Goal: Task Accomplishment & Management: Manage account settings

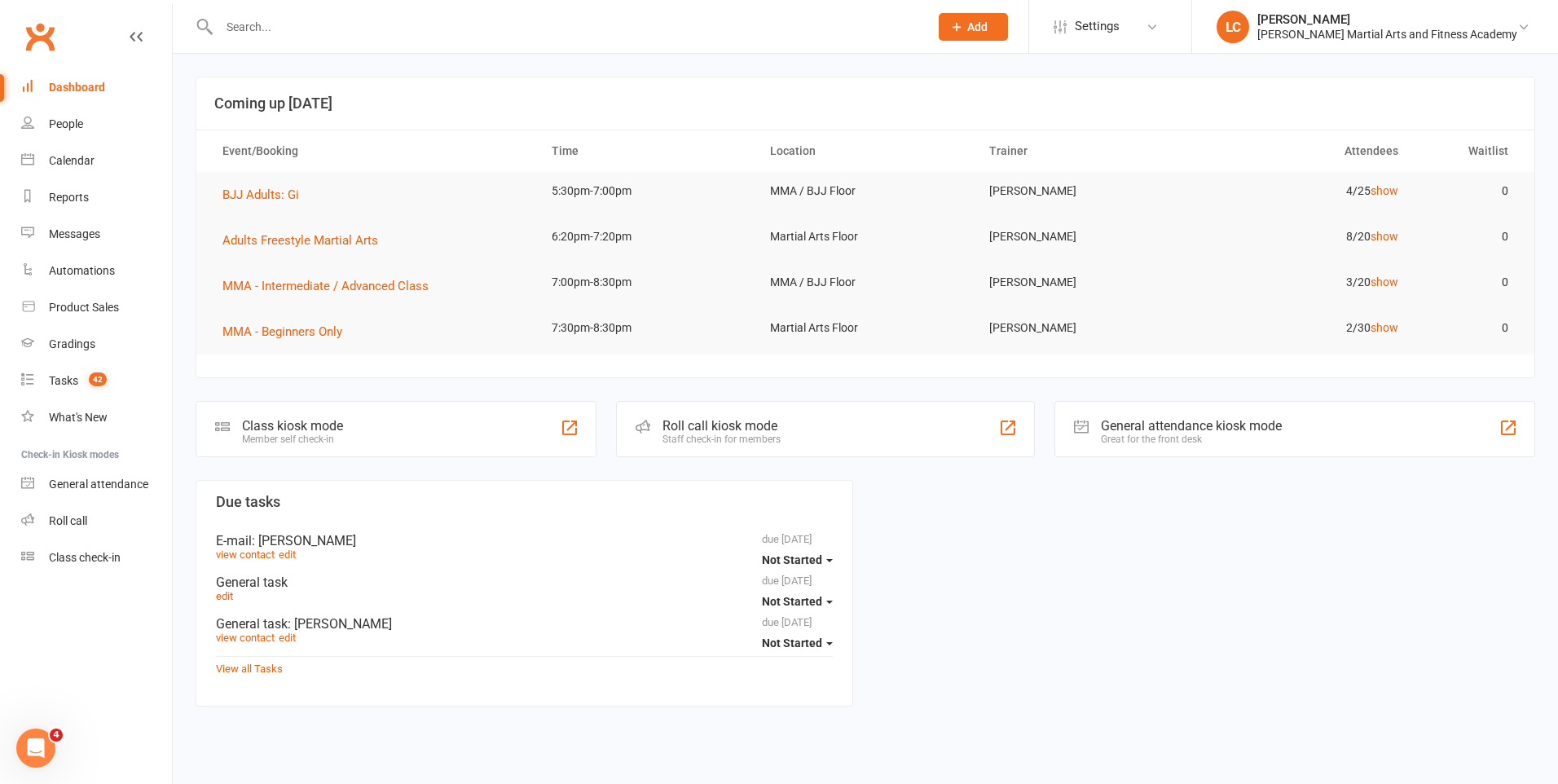
click at [368, 28] on input "text" at bounding box center [566, 27] width 703 height 23
paste input "[PERSON_NAME] <[EMAIL_ADDRESS][DOMAIN_NAME]>"
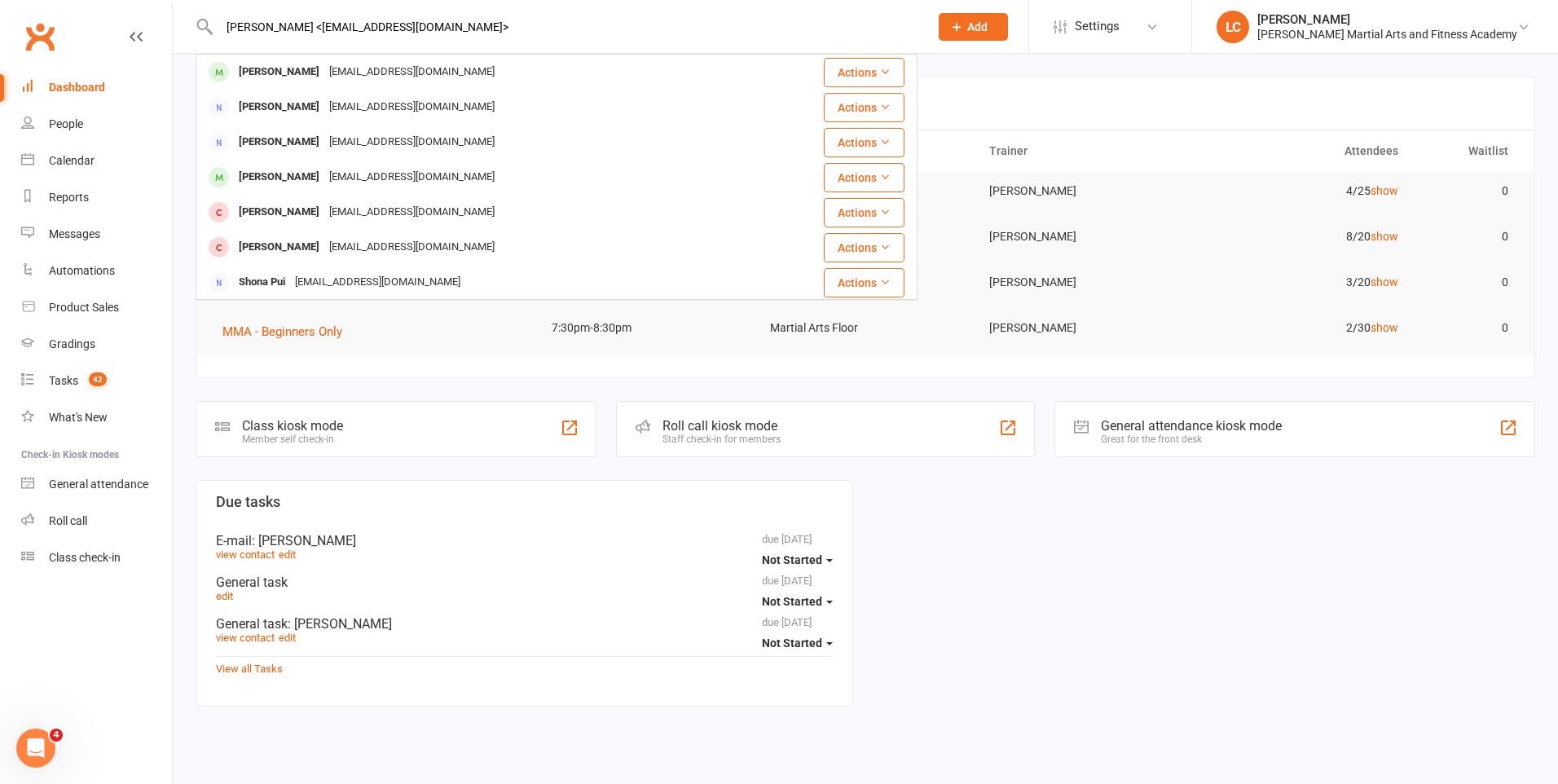
drag, startPoint x: 280, startPoint y: 24, endPoint x: -3, endPoint y: 14, distance: 283.2
click at [0, 14] on html "[PERSON_NAME] <[EMAIL_ADDRESS][DOMAIN_NAME]> [PERSON_NAME] [EMAIL_ADDRESS][DOMA…" at bounding box center [779, 378] width 1558 height 755
type input "[EMAIL_ADDRESS][DOMAIN_NAME]>"
click at [416, 65] on div "[EMAIL_ADDRESS][DOMAIN_NAME]" at bounding box center [411, 71] width 175 height 23
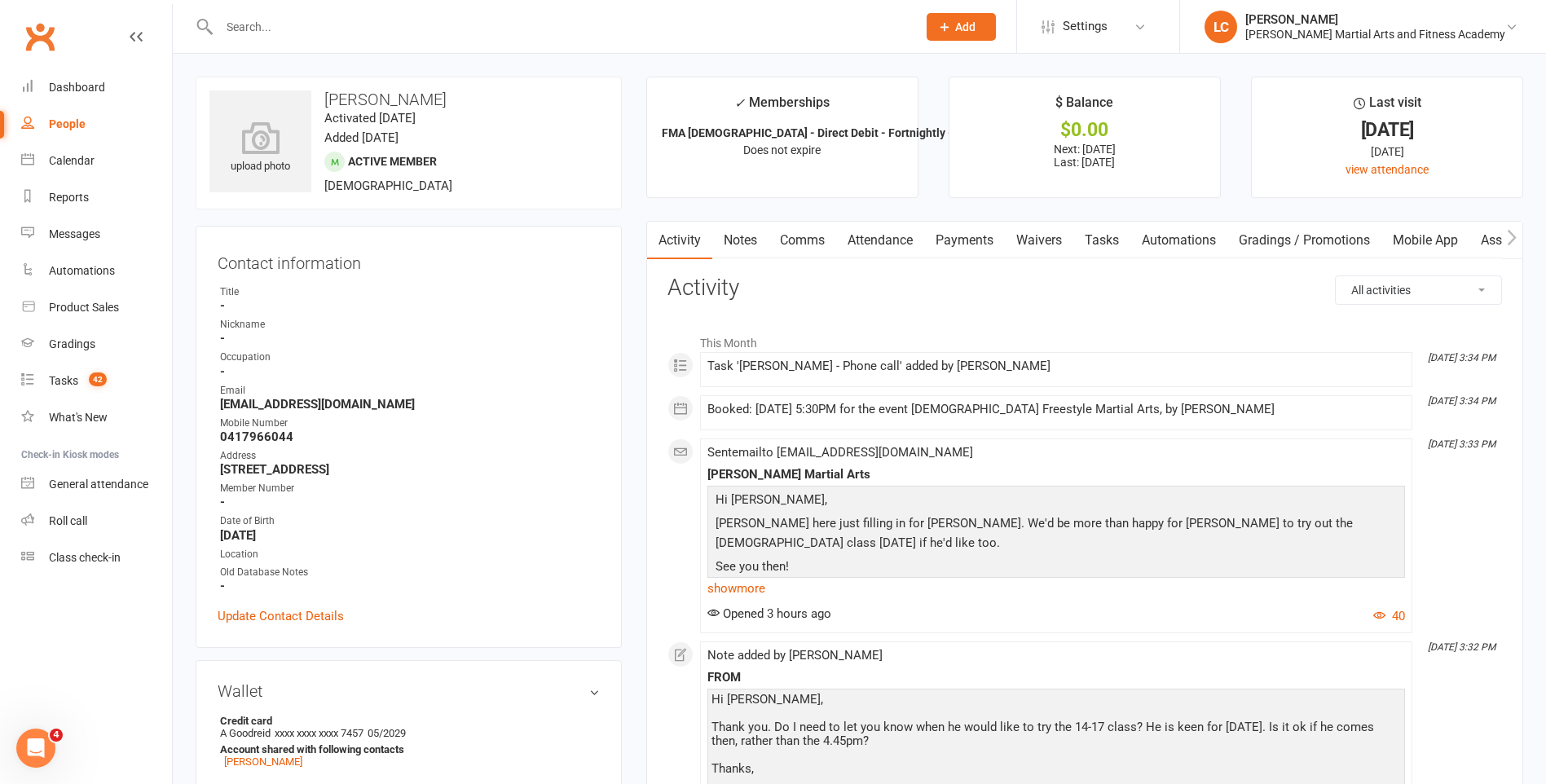
click at [885, 238] on link "Attendance" at bounding box center [880, 240] width 88 height 38
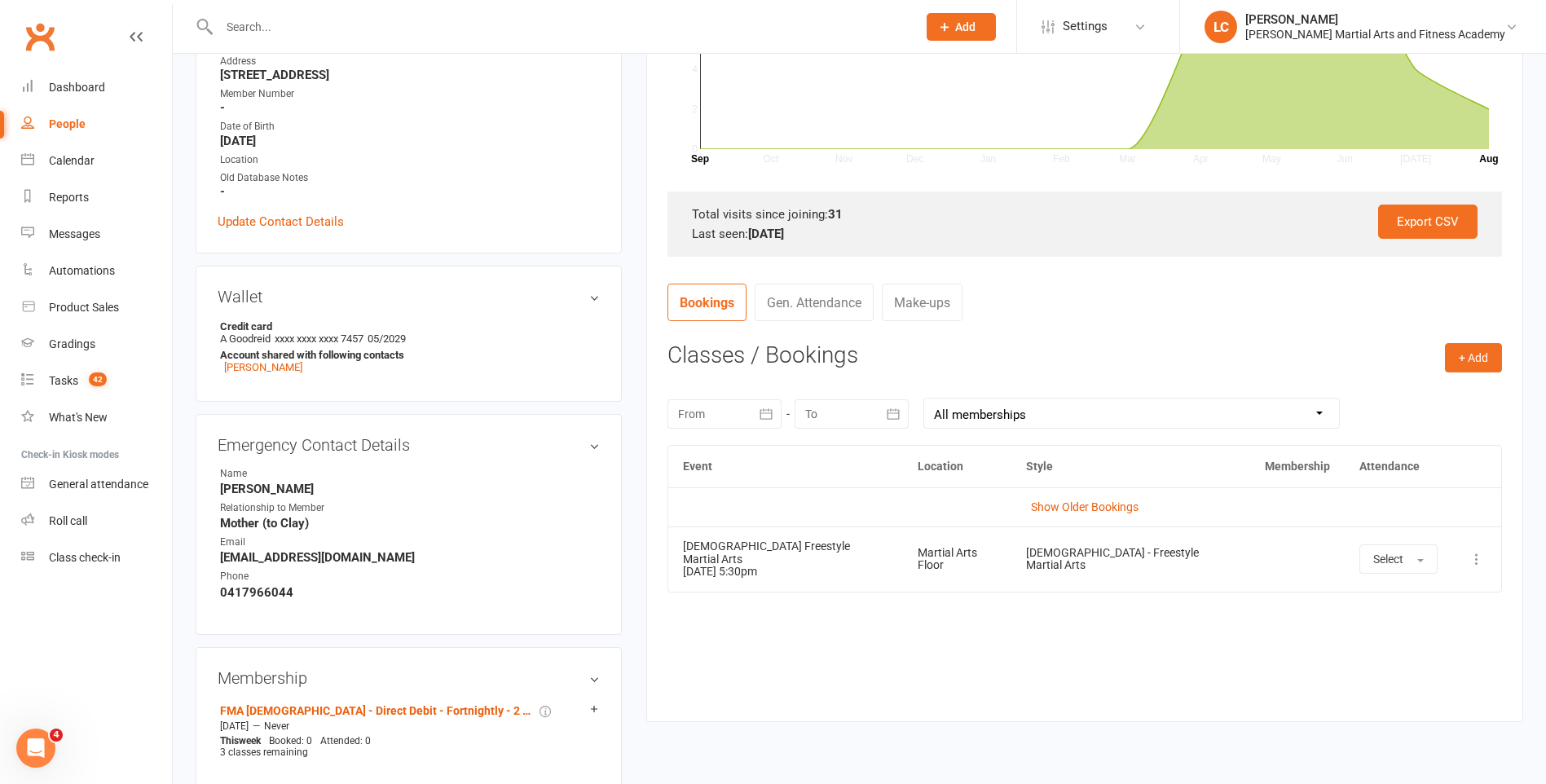
scroll to position [407, 0]
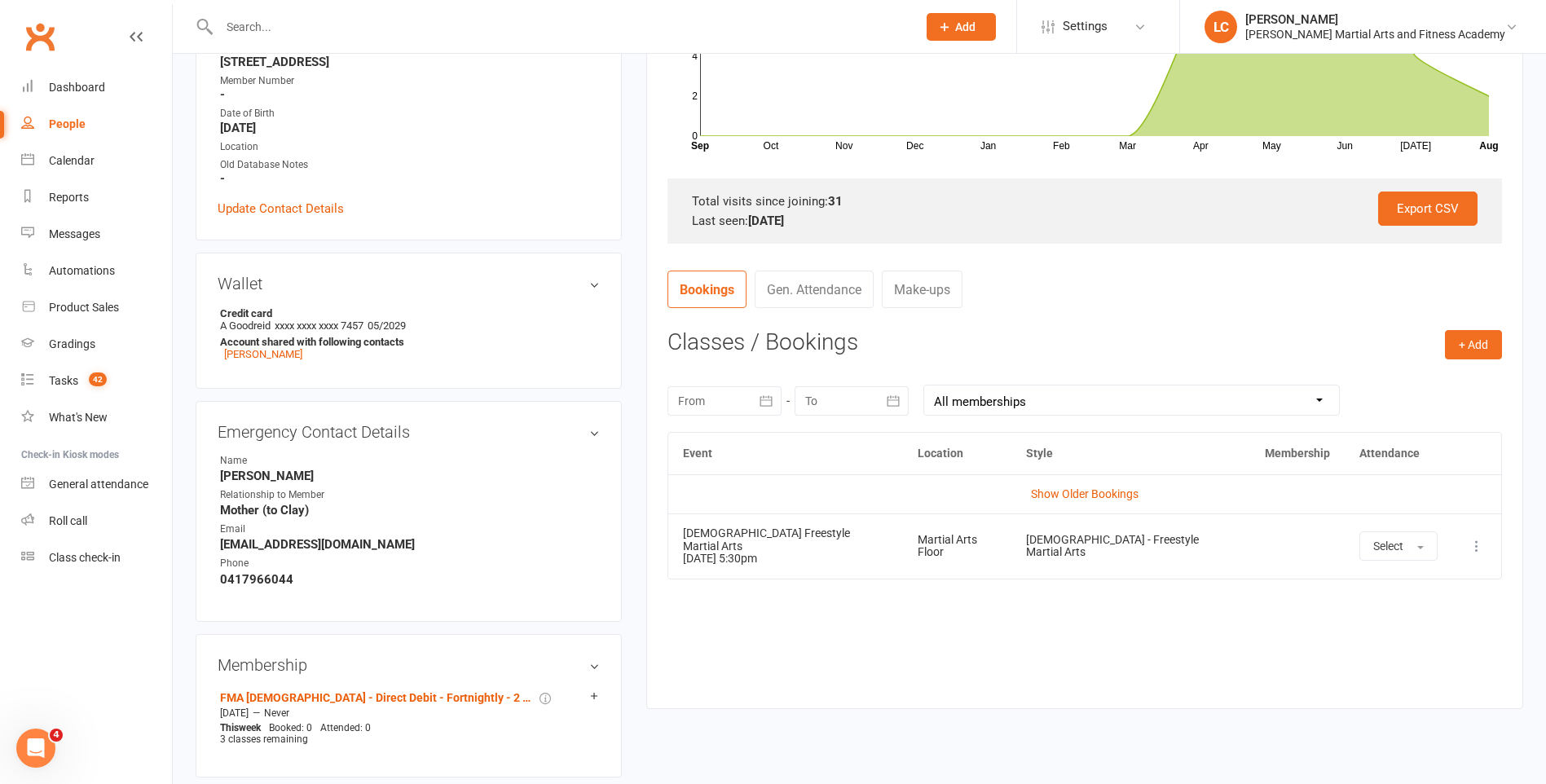
click at [1479, 538] on icon at bounding box center [1476, 546] width 16 height 16
click at [1431, 646] on link "Remove booking" at bounding box center [1404, 643] width 161 height 33
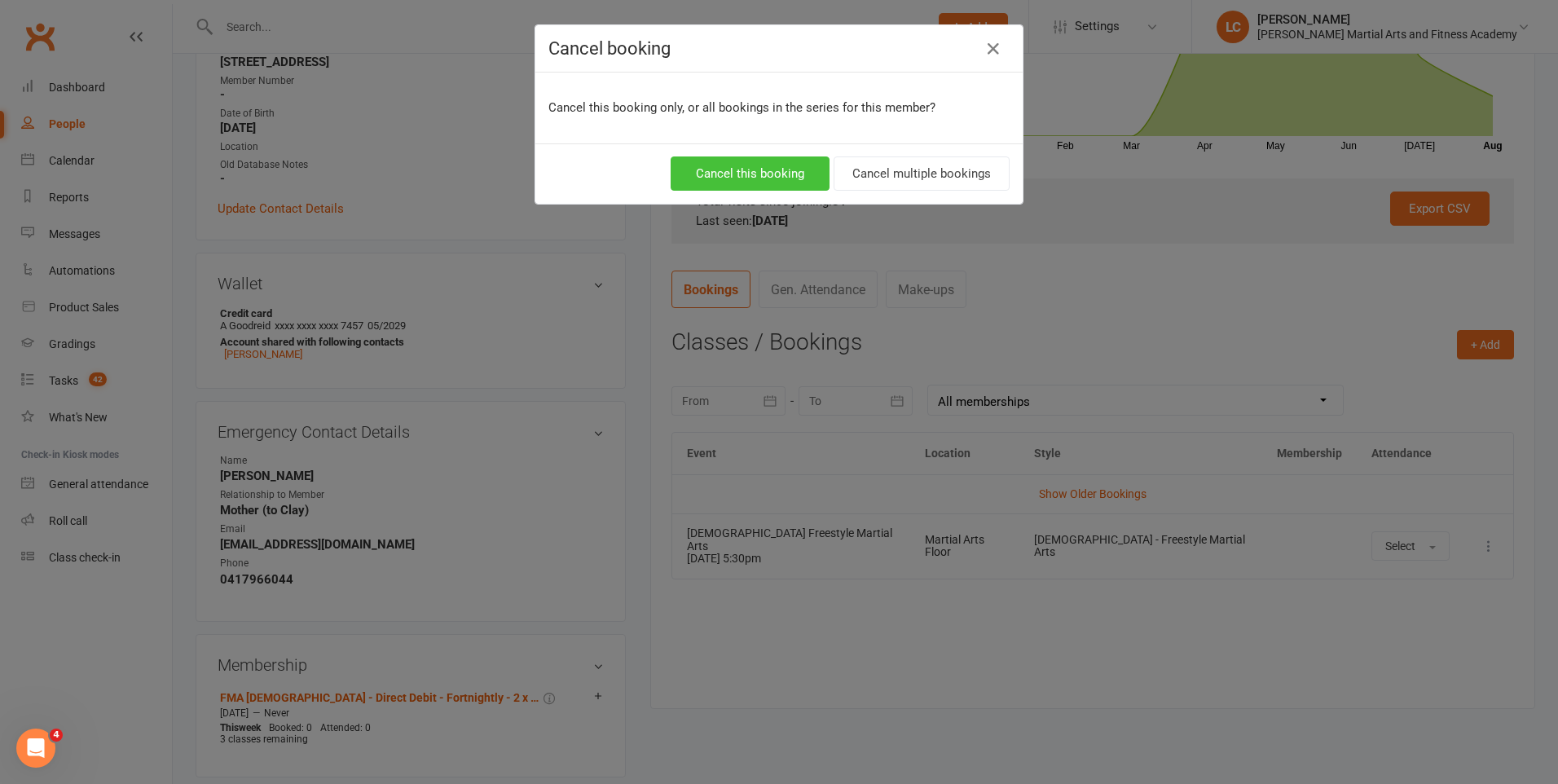
click at [765, 164] on button "Cancel this booking" at bounding box center [750, 173] width 159 height 34
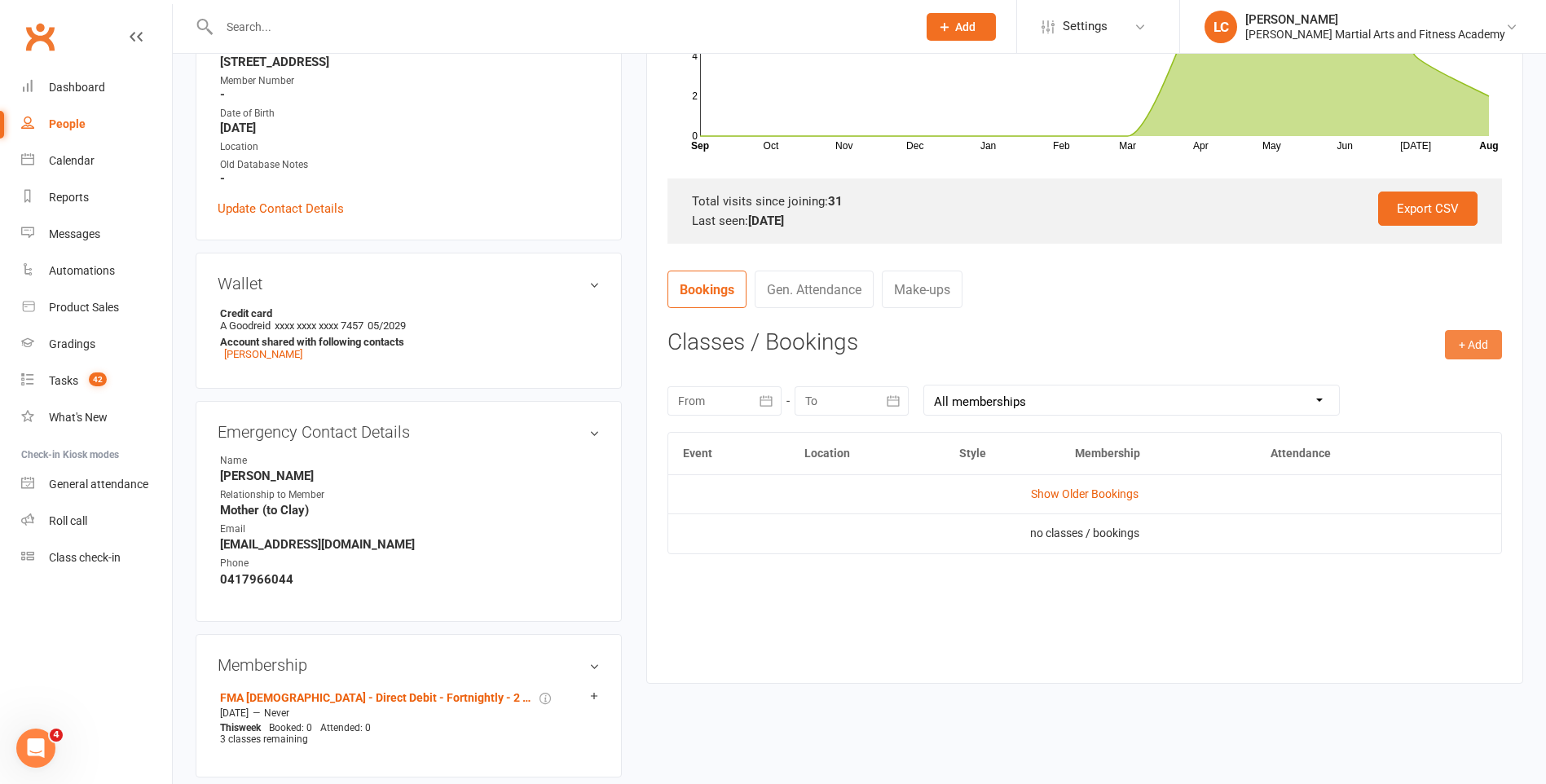
click at [1457, 347] on button "+ Add" at bounding box center [1473, 345] width 57 height 29
click at [1369, 381] on link "Book Event" at bounding box center [1420, 381] width 161 height 33
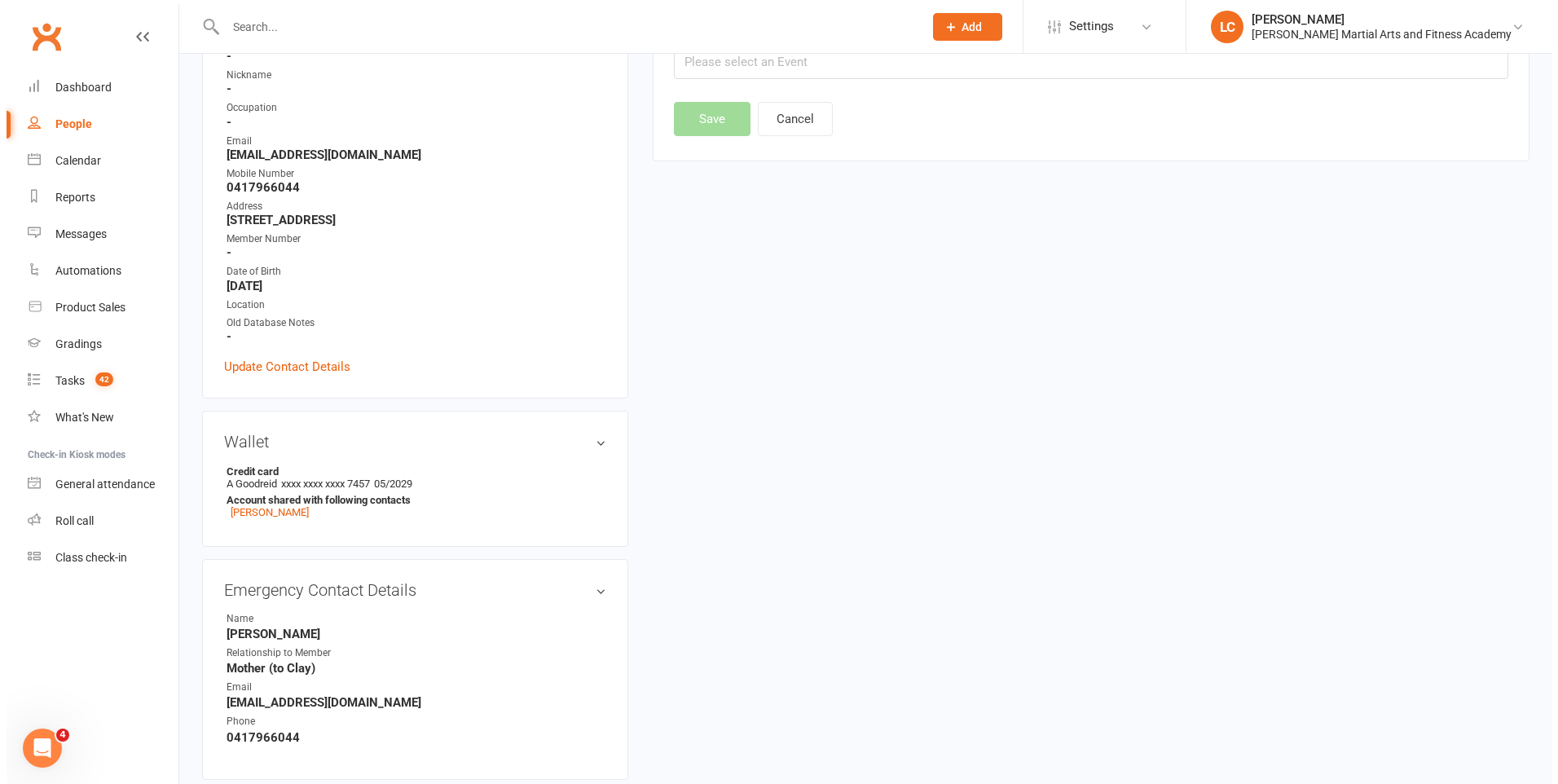
scroll to position [139, 0]
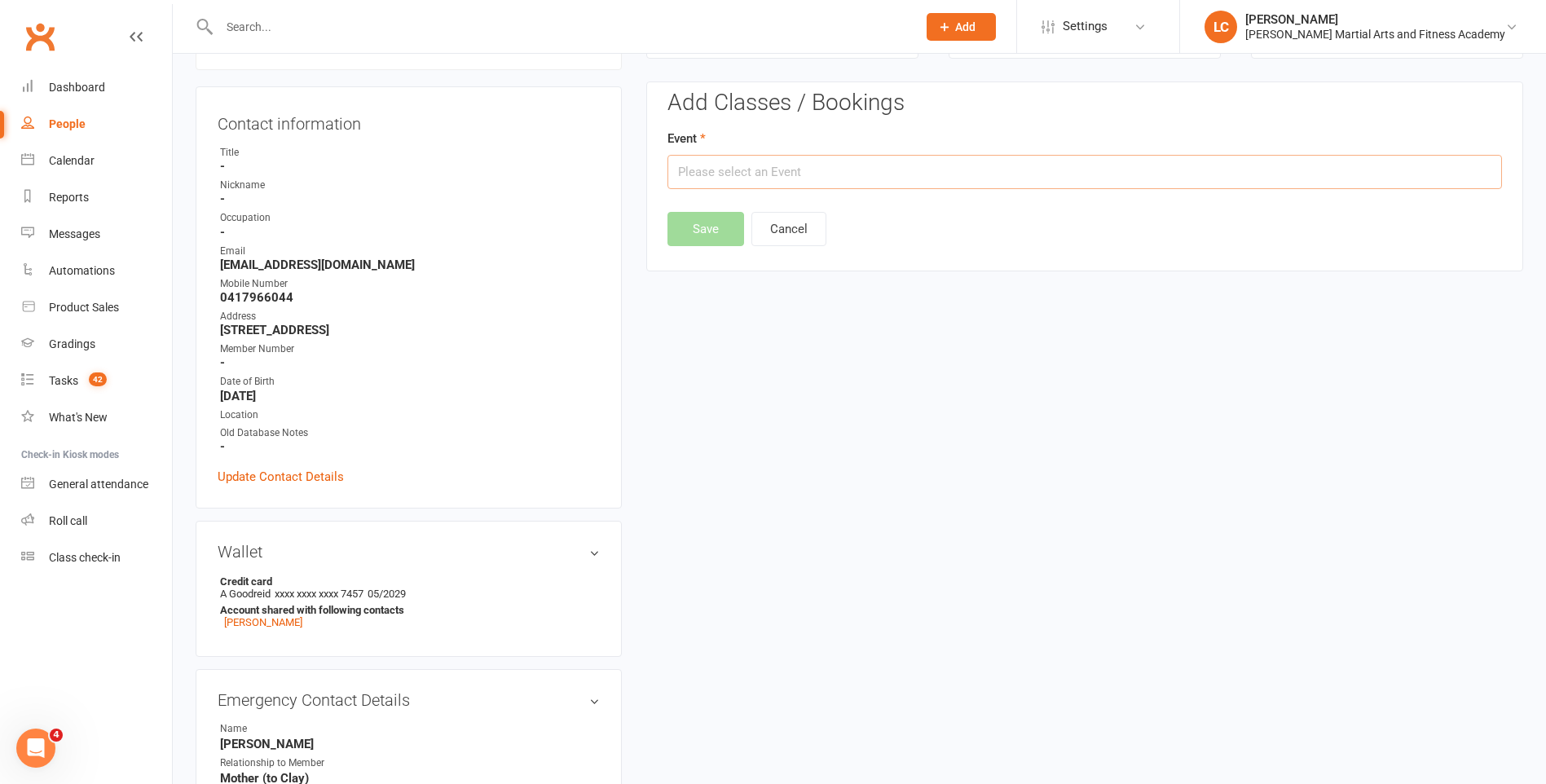
click at [828, 177] on input "text" at bounding box center [1084, 171] width 834 height 34
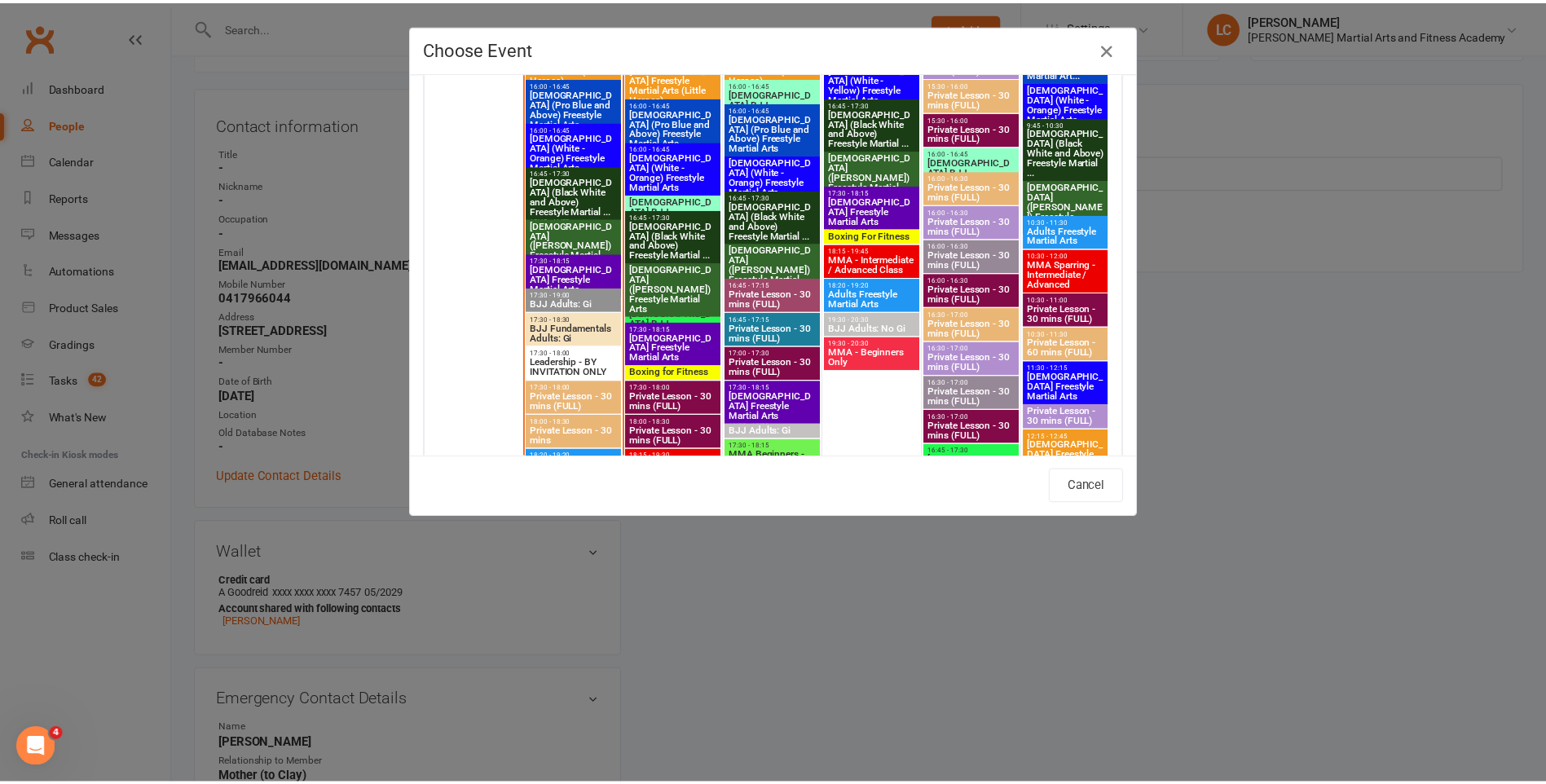
scroll to position [2199, 0]
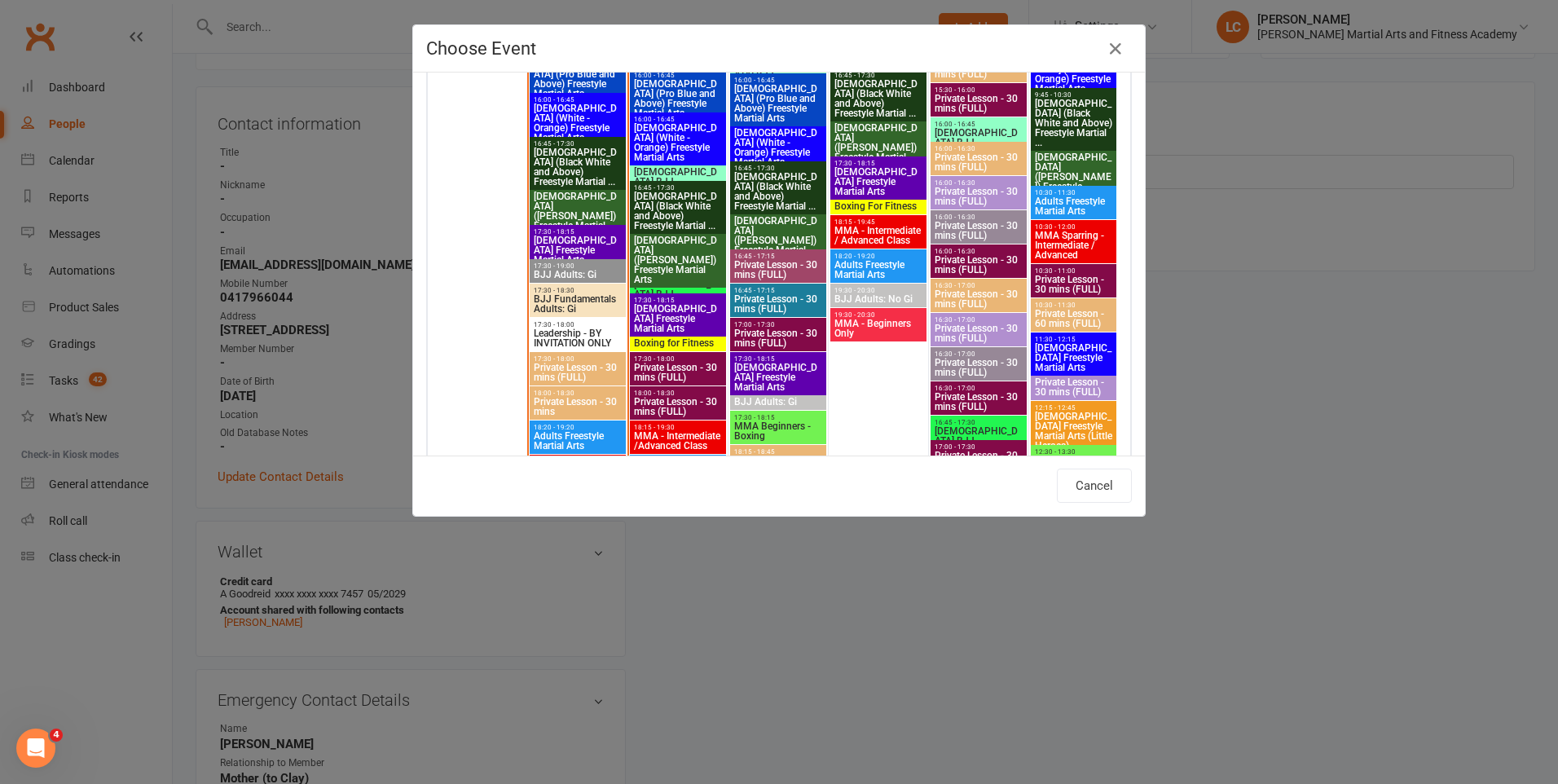
click at [671, 305] on span "[DEMOGRAPHIC_DATA] Freestyle Martial Arts" at bounding box center [678, 319] width 90 height 29
type input "[DEMOGRAPHIC_DATA] Freestyle Martial Arts - [DATE] 5:30:00 PM"
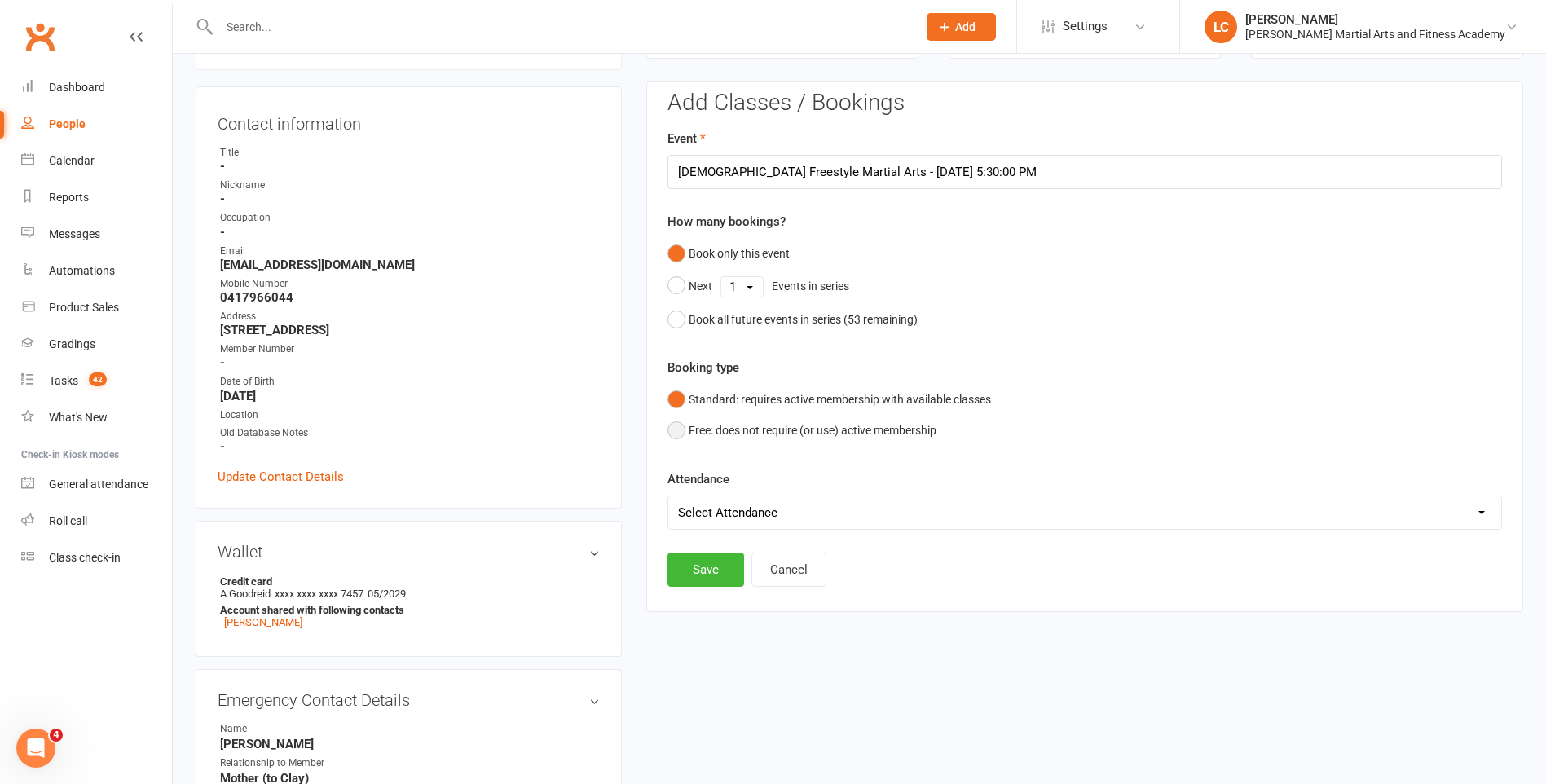
click at [690, 425] on button "Free: does not require (or use) active membership" at bounding box center [801, 430] width 268 height 31
click at [694, 574] on button "Save" at bounding box center [705, 569] width 76 height 34
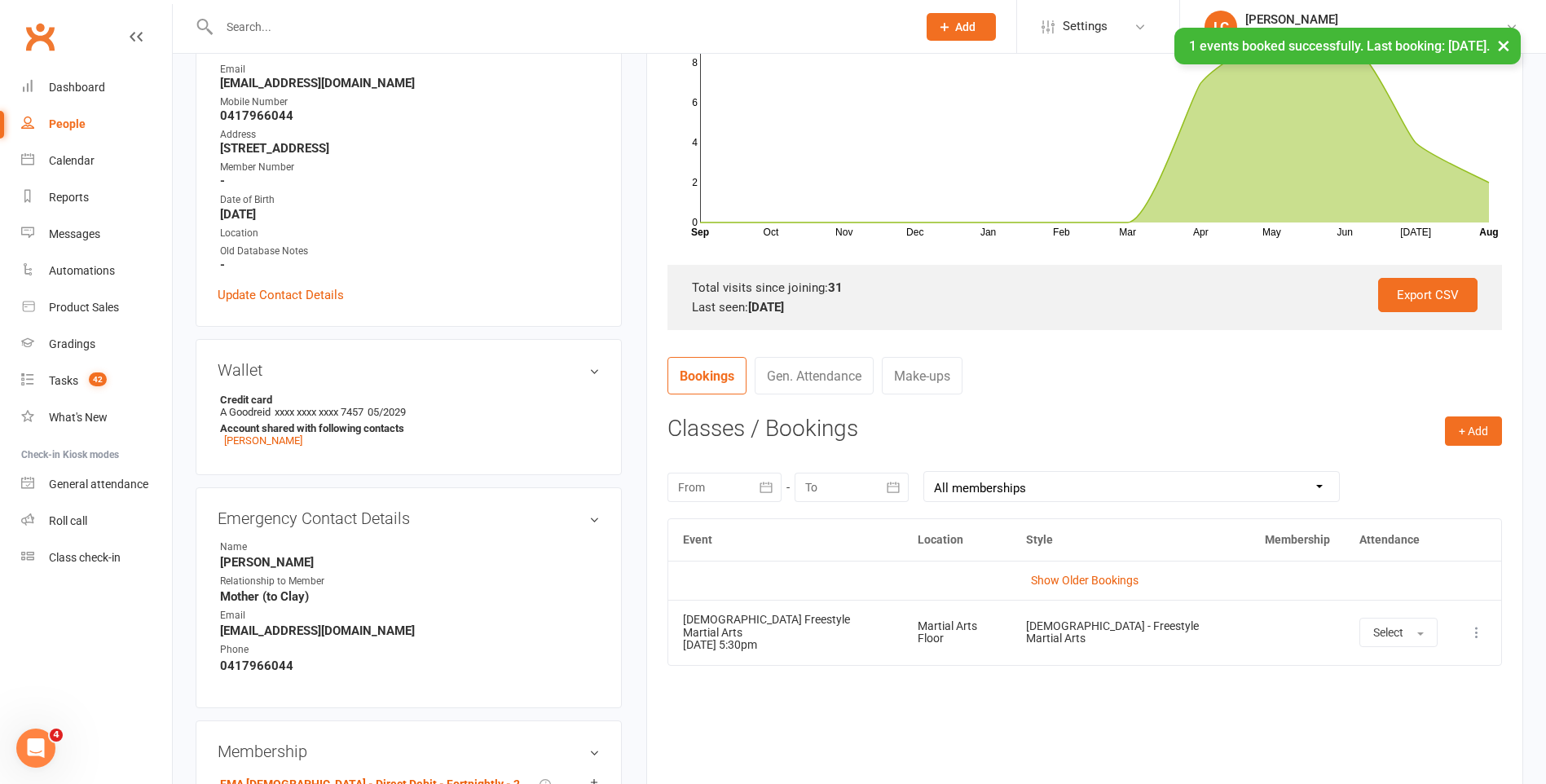
scroll to position [0, 0]
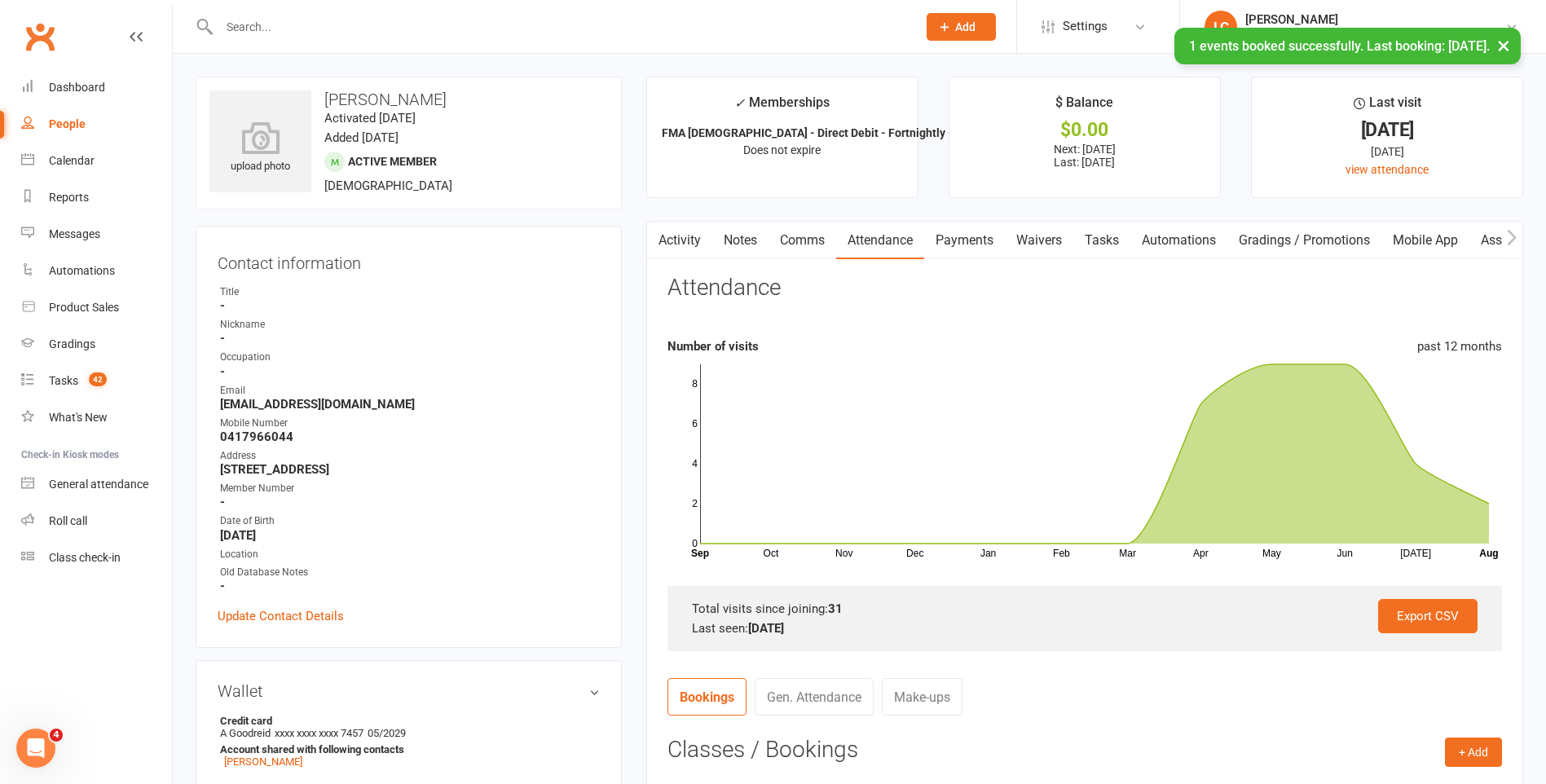
click at [1111, 225] on link "Tasks" at bounding box center [1101, 240] width 57 height 38
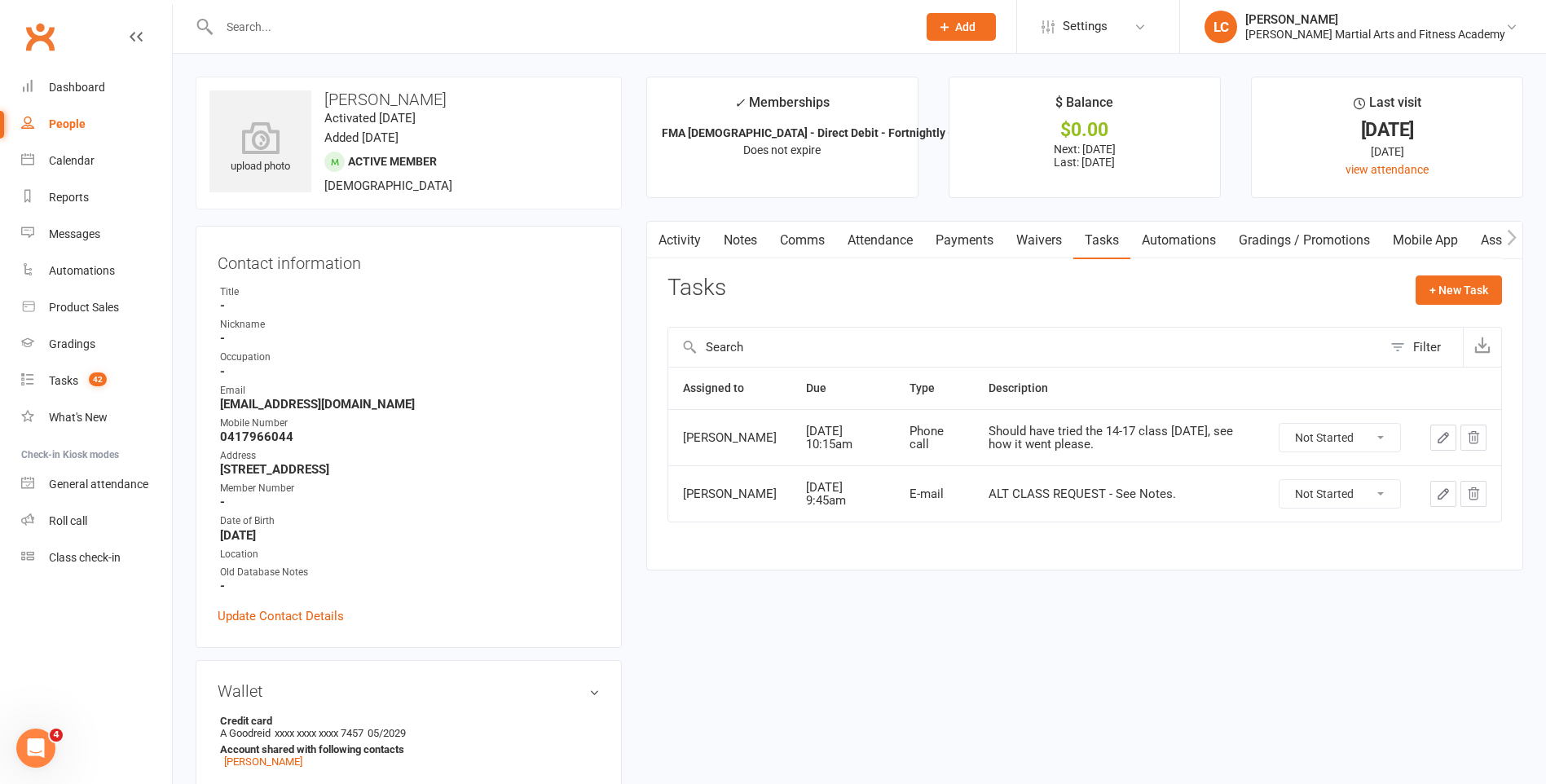
click at [1439, 442] on icon "button" at bounding box center [1443, 437] width 10 height 10
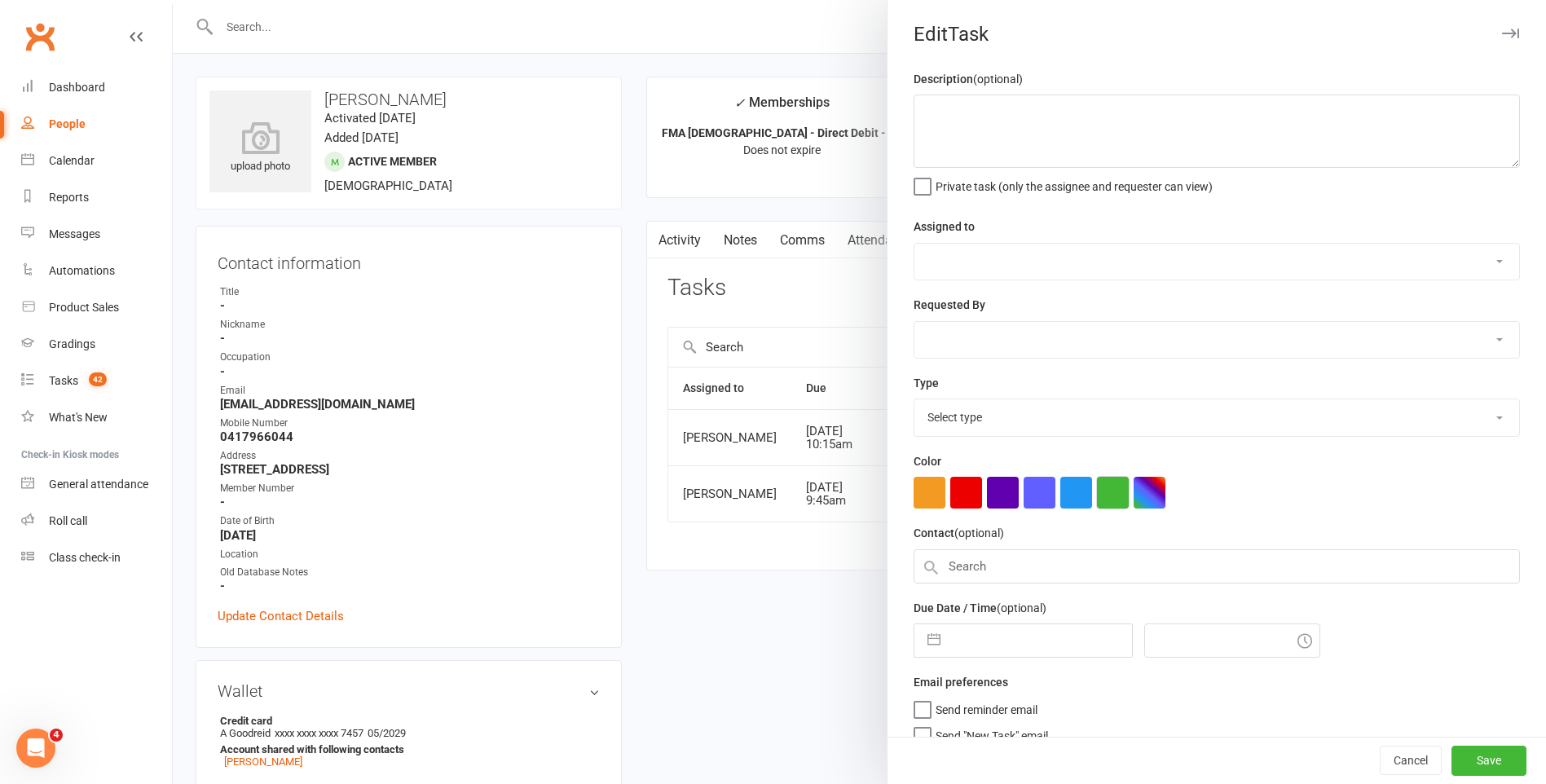
type textarea "Should have tried the 14-17 class [DATE], see how it went please."
select select "47660"
select select "47778"
type input "[DATE]"
type input "10:15am"
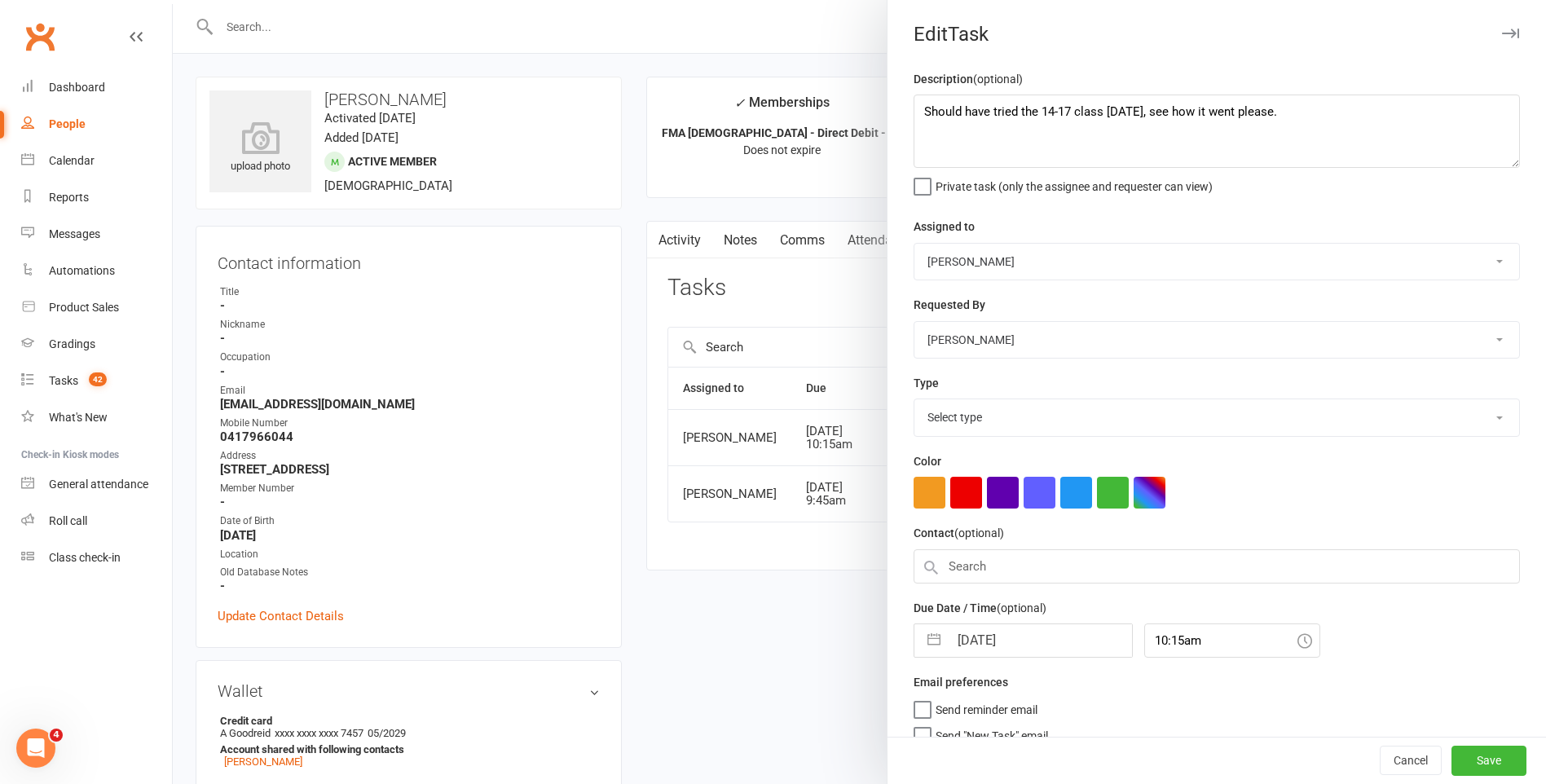
select select "25277"
select select "6"
select select "2025"
select select "7"
select select "2025"
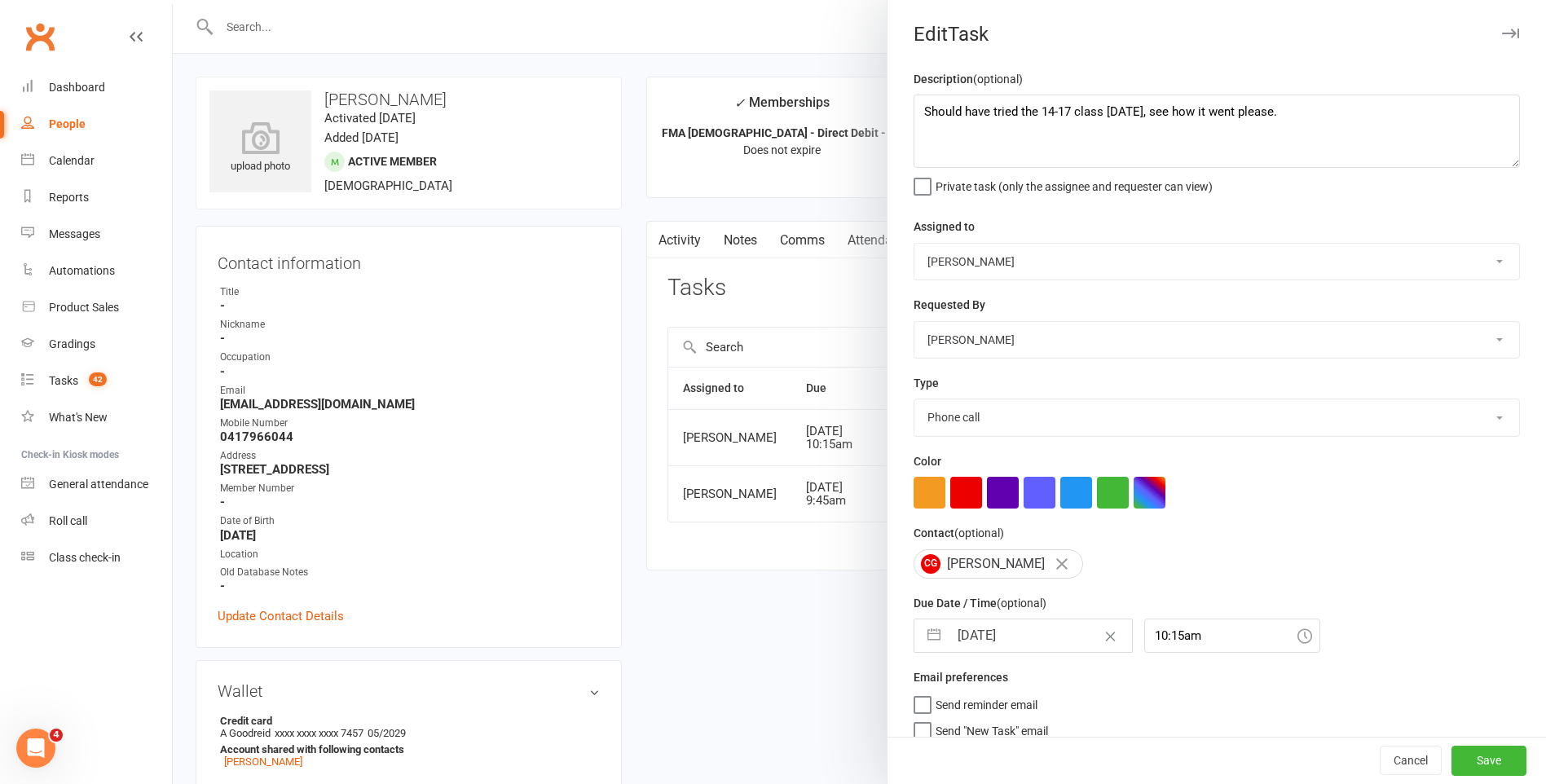
select select "8"
select select "2025"
click at [1014, 637] on input "[DATE]" at bounding box center [1040, 635] width 183 height 33
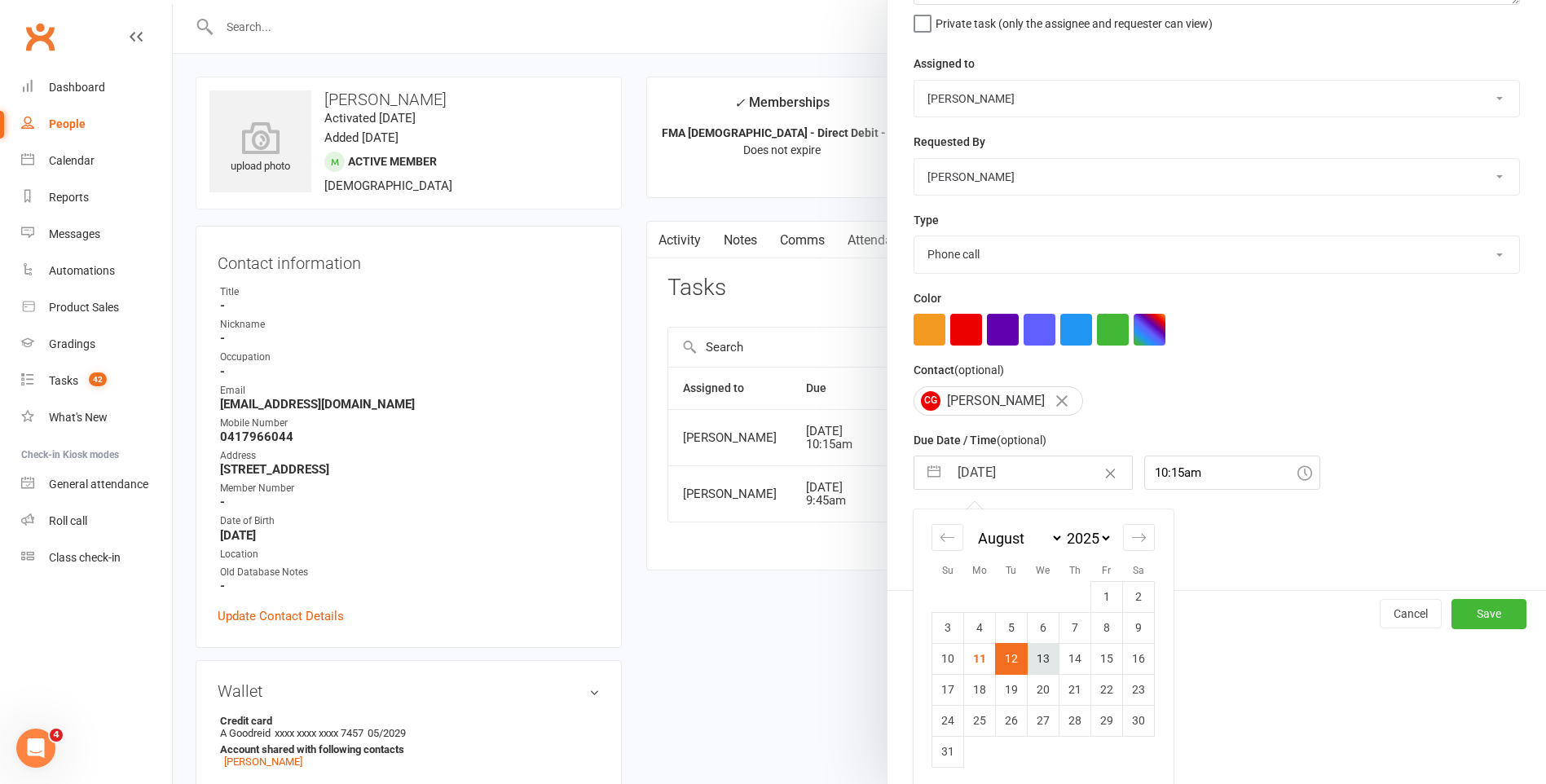
click at [1038, 671] on td "13" at bounding box center [1043, 658] width 32 height 31
type input "[DATE]"
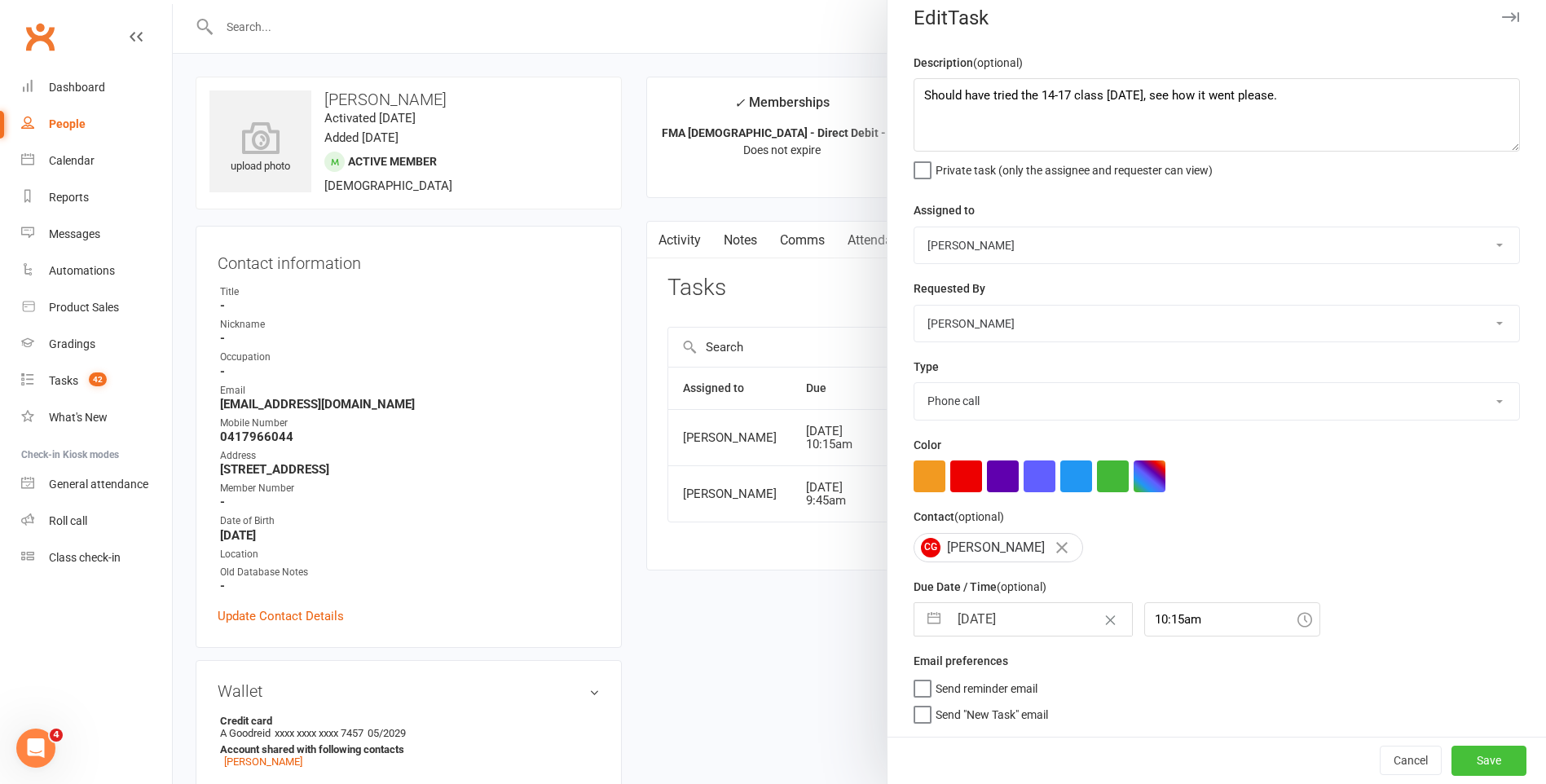
click at [1475, 773] on button "Save" at bounding box center [1489, 760] width 75 height 29
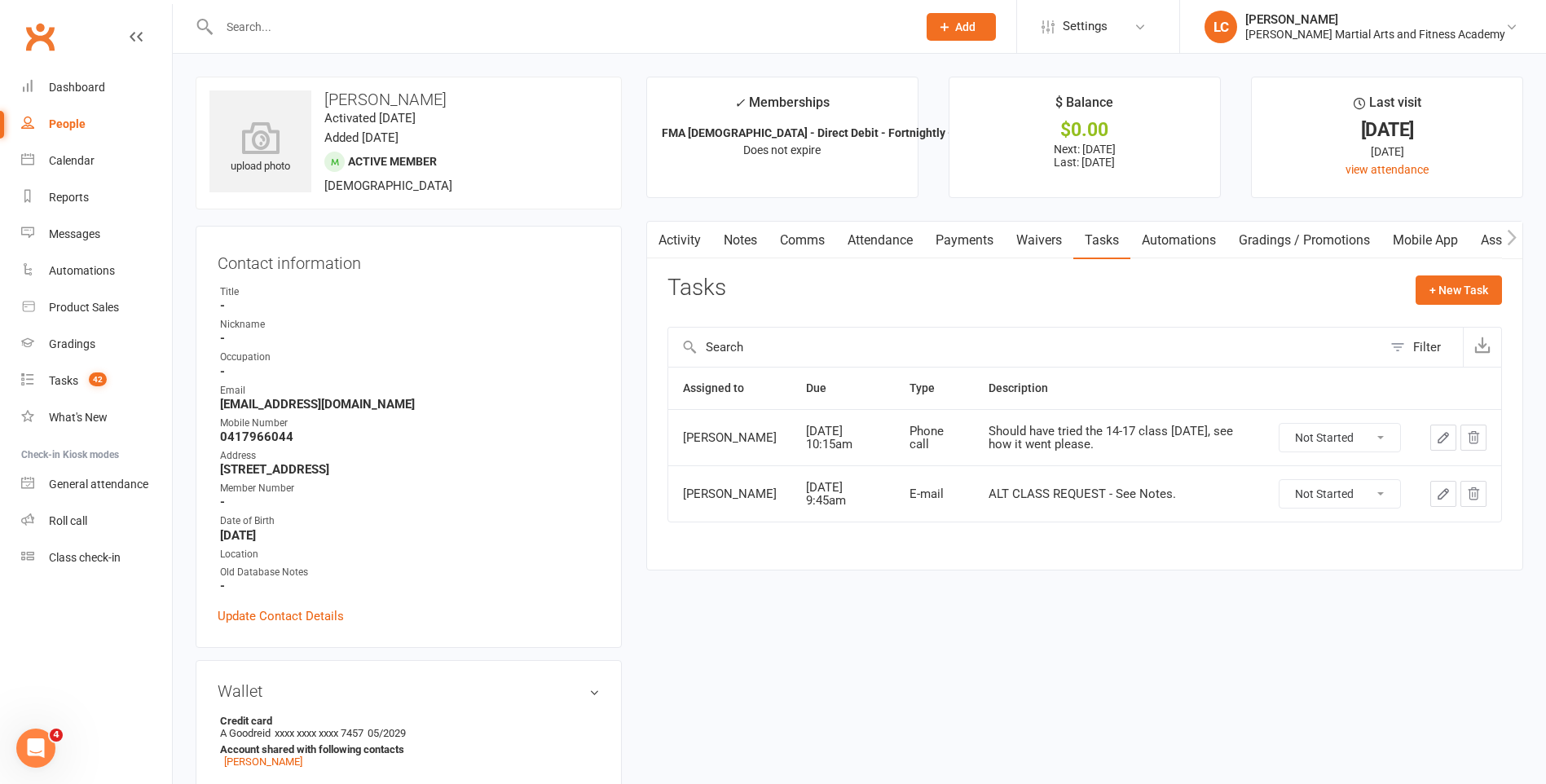
click at [728, 258] on link "Notes" at bounding box center [740, 240] width 56 height 38
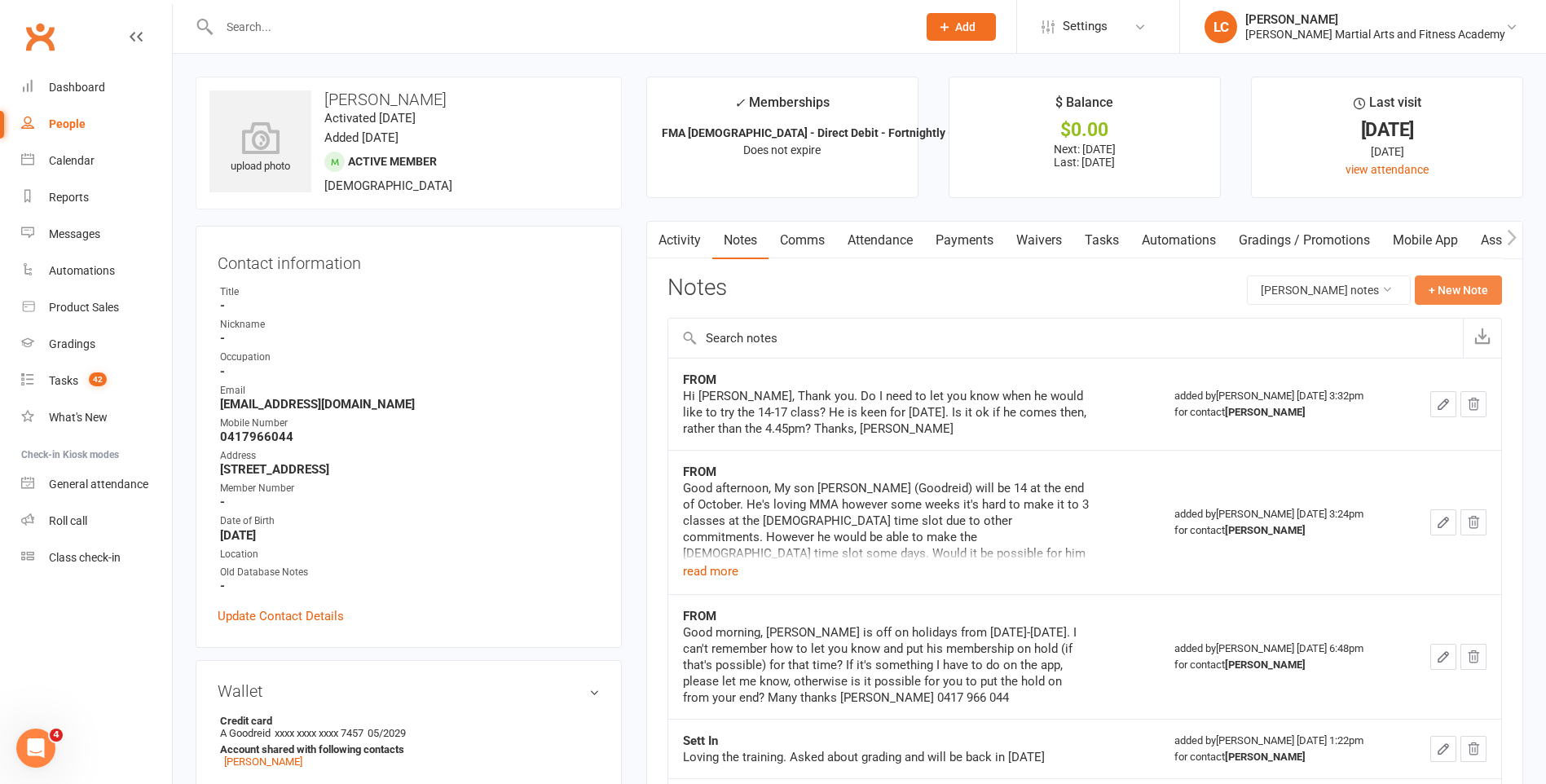
click at [1458, 291] on button "+ New Note" at bounding box center [1458, 290] width 87 height 29
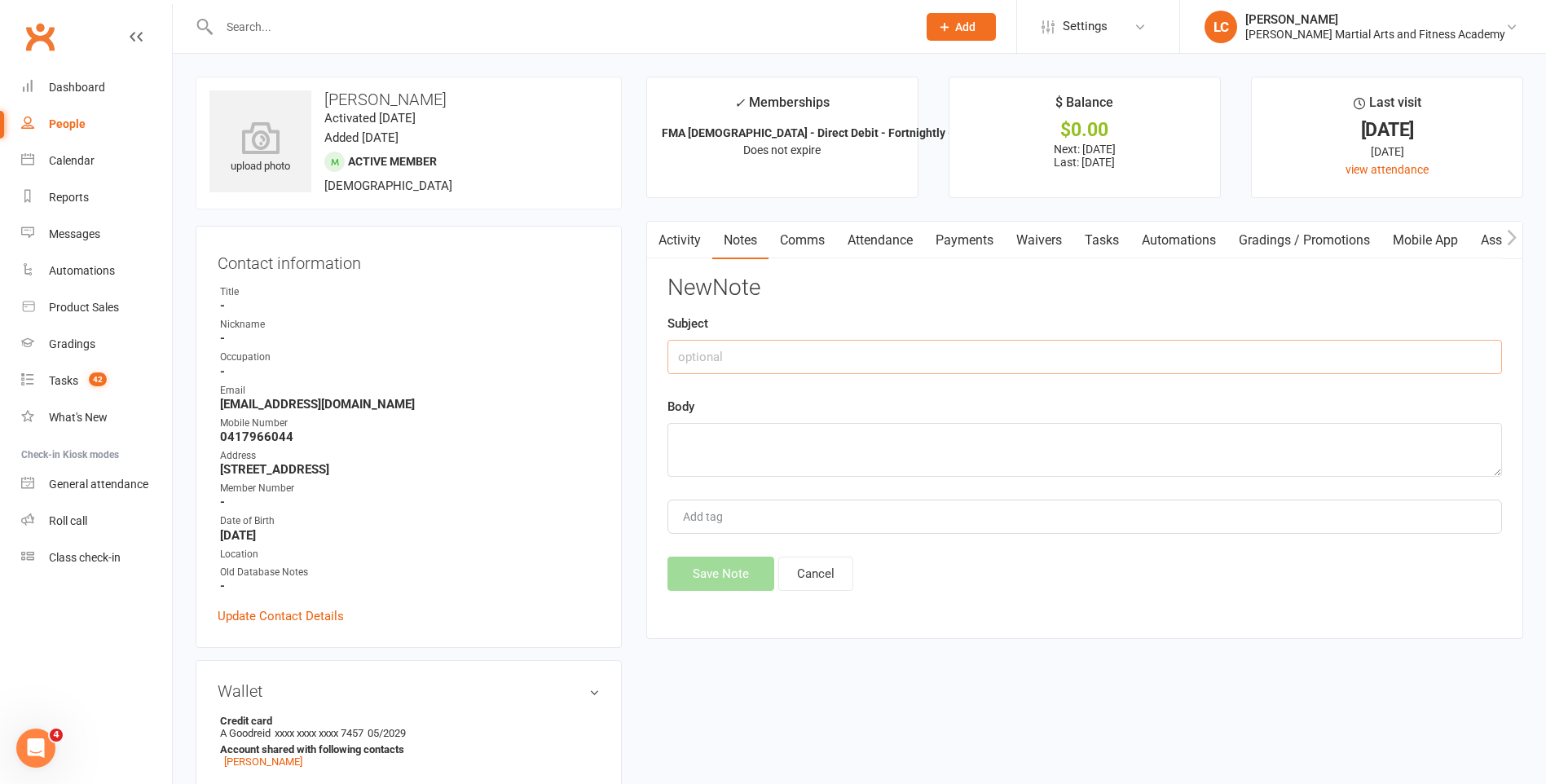
click at [814, 356] on input "text" at bounding box center [1084, 356] width 834 height 34
type input "FROM"
click at [712, 438] on textarea at bounding box center [1084, 450] width 834 height 54
paste textarea "Thanks! I'll let him know 🙂"
type textarea "Thanks! I'll let him know 🙂"
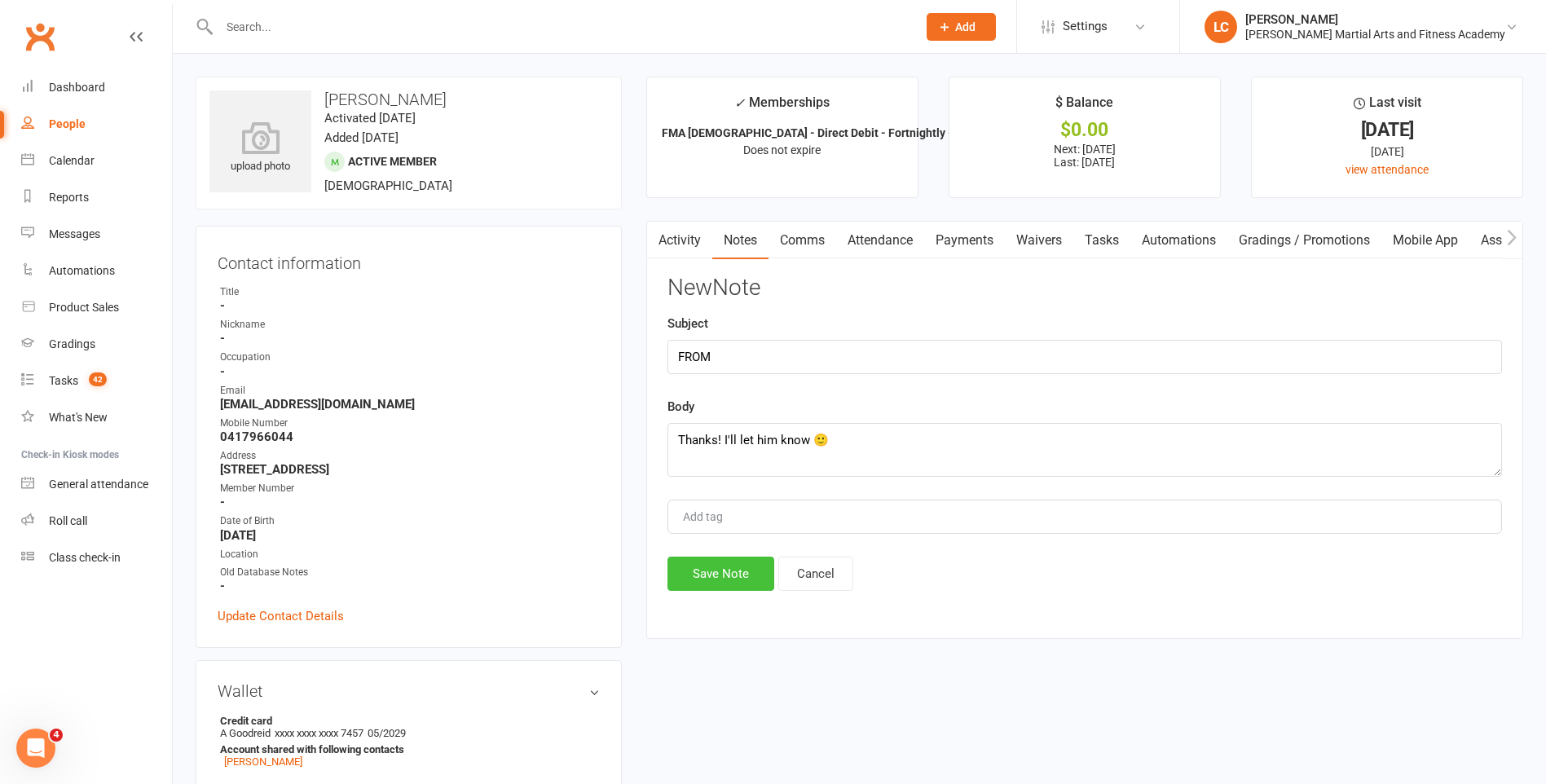
click at [688, 567] on button "Save Note" at bounding box center [720, 573] width 107 height 34
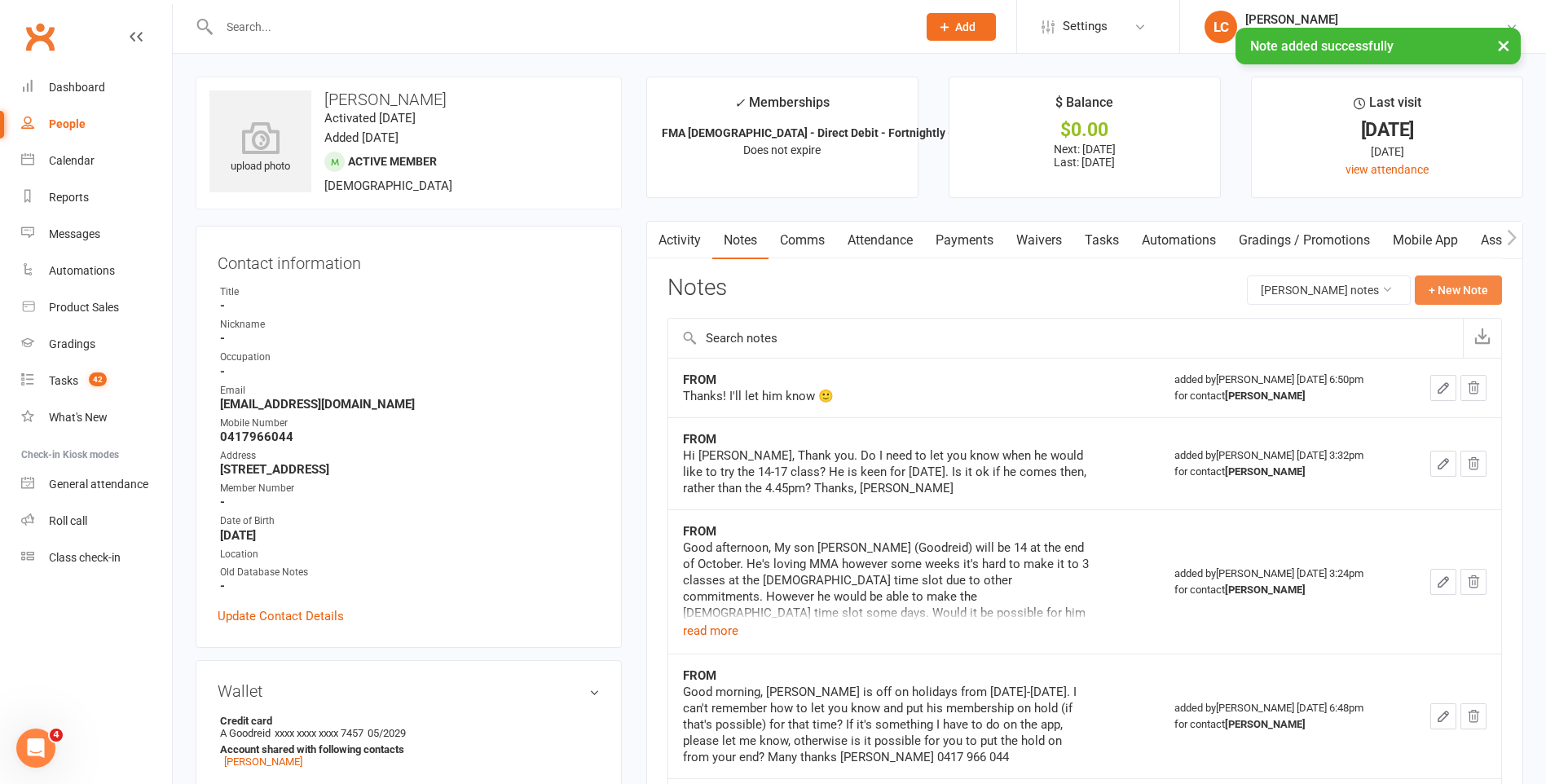
click at [1442, 280] on button "+ New Note" at bounding box center [1458, 290] width 87 height 29
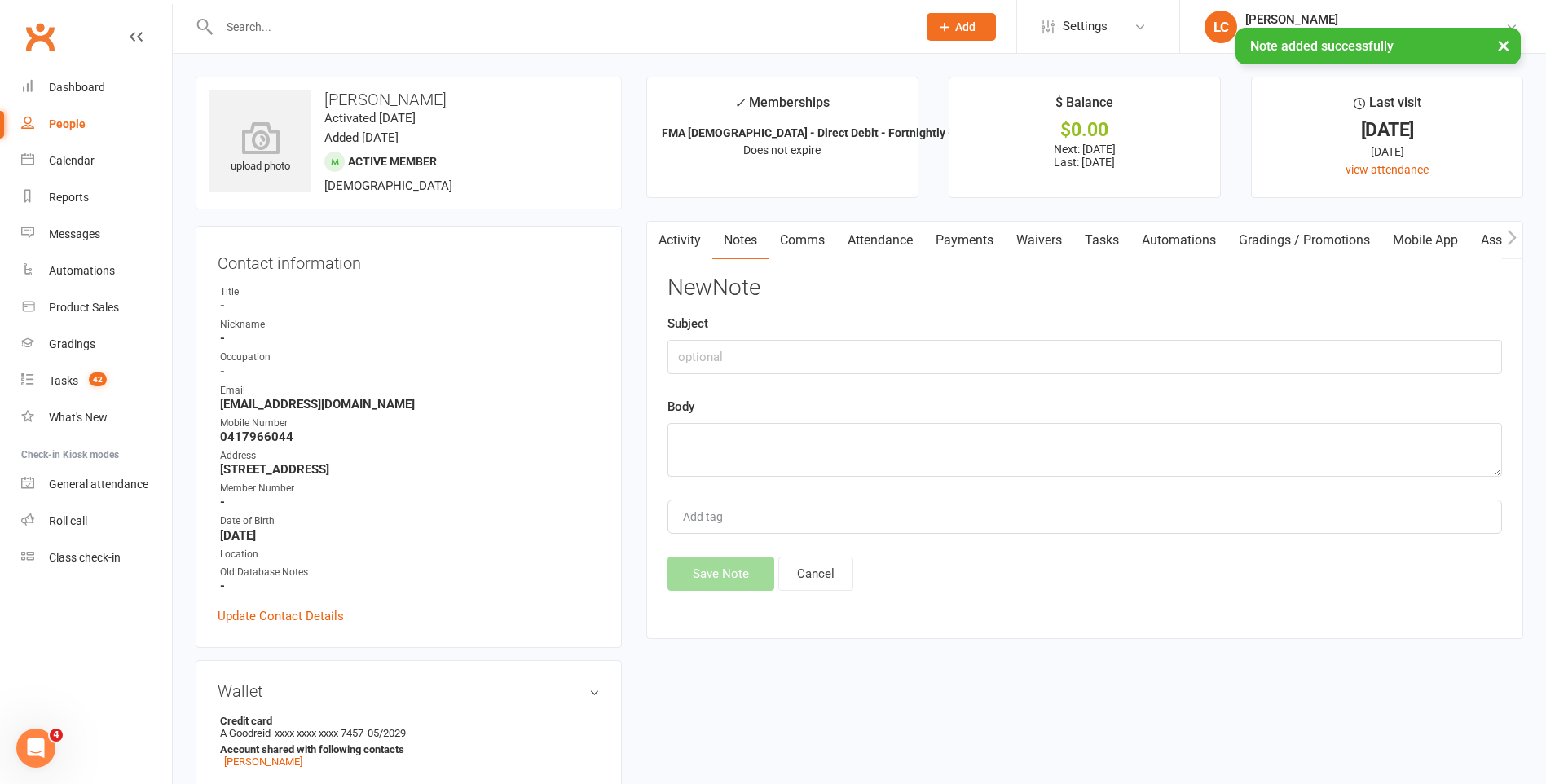
drag, startPoint x: 895, startPoint y: 376, endPoint x: 885, endPoint y: 341, distance: 36.4
click at [895, 369] on div "New Note Subject Body Add tag Save Note Cancel" at bounding box center [1084, 433] width 834 height 316
click at [885, 341] on input "text" at bounding box center [1084, 356] width 834 height 34
type input "FROM"
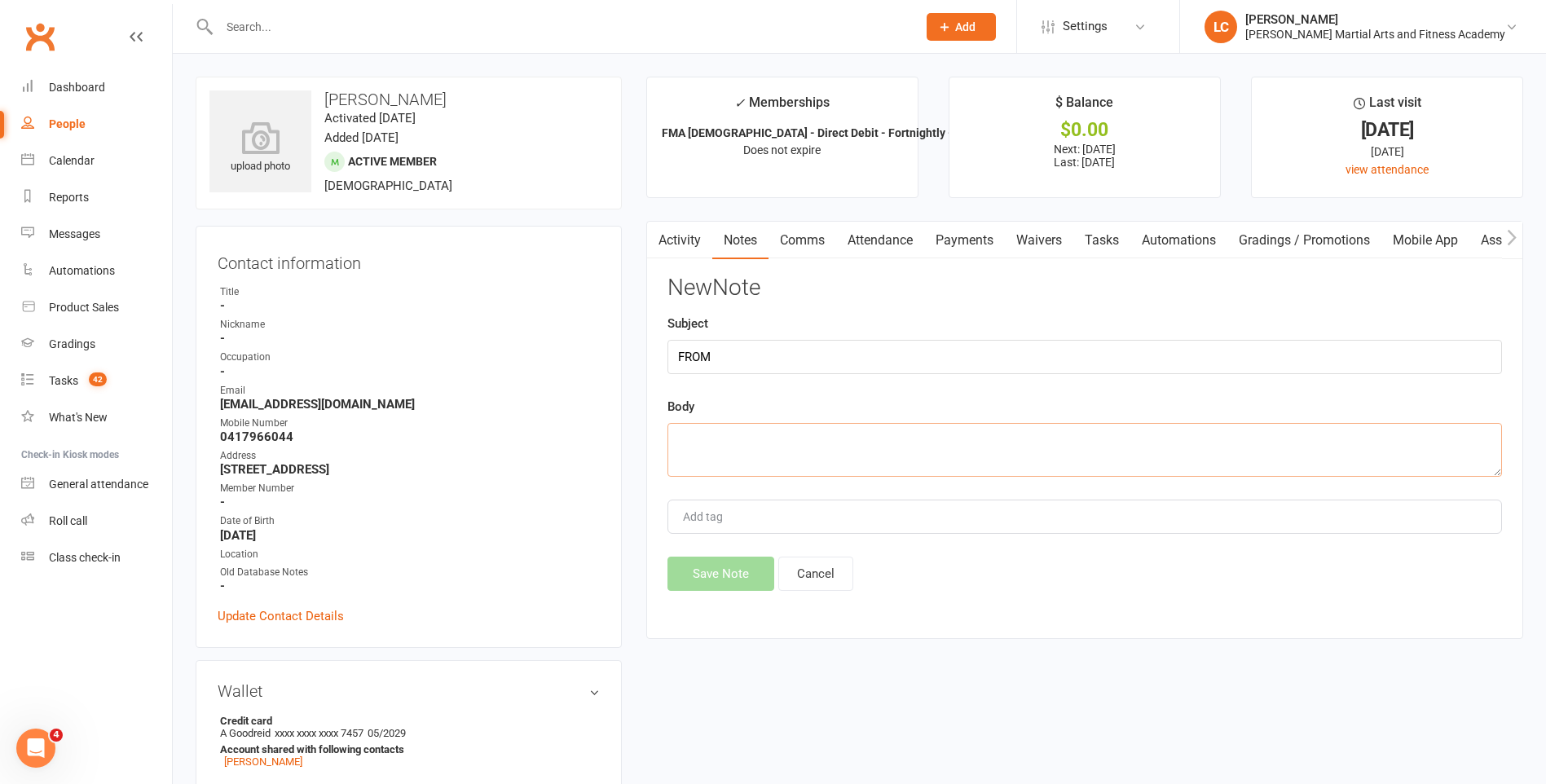
click at [737, 431] on textarea at bounding box center [1084, 450] width 834 height 54
paste textarea "Hi [PERSON_NAME], Just spoke to him. He's already in pjs and studying, so will …"
type textarea "Hi [PERSON_NAME], Just spoke to him. He's already in pjs and studying, so will …"
click at [728, 567] on button "Save Note" at bounding box center [720, 573] width 107 height 34
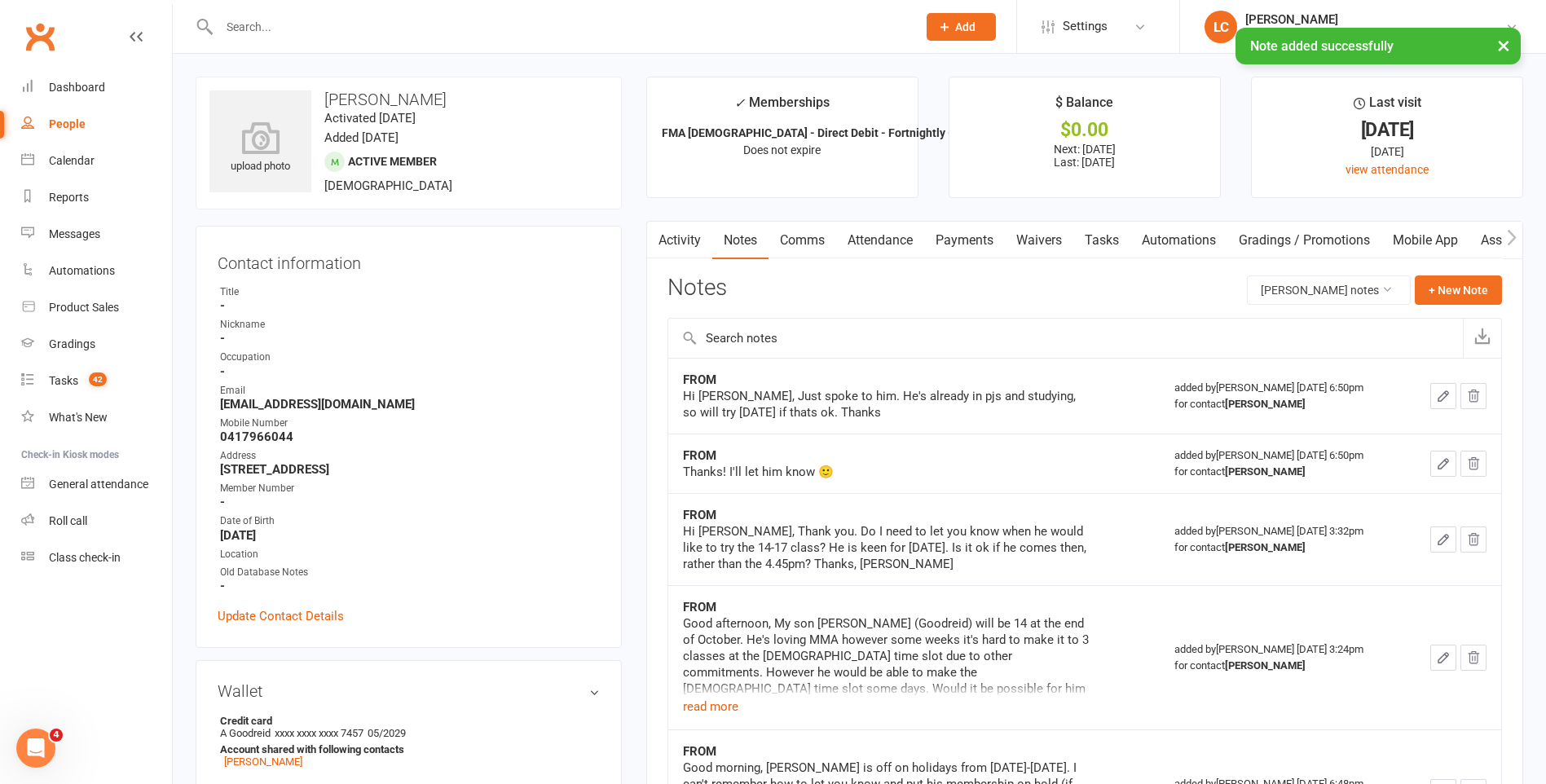
click at [806, 233] on link "Comms" at bounding box center [802, 240] width 68 height 38
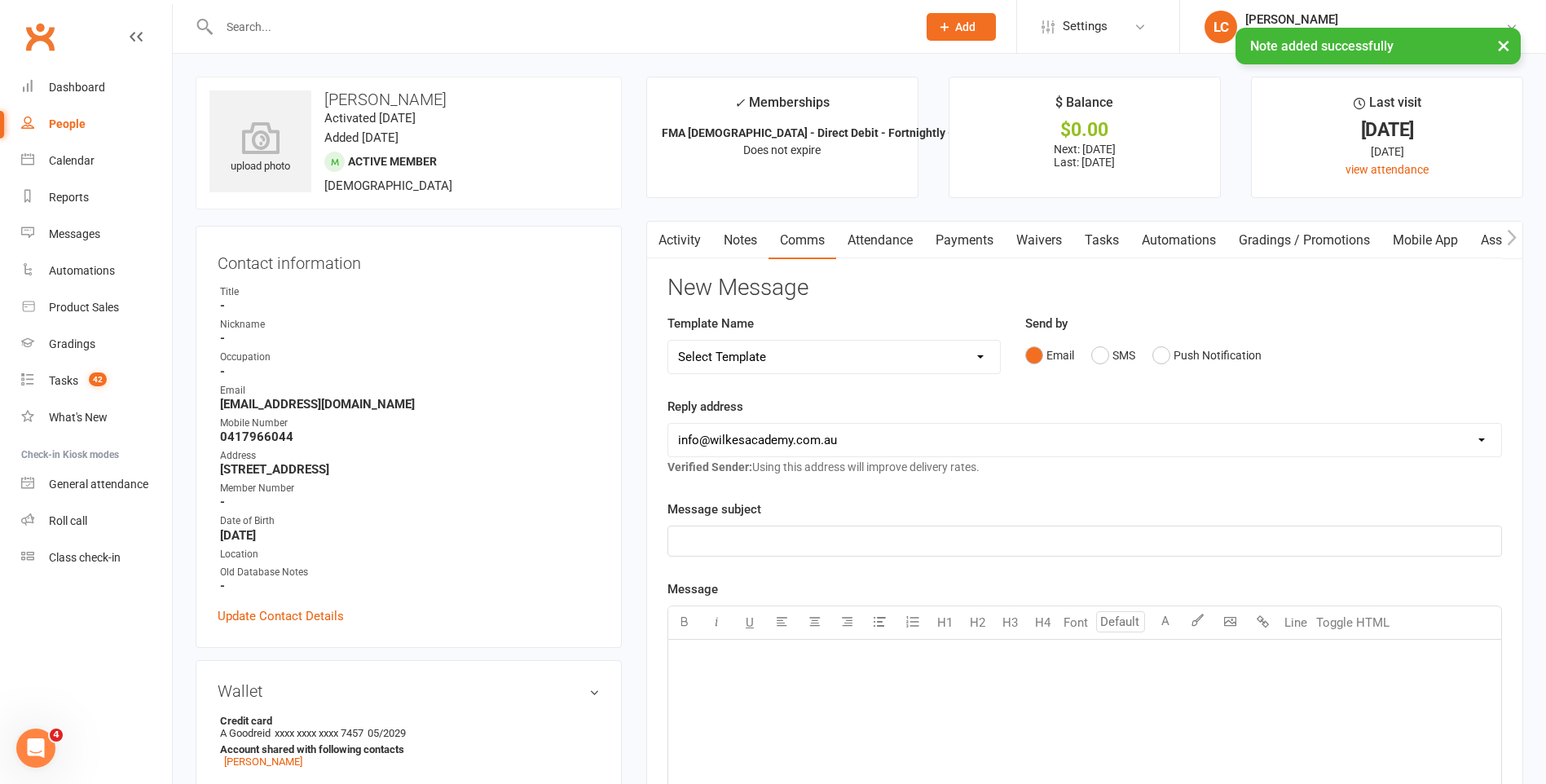
click at [819, 336] on div "Template Name Select Template [Email] Birthday Party Enquiry [Email] [DEMOGRAPH…" at bounding box center [833, 344] width 333 height 60
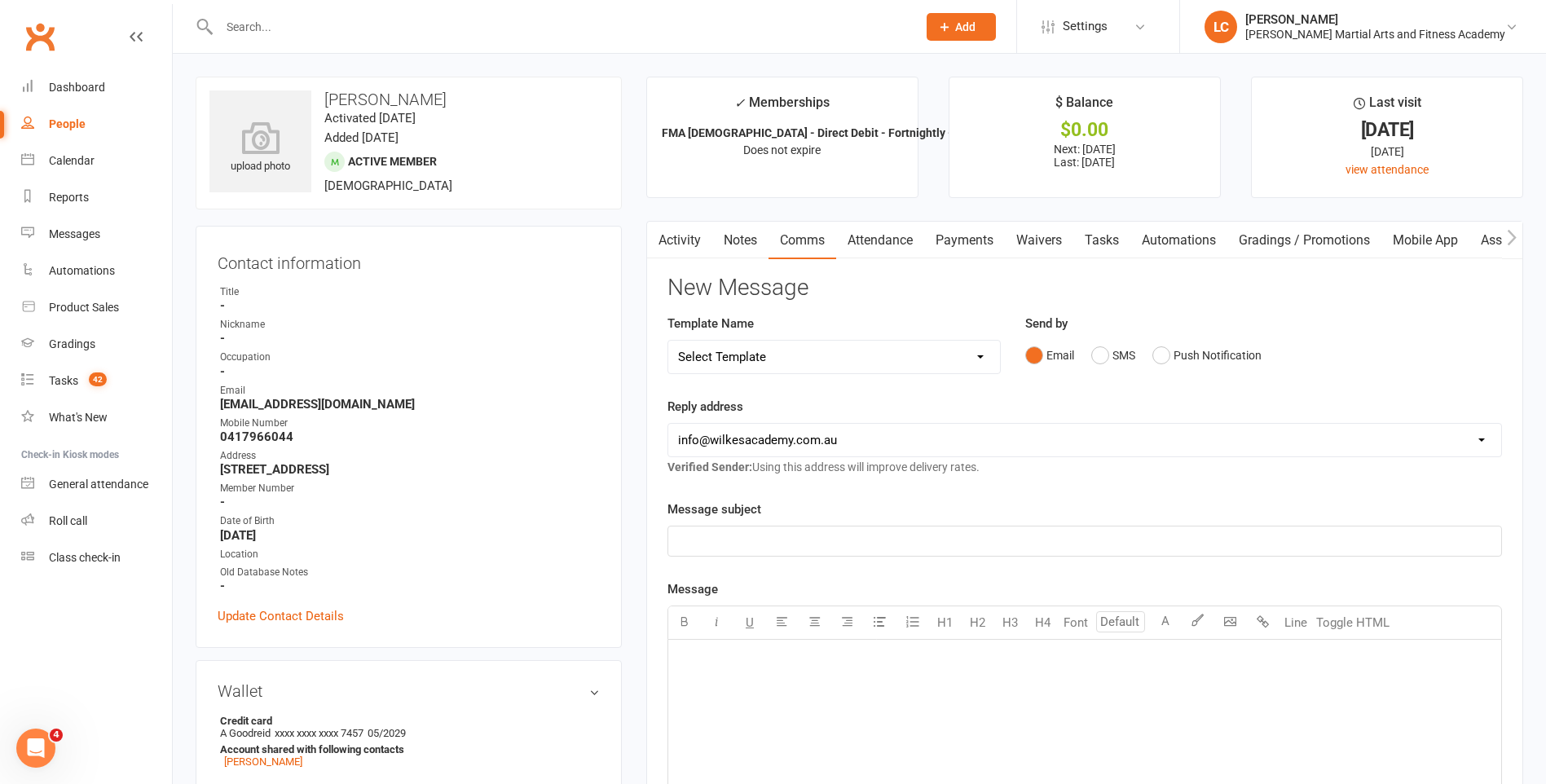
click at [823, 355] on select "Select Template [Email] Birthday Party Enquiry [Email] [DEMOGRAPHIC_DATA] Gradi…" at bounding box center [833, 357] width 331 height 33
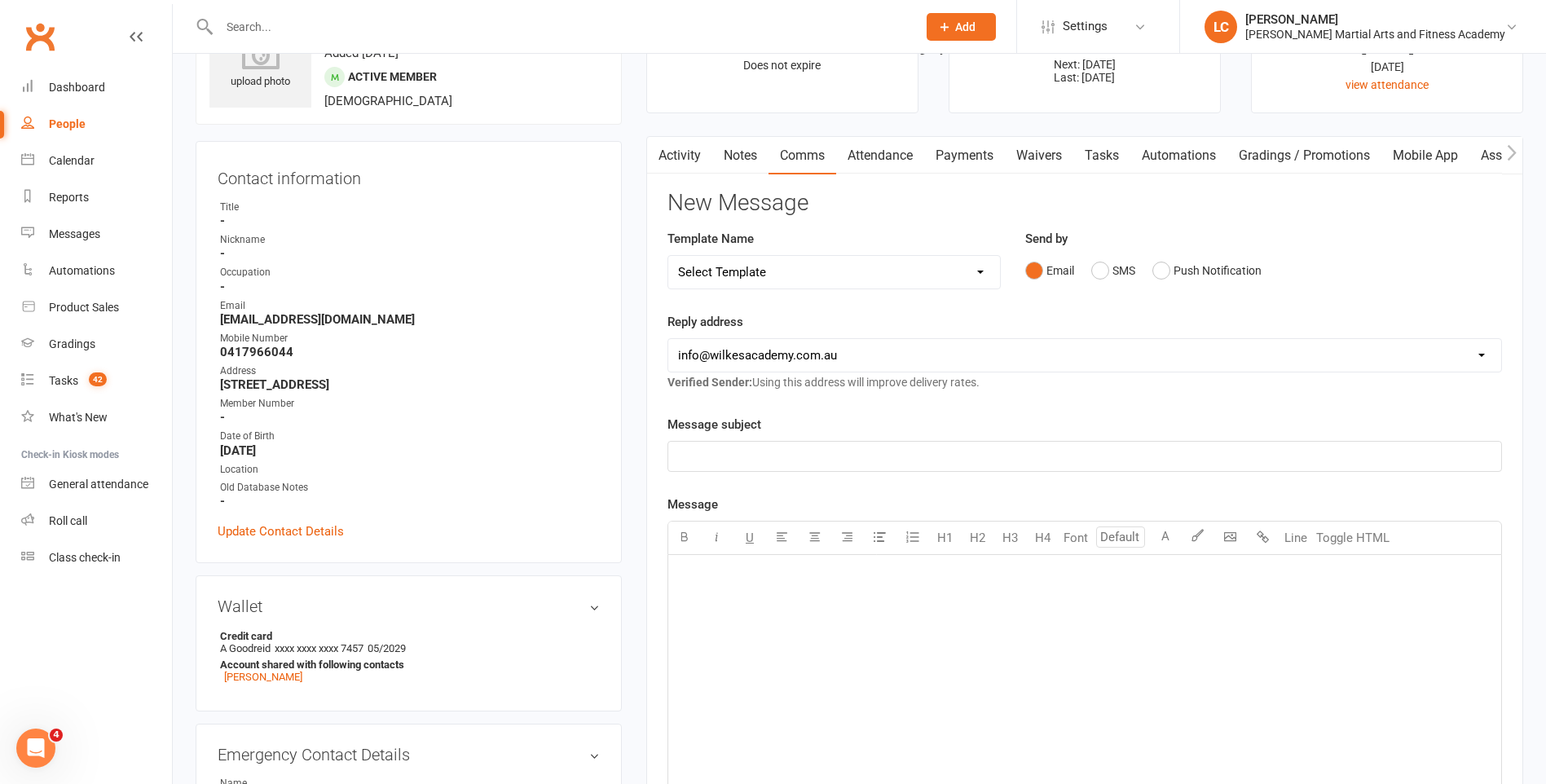
scroll to position [163, 0]
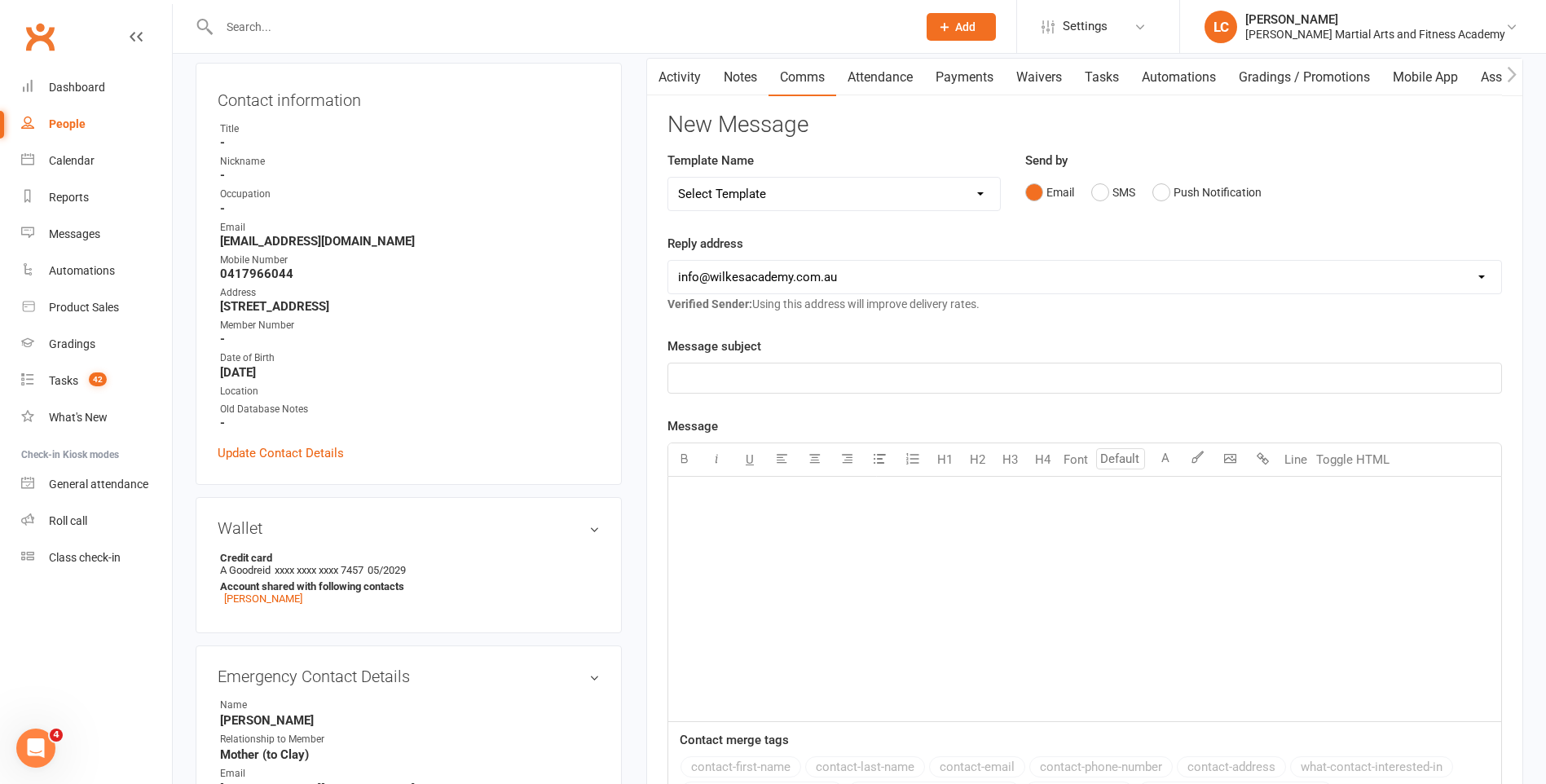
click at [801, 203] on select "Select Template [Email] Birthday Party Enquiry [Email] [DEMOGRAPHIC_DATA] Gradi…" at bounding box center [833, 194] width 331 height 33
select select "40"
click at [668, 178] on select "Select Template [Email] Birthday Party Enquiry [Email] [DEMOGRAPHIC_DATA] Gradi…" at bounding box center [833, 194] width 331 height 33
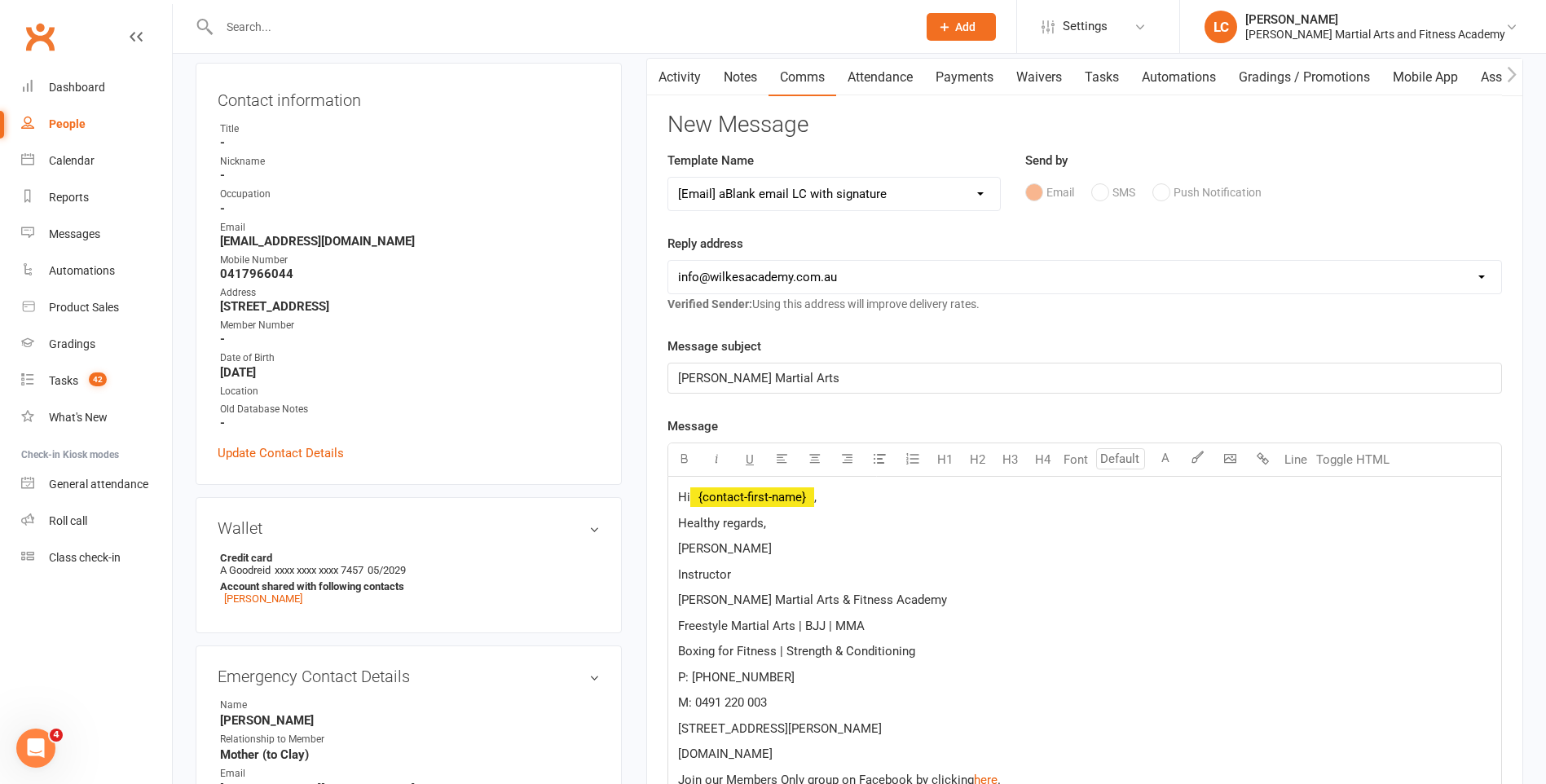
click at [821, 518] on p "Healthy regards," at bounding box center [1084, 523] width 813 height 19
click at [849, 498] on p "Hi ﻿ {contact-first-name} ," at bounding box center [1084, 497] width 813 height 19
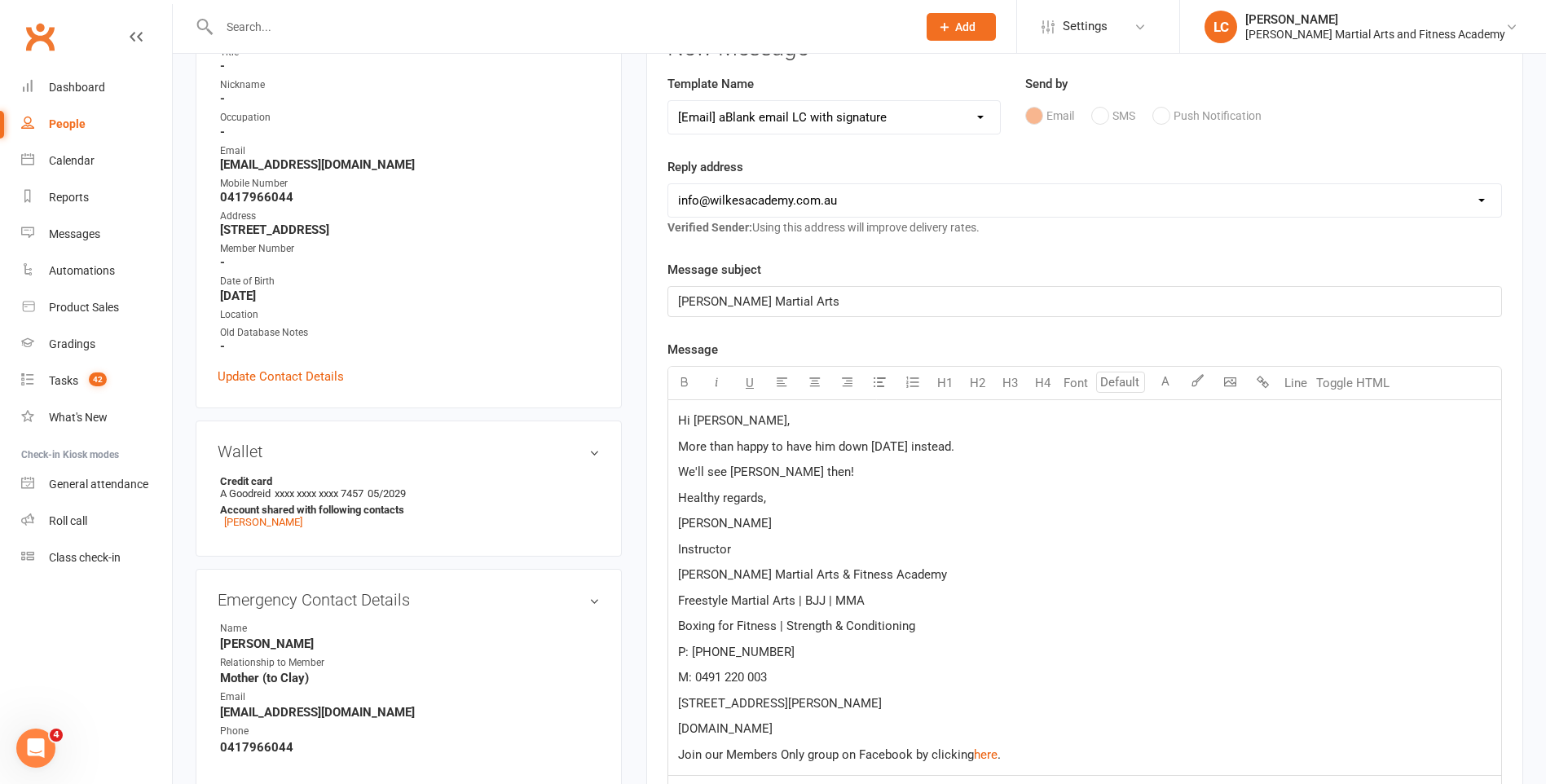
scroll to position [571, 0]
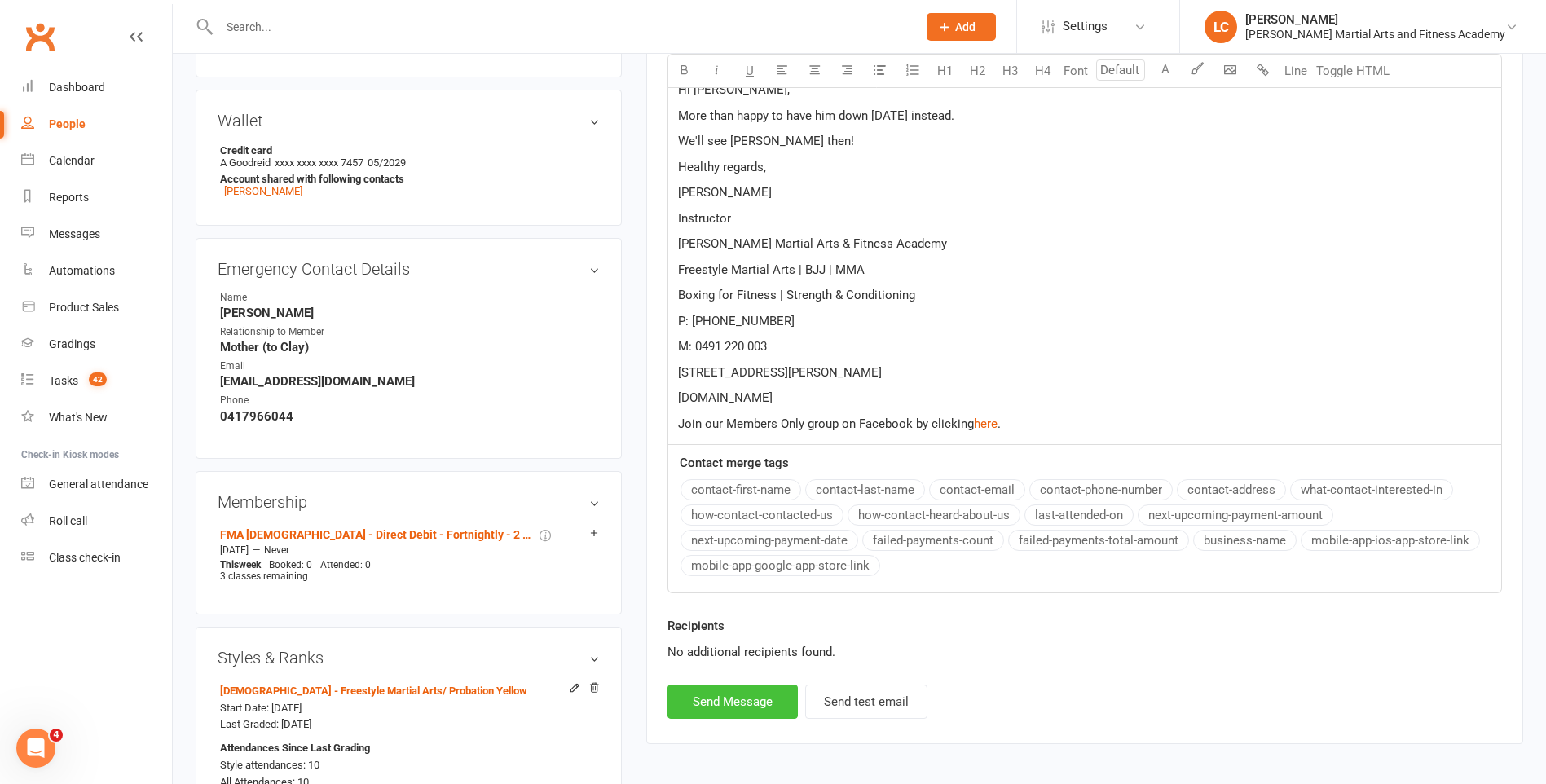
click at [740, 708] on button "Send Message" at bounding box center [732, 701] width 130 height 34
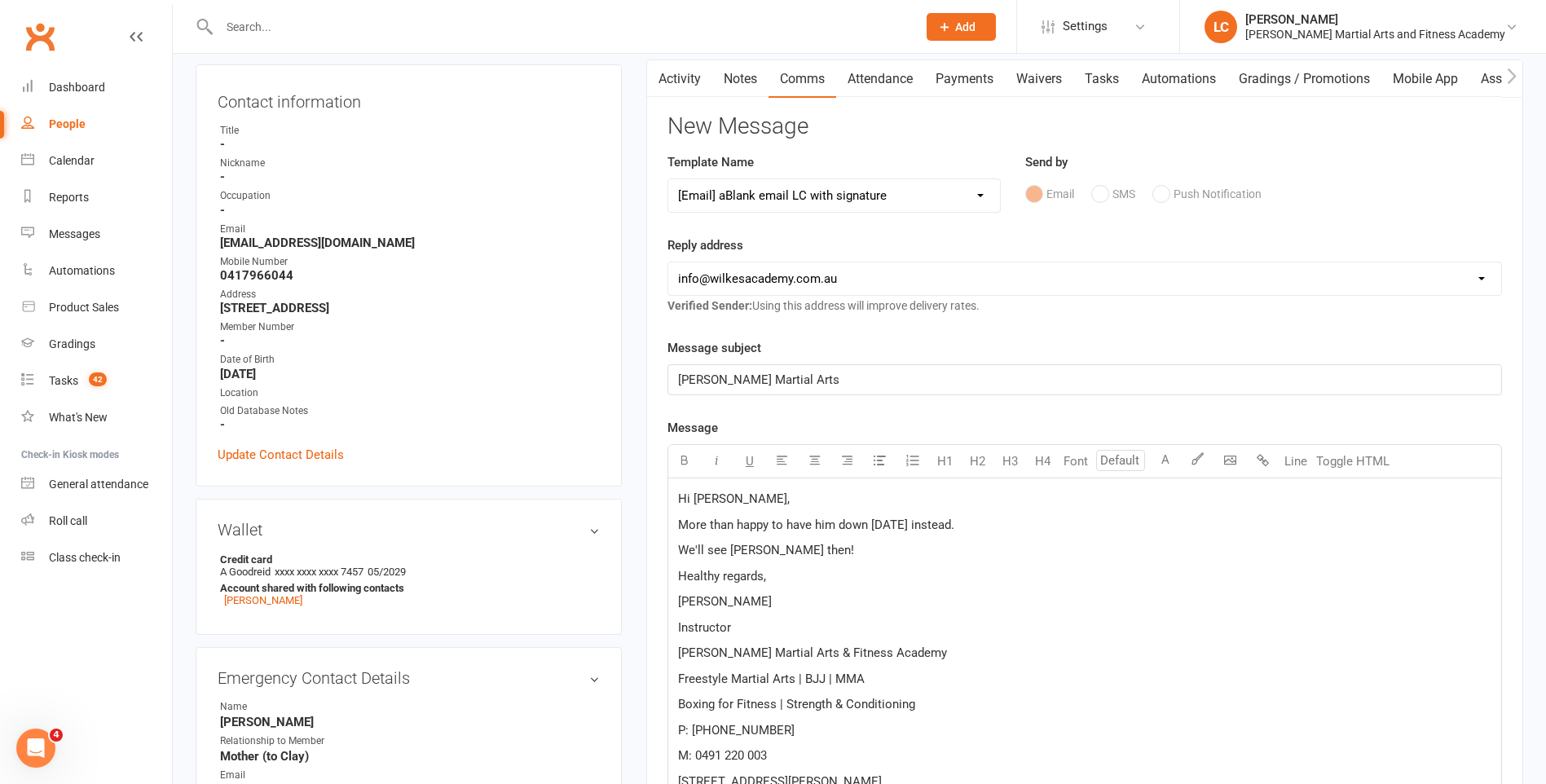
scroll to position [81, 0]
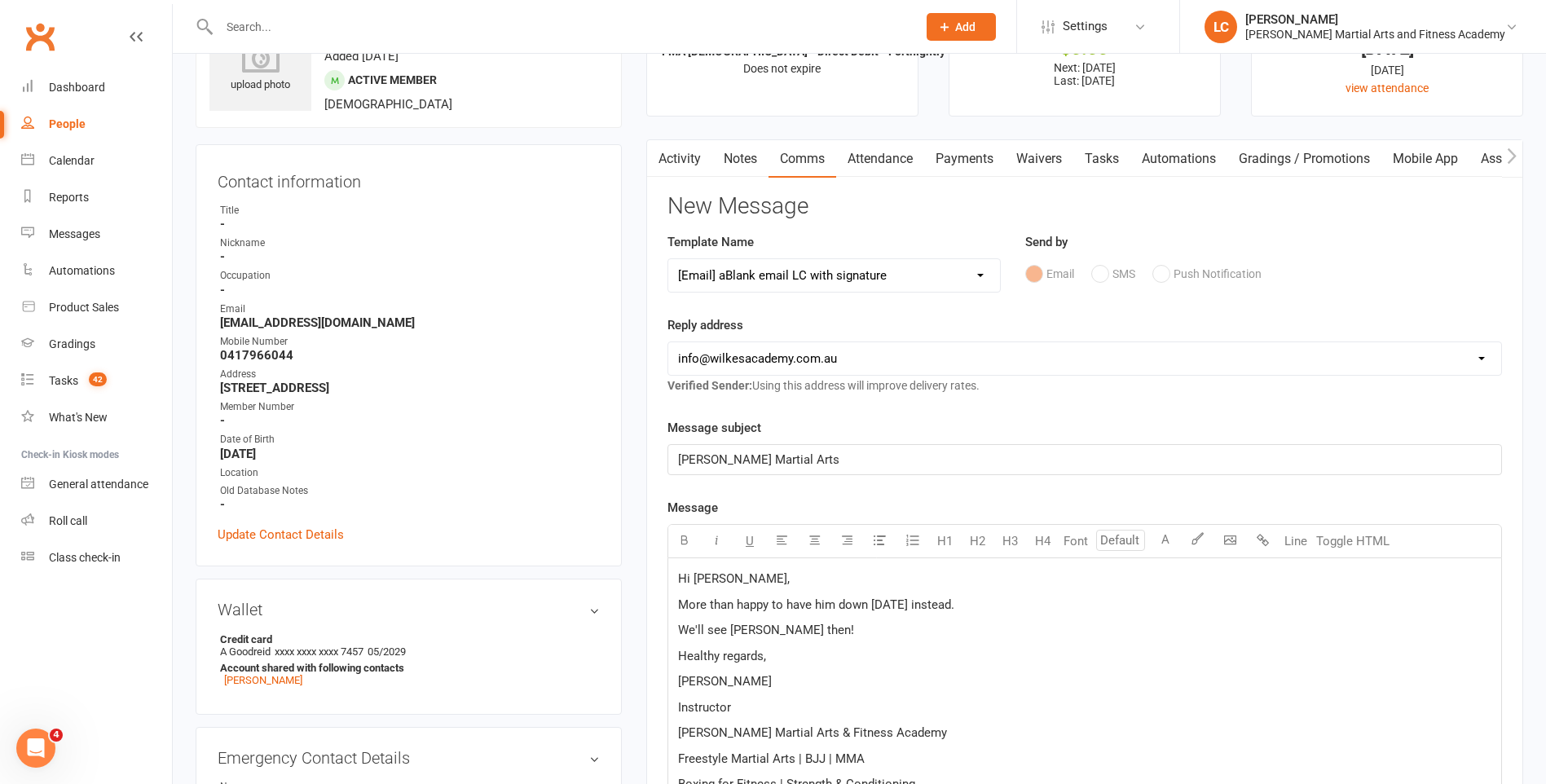
select select
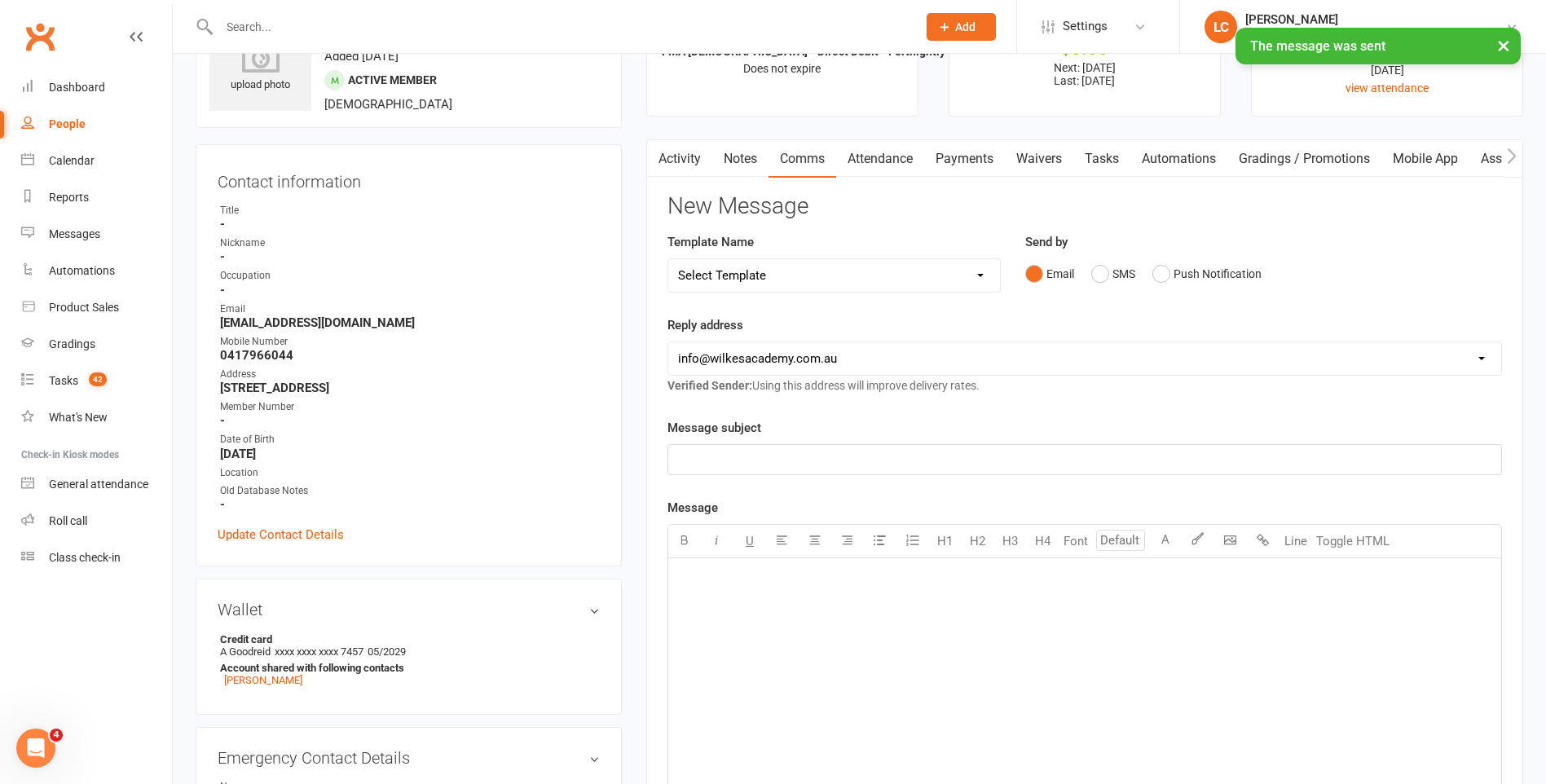
scroll to position [0, 0]
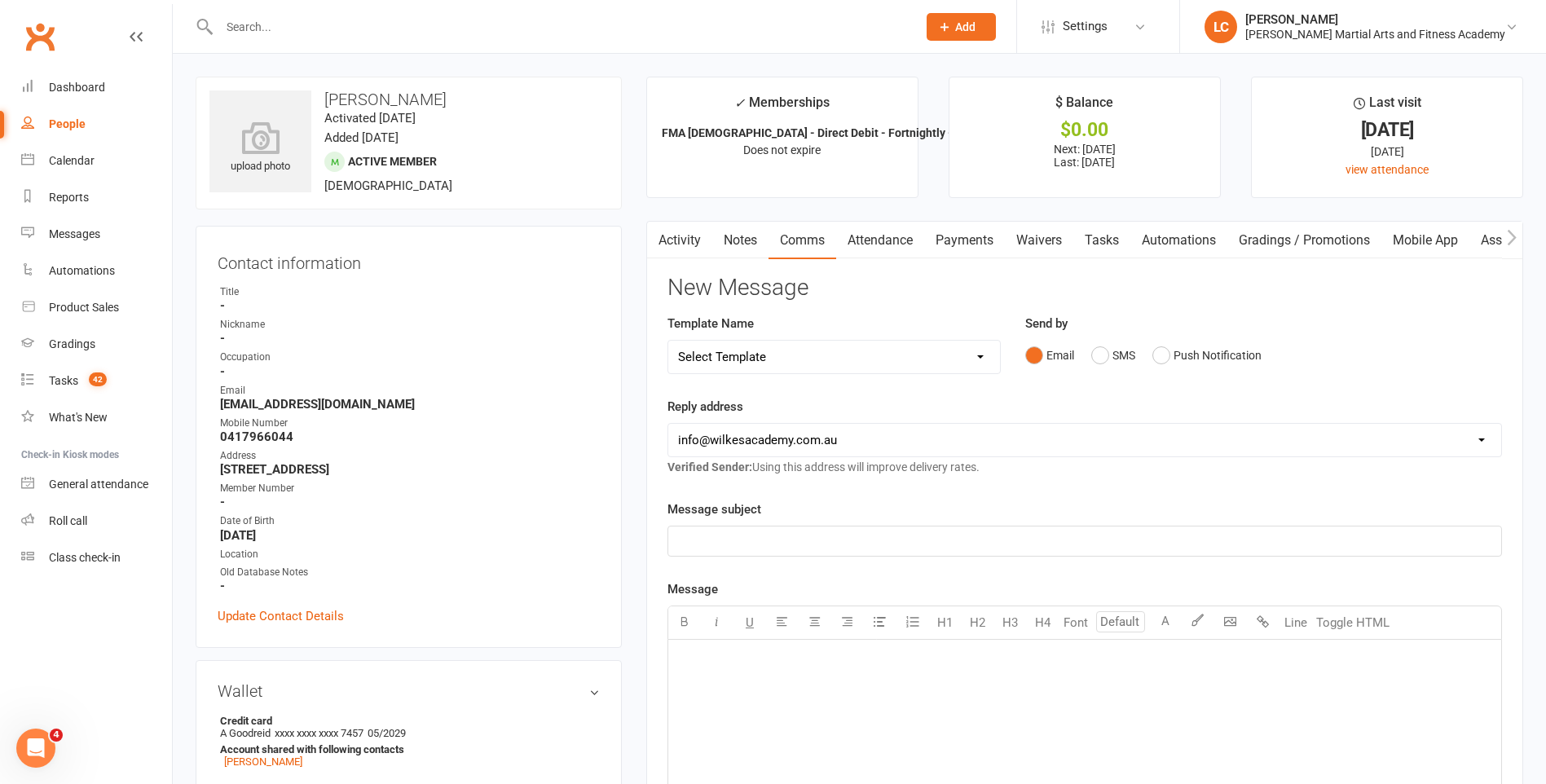
click at [705, 244] on link "Activity" at bounding box center [680, 240] width 66 height 38
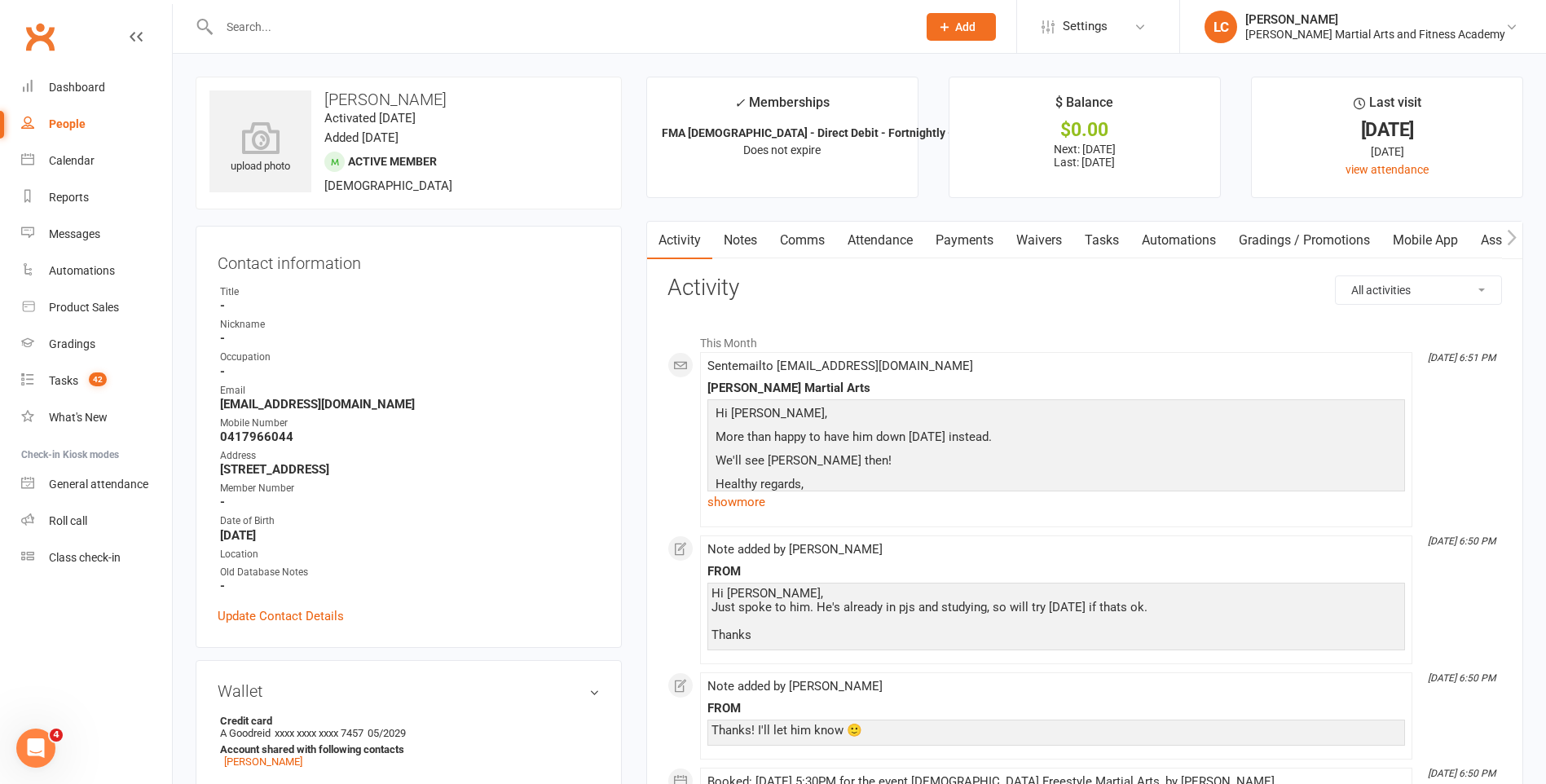
click at [281, 16] on input "text" at bounding box center [560, 27] width 691 height 23
paste input "[PERSON_NAME] <[EMAIL_ADDRESS][DOMAIN_NAME]>"
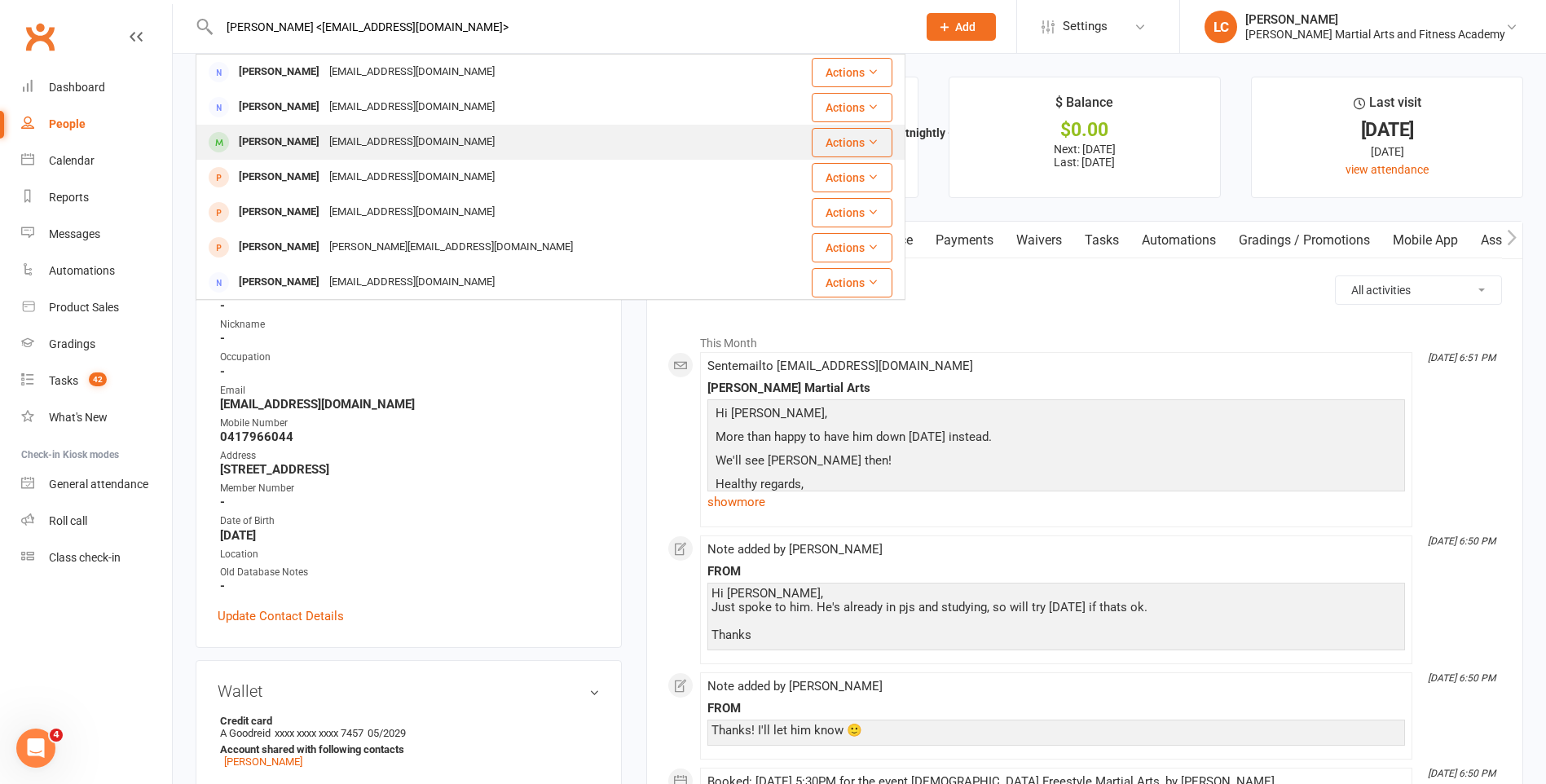
type input "[PERSON_NAME] <[EMAIL_ADDRESS][DOMAIN_NAME]>"
click at [324, 133] on div "[EMAIL_ADDRESS][DOMAIN_NAME]" at bounding box center [411, 142] width 175 height 23
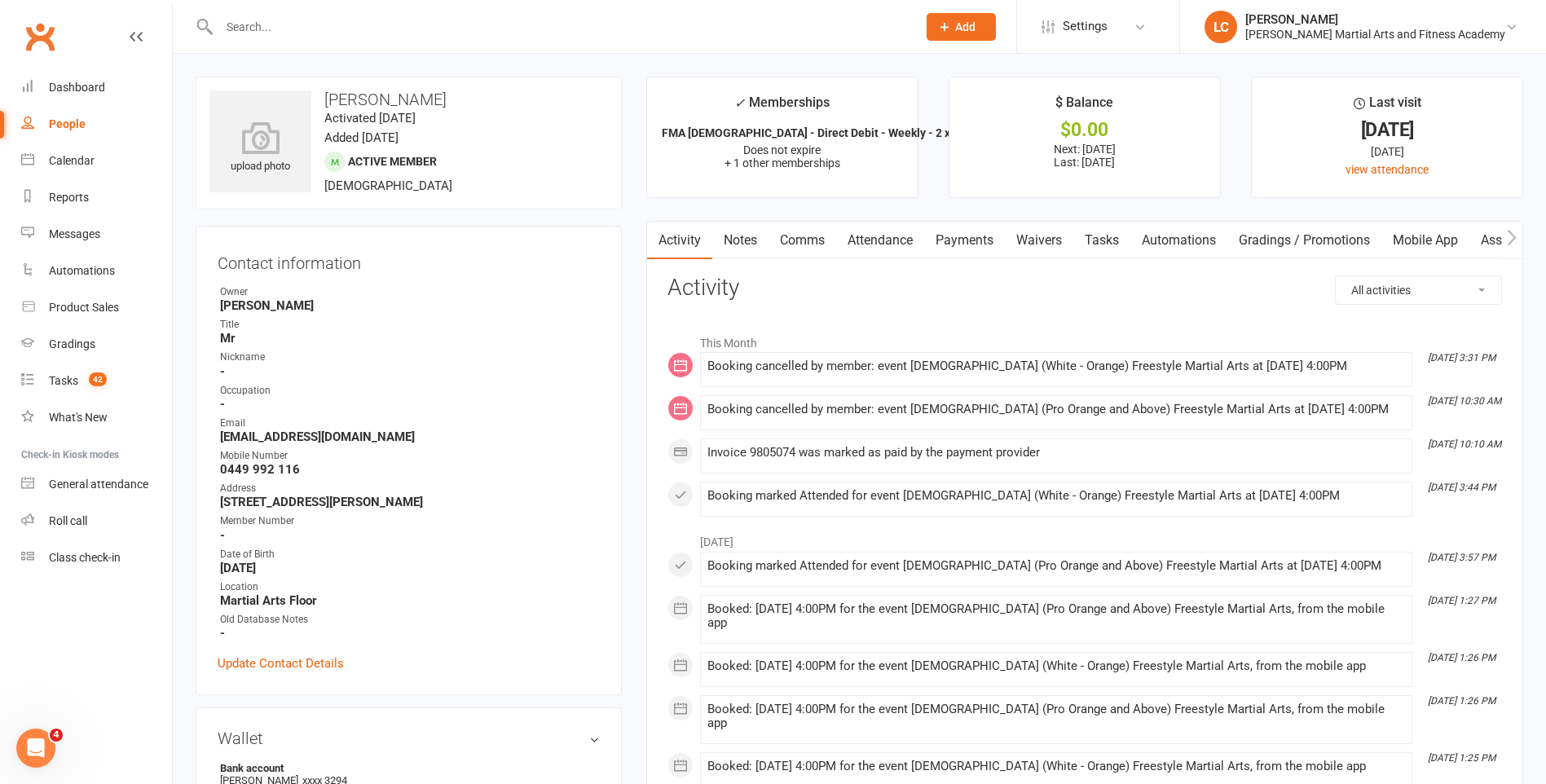
click at [754, 237] on link "Notes" at bounding box center [740, 240] width 56 height 38
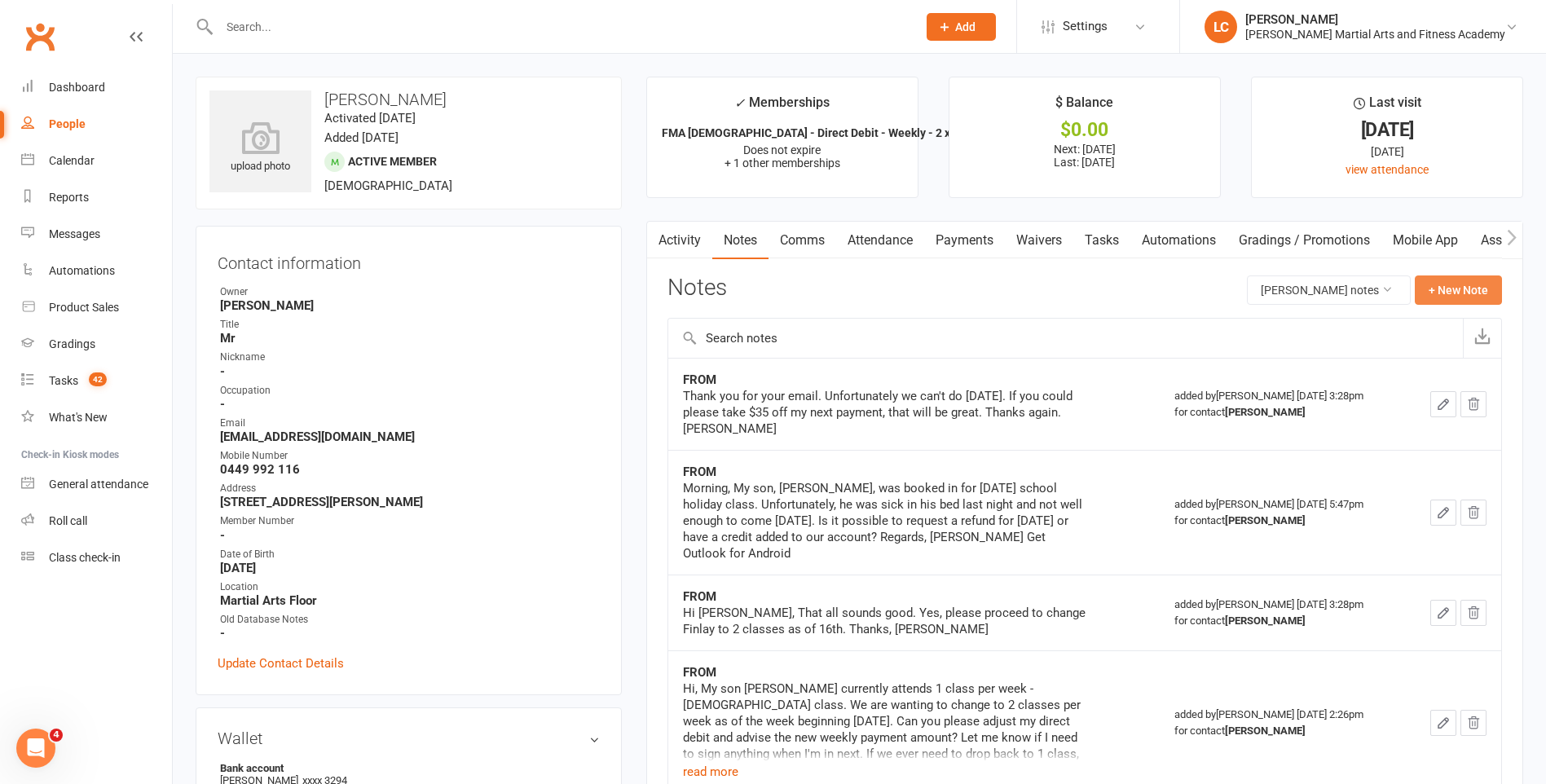
click at [1463, 297] on button "+ New Note" at bounding box center [1458, 290] width 87 height 29
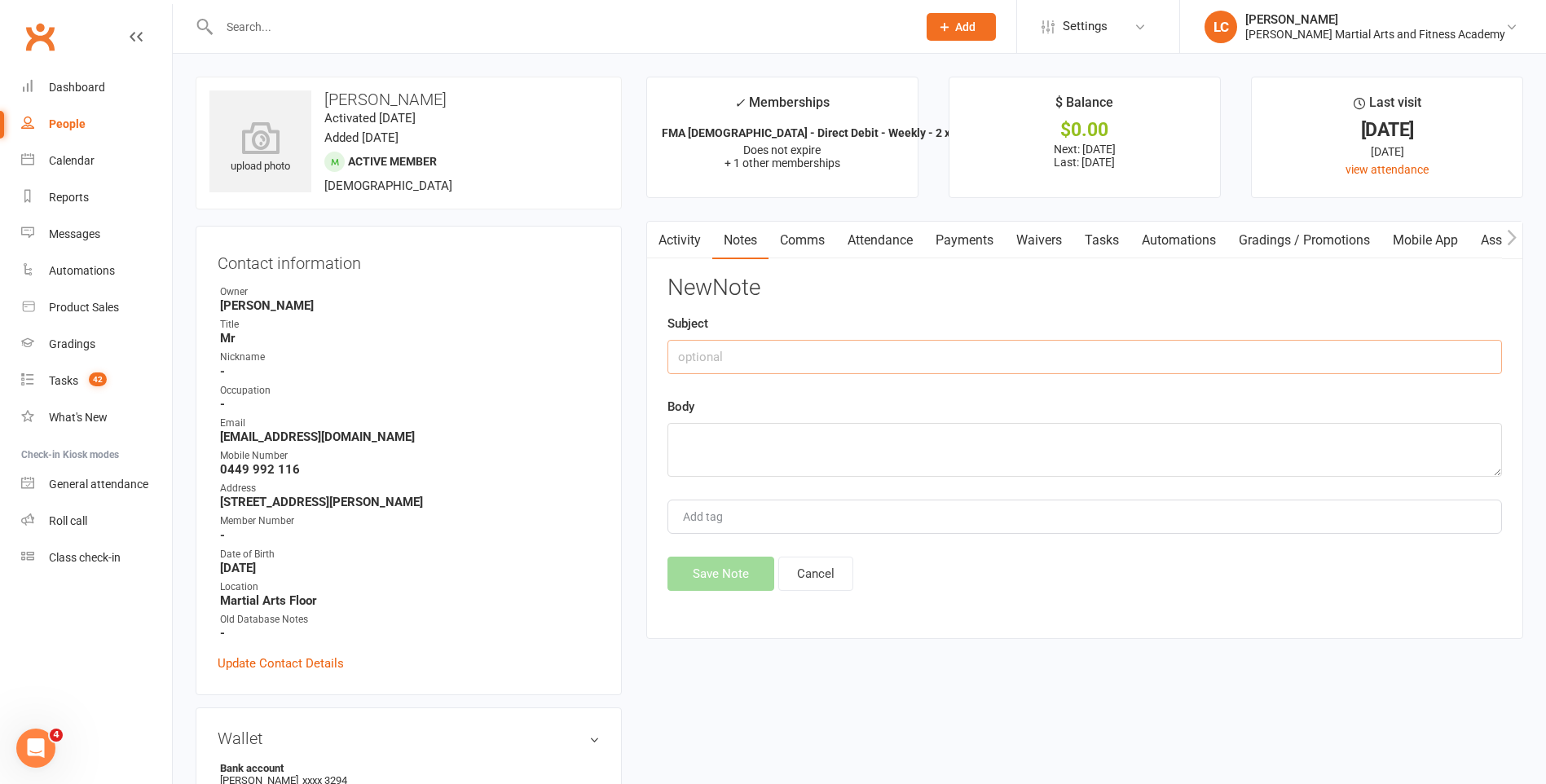
click at [770, 358] on input "text" at bounding box center [1084, 356] width 834 height 34
type input "FROM"
click at [691, 460] on textarea at bounding box center [1084, 450] width 834 height 54
paste textarea "Hi [PERSON_NAME] team, I am emailing to advise that my son [PERSON_NAME] has [M…"
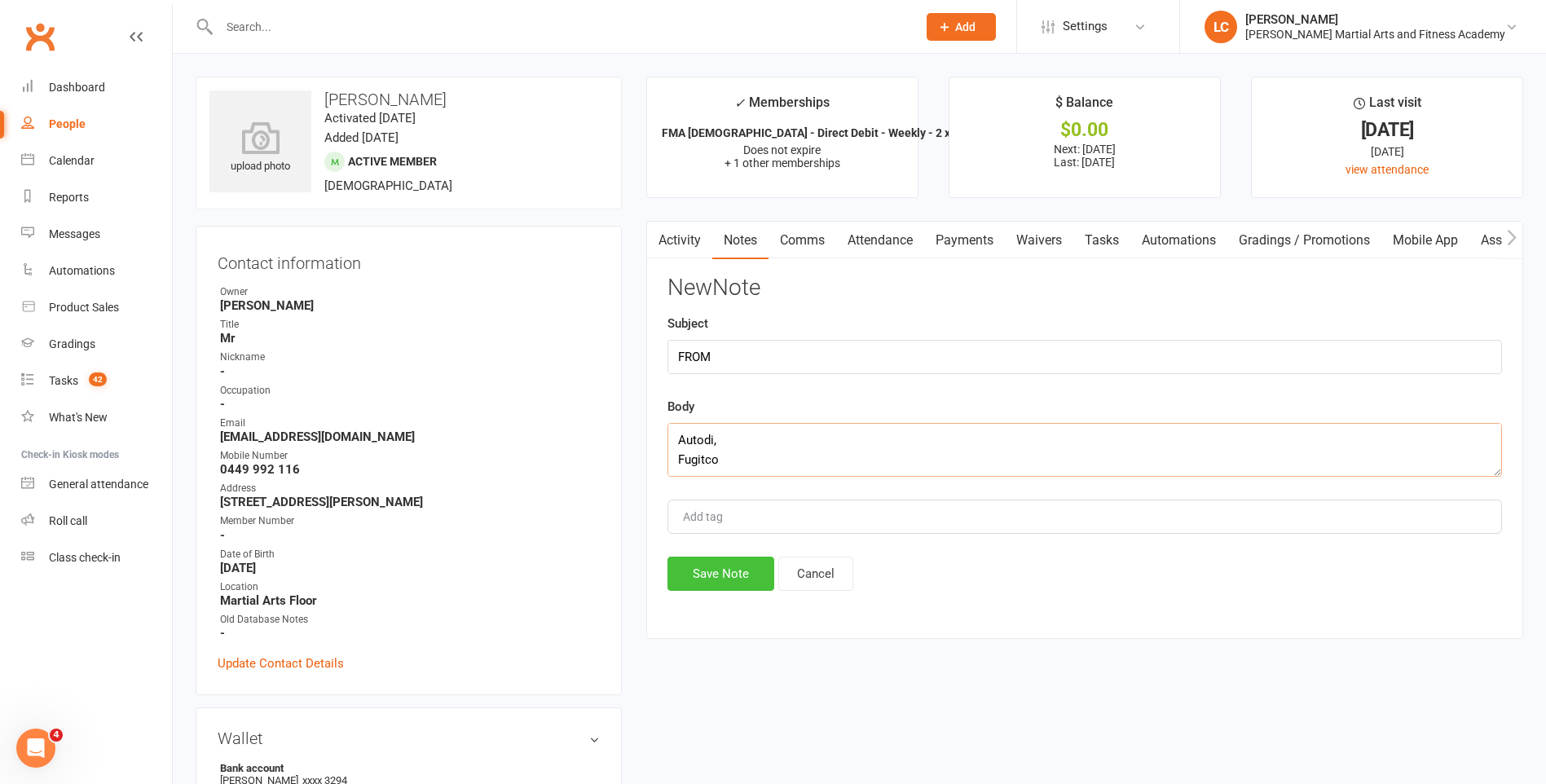
type textarea "Hi [PERSON_NAME] team, I am emailing to advise that my son [PERSON_NAME] has [M…"
click at [704, 564] on button "Save Note" at bounding box center [720, 573] width 107 height 34
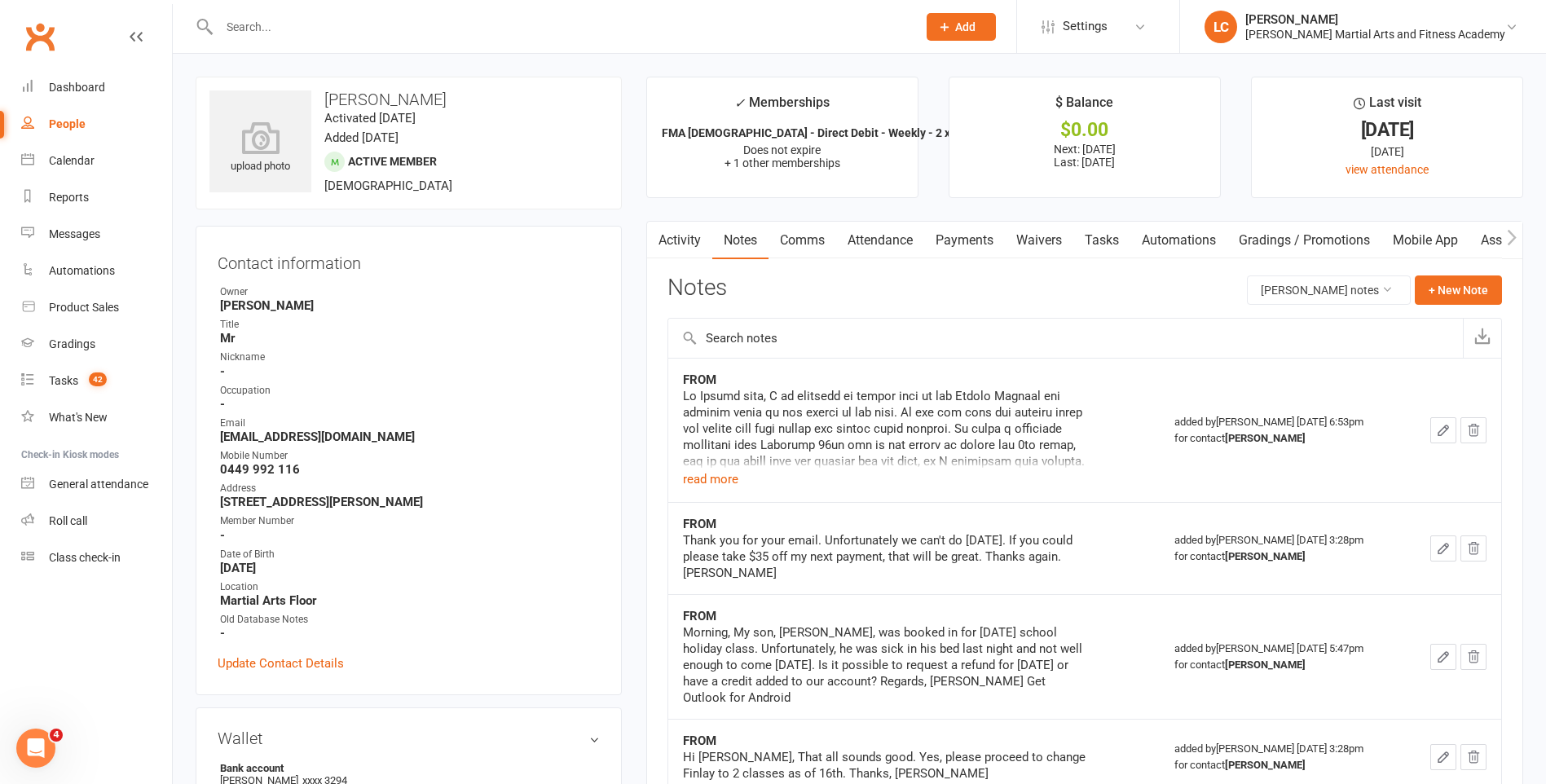
drag, startPoint x: 1127, startPoint y: 251, endPoint x: 1107, endPoint y: 242, distance: 21.9
click at [1121, 251] on link "Tasks" at bounding box center [1101, 240] width 57 height 38
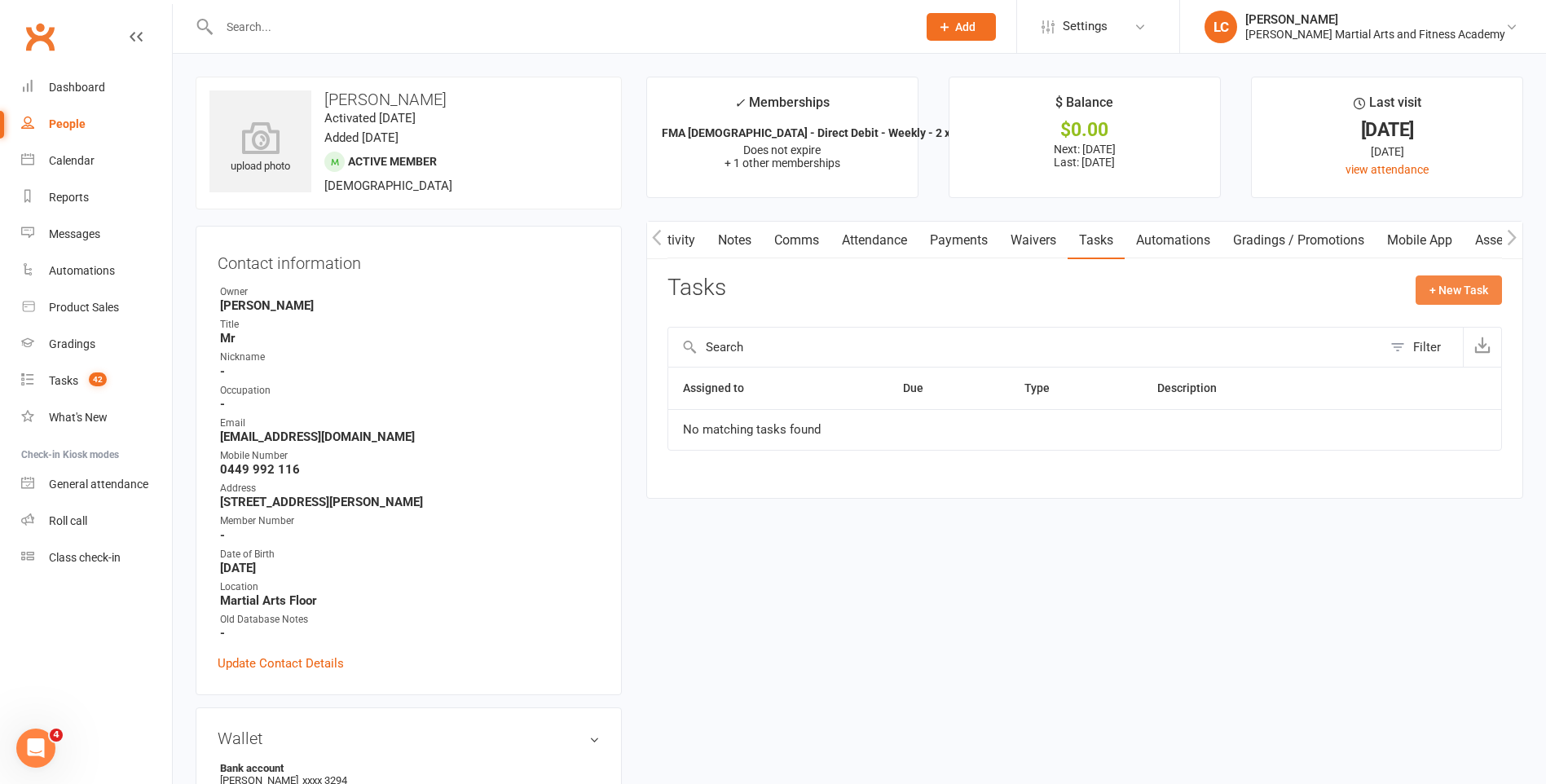
click at [1477, 285] on button "+ New Task" at bounding box center [1458, 290] width 86 height 29
select select "47778"
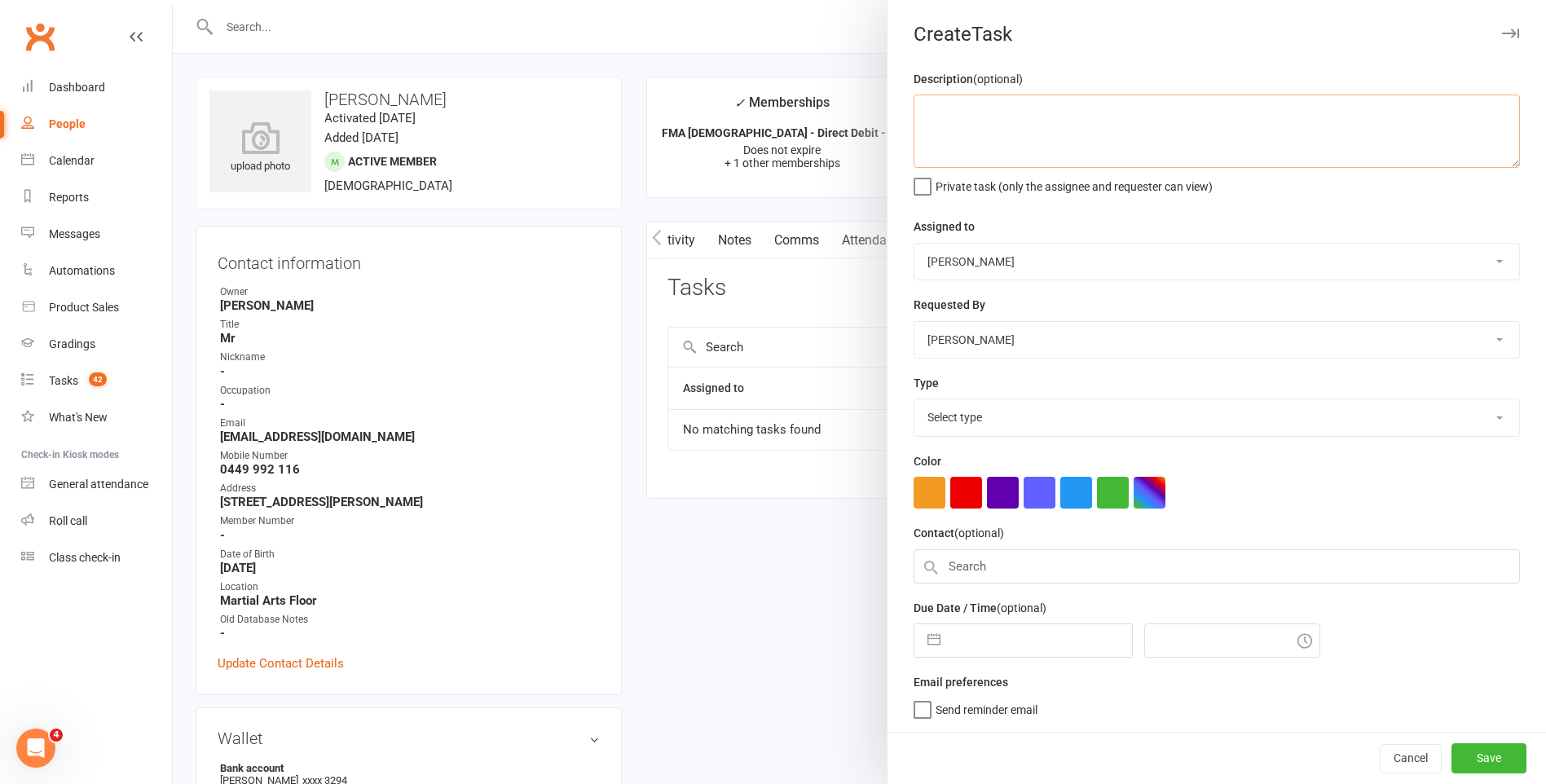
drag, startPoint x: 1032, startPoint y: 141, endPoint x: 1020, endPoint y: 114, distance: 29.5
click at [1031, 135] on textarea at bounding box center [1217, 131] width 606 height 73
type textarea "FU EMAIL + HOLD - See Notes."
click at [1069, 256] on select "[PERSON_NAME] [PERSON_NAME] [PERSON_NAME] [PERSON_NAME] [PERSON_NAME] [PERSON_N…" at bounding box center [1217, 261] width 604 height 36
select select "47660"
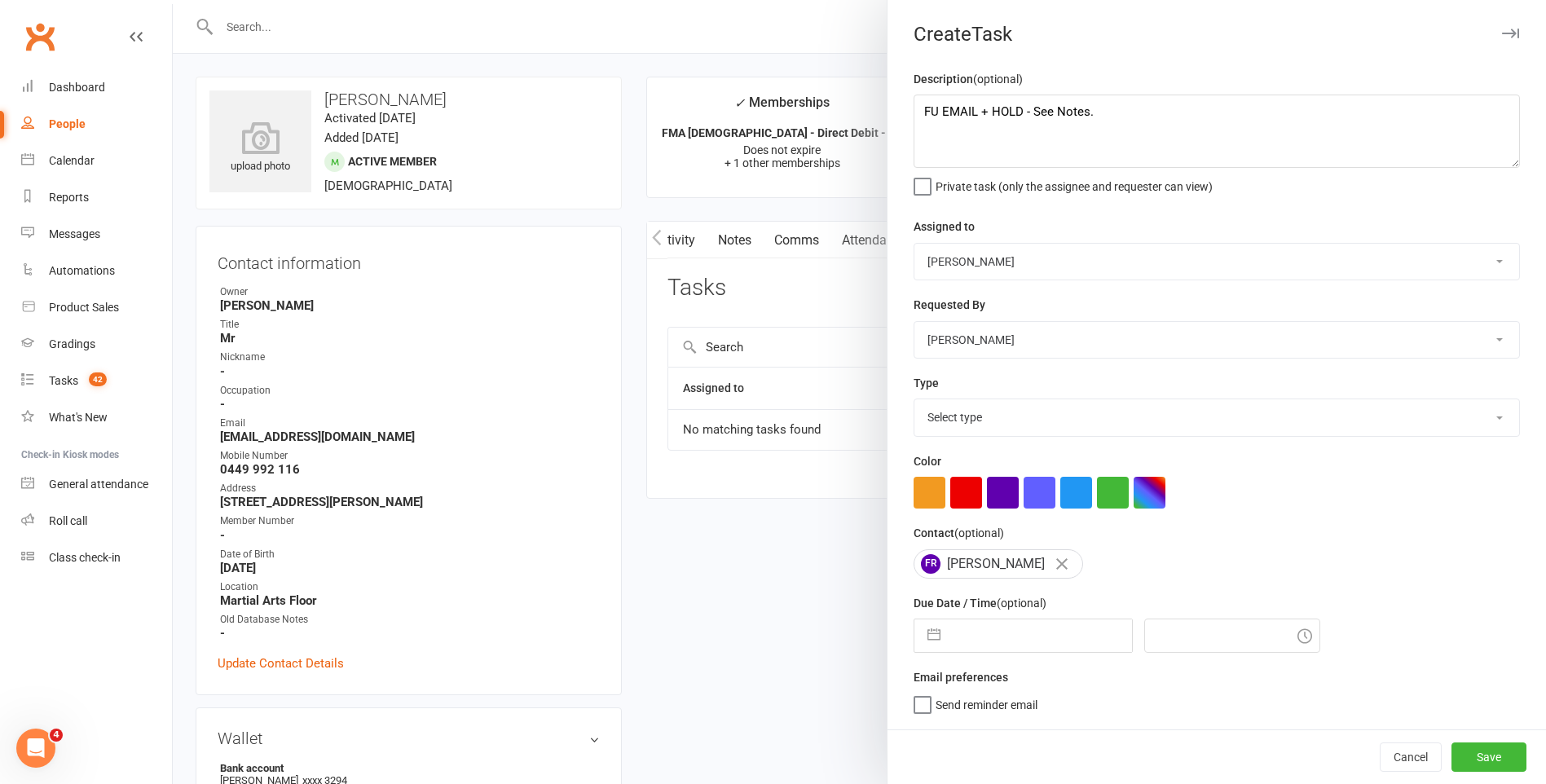
click at [914, 244] on select "[PERSON_NAME] [PERSON_NAME] [PERSON_NAME] [PERSON_NAME] [PERSON_NAME] [PERSON_N…" at bounding box center [1217, 261] width 604 height 36
click at [981, 415] on select "Select type E-mail General task Meeting Phone call Sett in calls Add new task t…" at bounding box center [1217, 416] width 604 height 36
select select "25276"
click at [914, 403] on select "Select type E-mail General task Meeting Phone call Sett in calls Add new task t…" at bounding box center [1217, 416] width 604 height 36
click at [972, 400] on div "Type E-mail General task Meeting Phone call Sett in calls Add new task type" at bounding box center [1217, 405] width 606 height 64
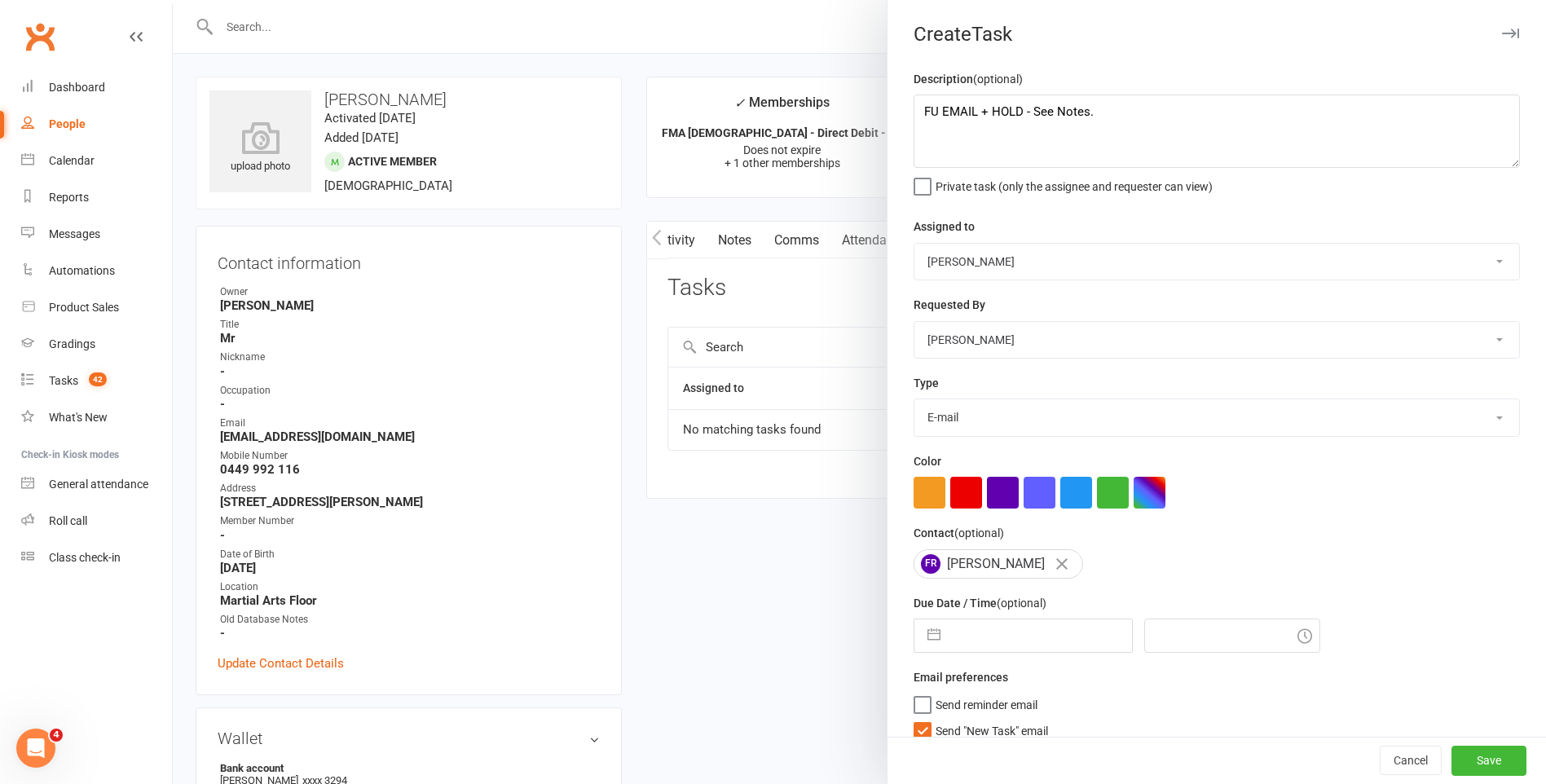
click at [981, 424] on select "E-mail General task Meeting Phone call Sett in calls Add new task type" at bounding box center [1217, 416] width 604 height 36
click at [914, 403] on select "E-mail General task Meeting Phone call Sett in calls Add new task type" at bounding box center [1217, 416] width 604 height 36
click at [912, 732] on div "Description (optional) FU EMAIL + HOLD - See Notes. Private task (only the assi…" at bounding box center [1217, 411] width 659 height 684
click at [919, 731] on label "Send "New Task" email" at bounding box center [980, 726] width 134 height 16
click at [919, 718] on input "Send "New Task" email" at bounding box center [980, 718] width 134 height 0
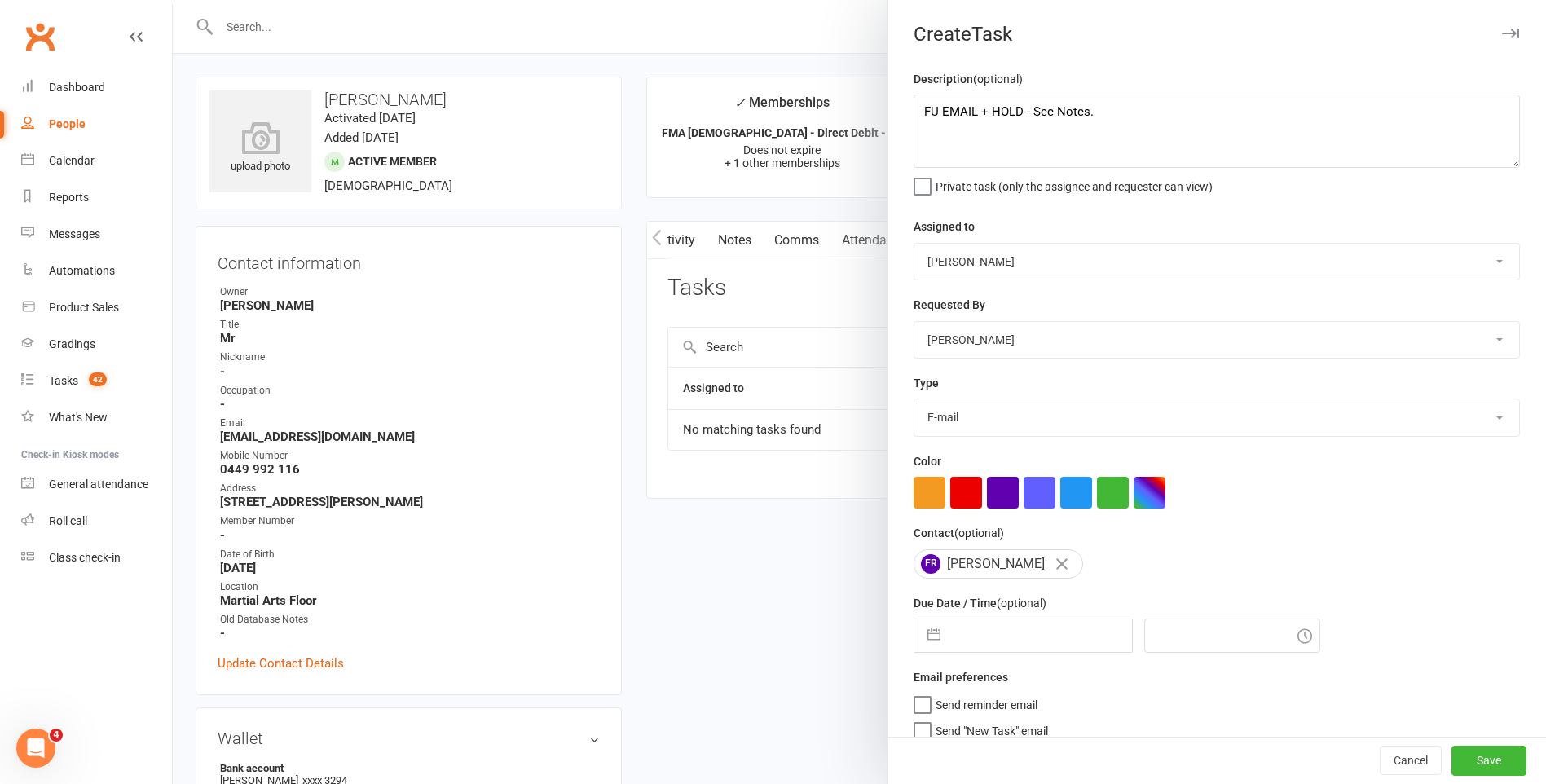
click at [919, 731] on label "Send "New Task" email" at bounding box center [980, 726] width 134 height 16
click at [919, 718] on input "Send "New Task" email" at bounding box center [980, 718] width 134 height 0
click at [915, 738] on div "Cancel Save" at bounding box center [1217, 761] width 659 height 46
click at [921, 738] on div "Cancel Save" at bounding box center [1217, 761] width 659 height 46
click at [920, 728] on label "Send "New Task" email" at bounding box center [980, 726] width 134 height 16
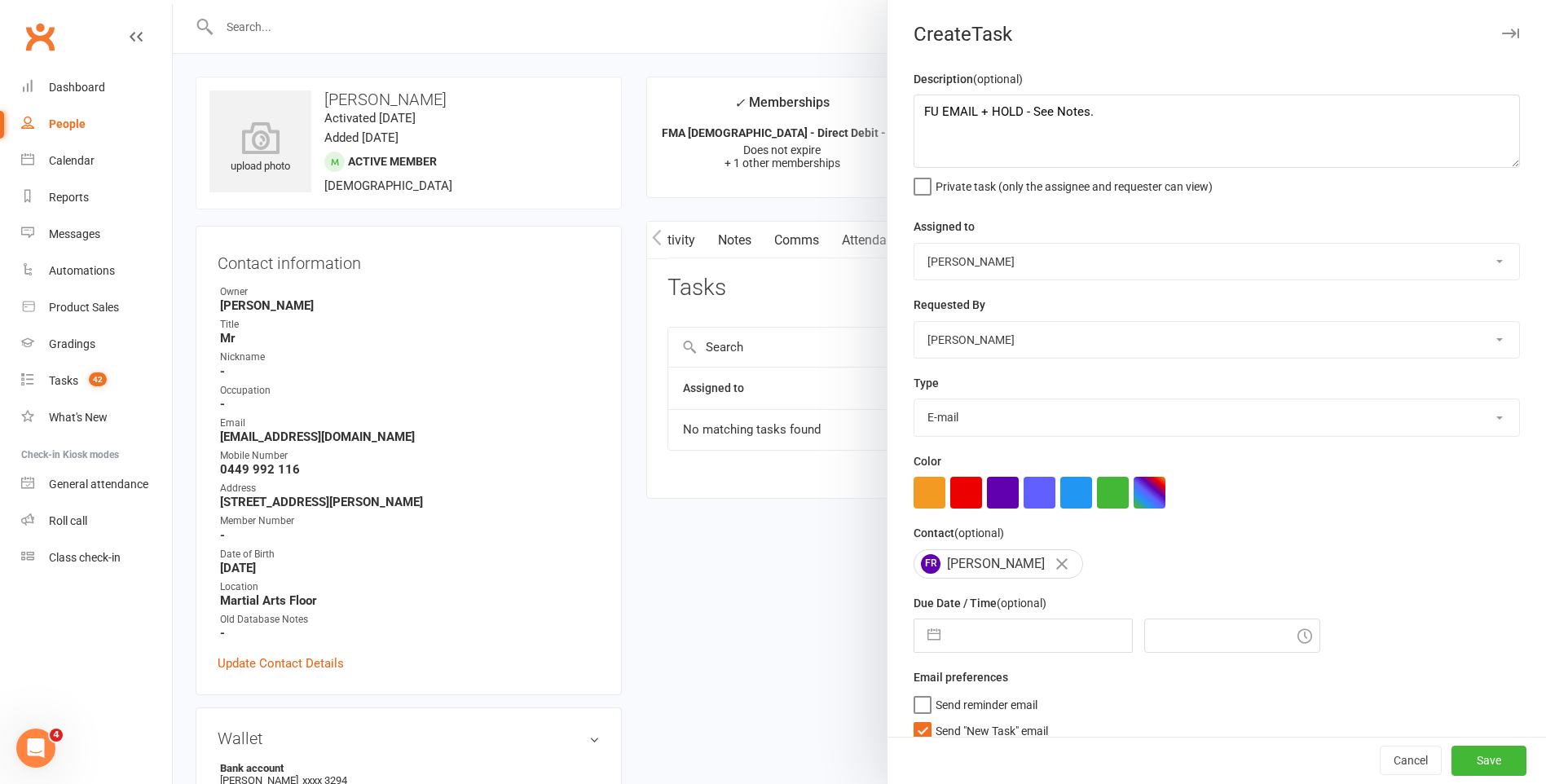
click at [920, 718] on input "Send "New Task" email" at bounding box center [980, 718] width 134 height 0
click at [984, 621] on div "Due Date / Time (optional) Navigate forward to interact with the calendar and s…" at bounding box center [1217, 623] width 606 height 60
drag, startPoint x: 984, startPoint y: 623, endPoint x: 992, endPoint y: 640, distance: 18.8
click at [992, 640] on input "text" at bounding box center [1040, 635] width 183 height 33
select select "6"
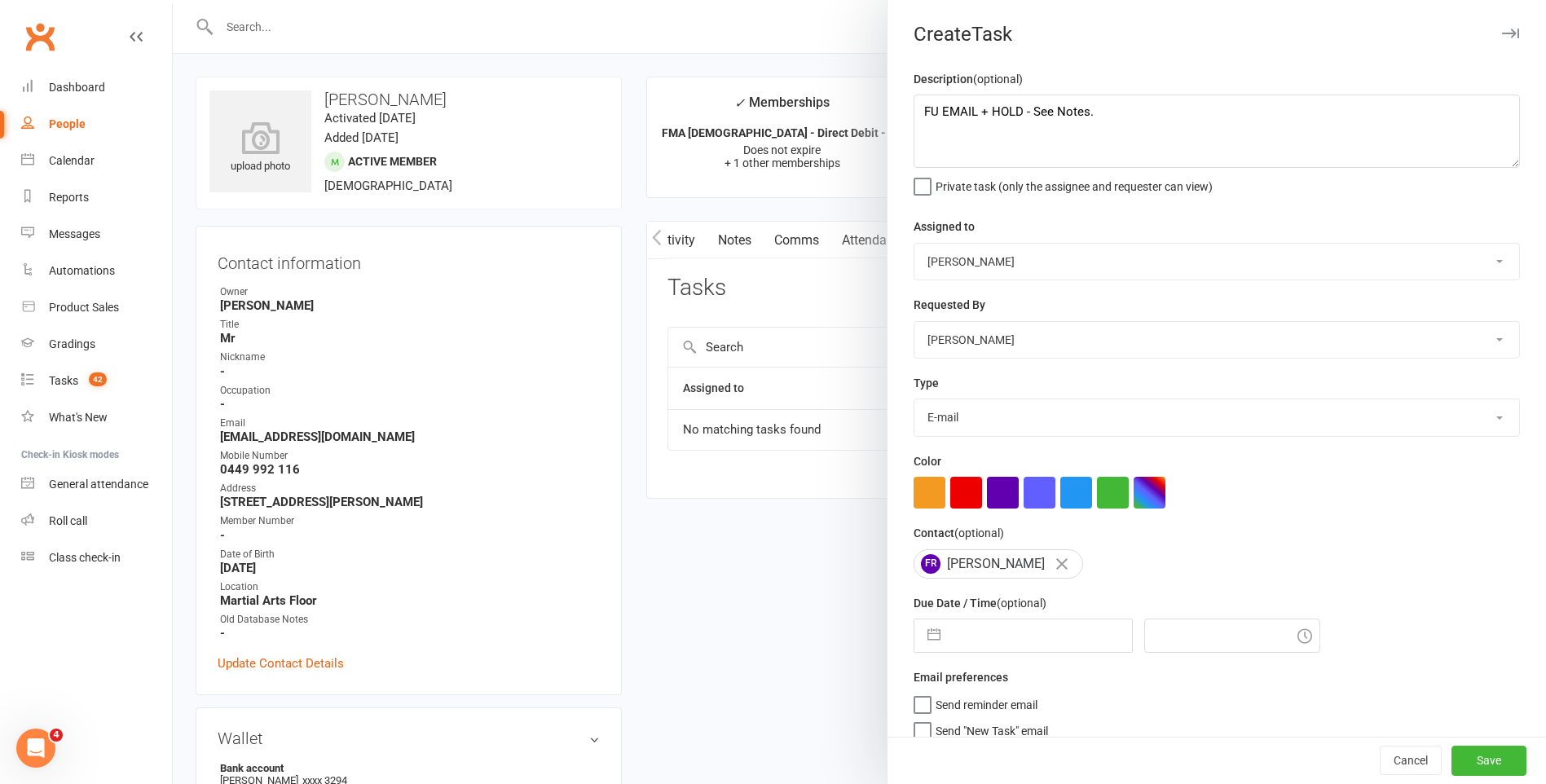
select select "2025"
select select "7"
select select "2025"
select select "8"
select select "2025"
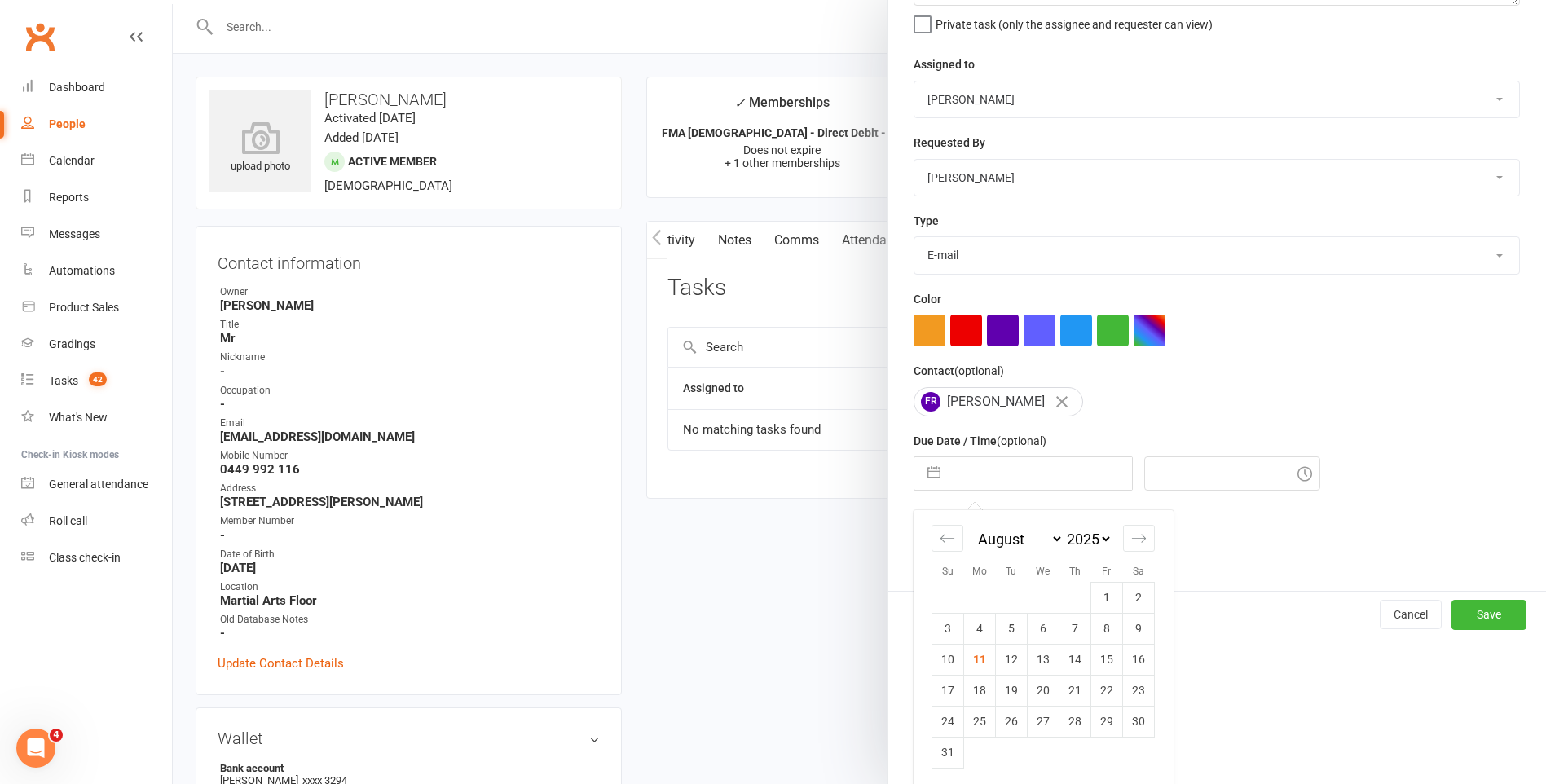
scroll to position [171, 0]
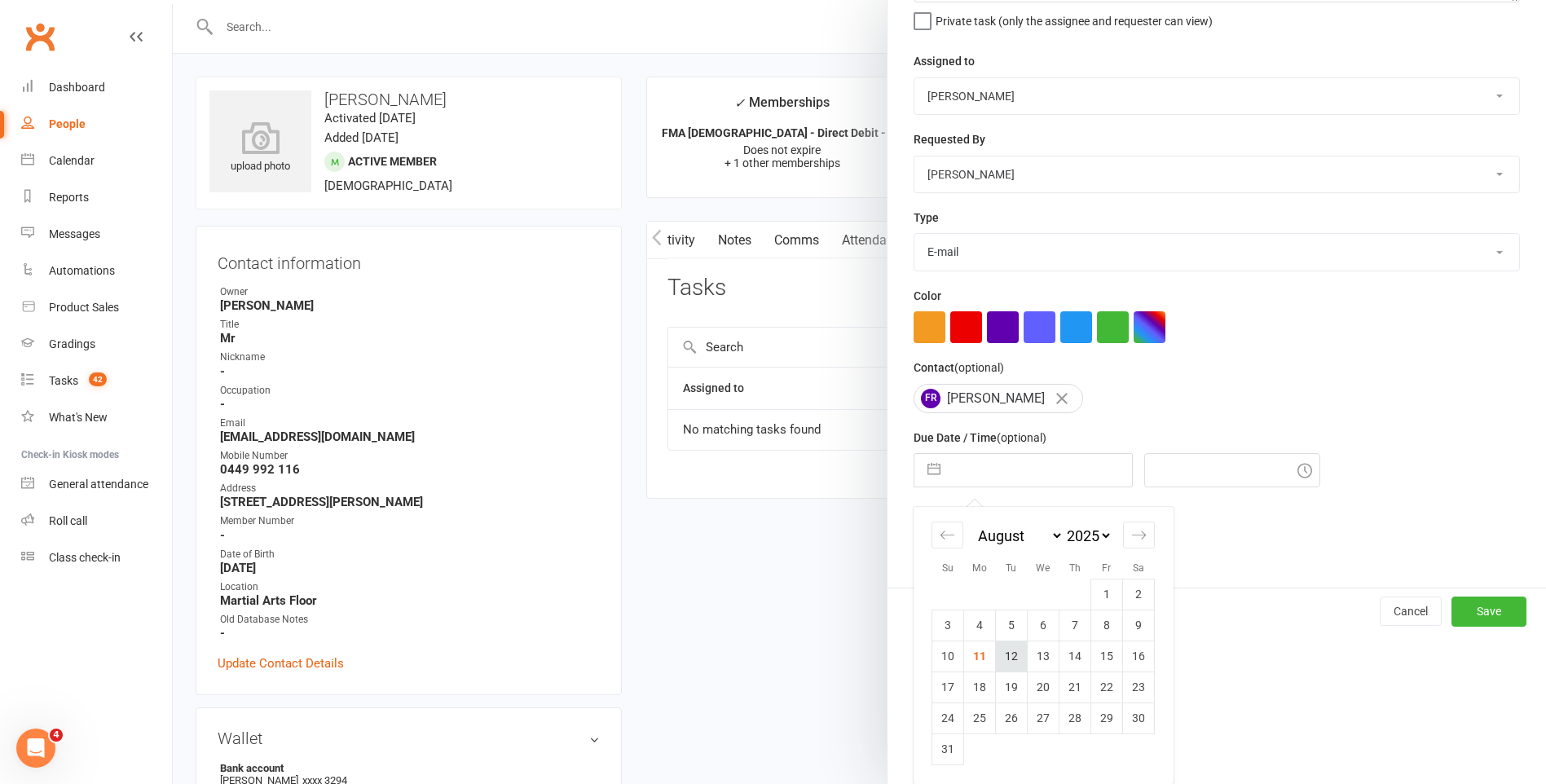
click at [996, 657] on td "12" at bounding box center [1011, 656] width 32 height 31
type input "[DATE]"
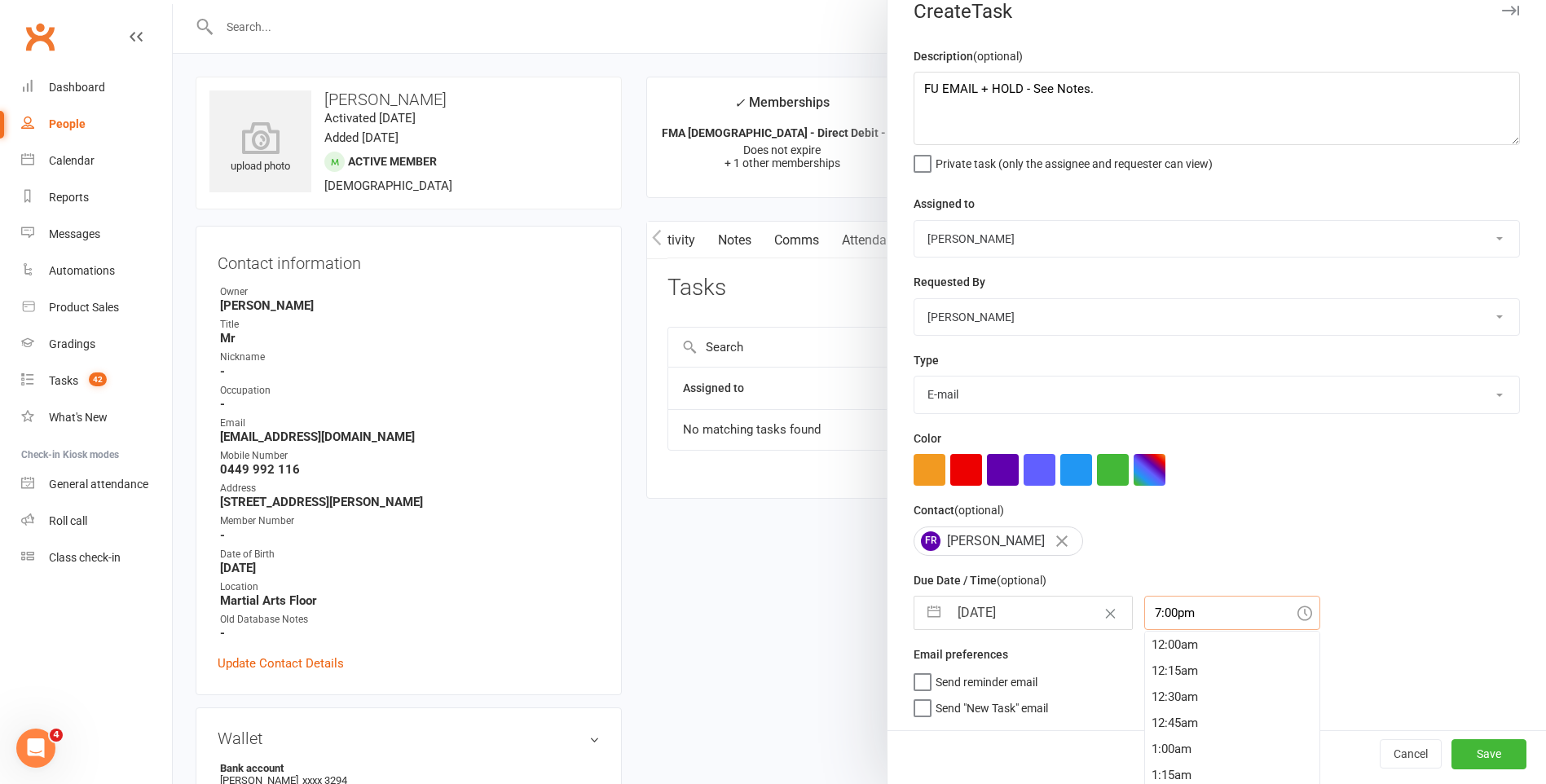
click at [1187, 614] on input "7:00pm" at bounding box center [1232, 612] width 176 height 34
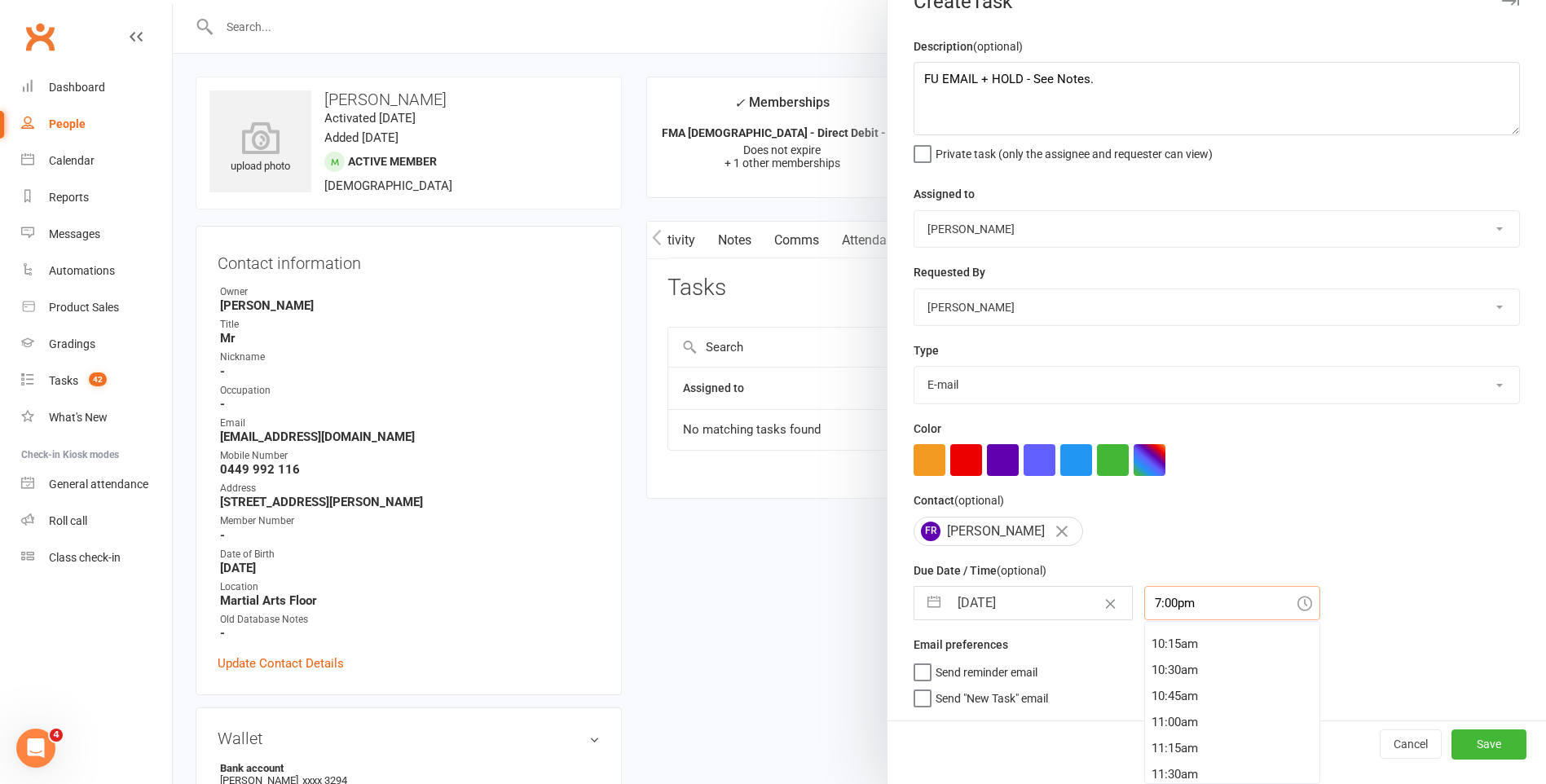
scroll to position [1059, 0]
click at [1189, 639] on div "10:15am" at bounding box center [1232, 644] width 175 height 26
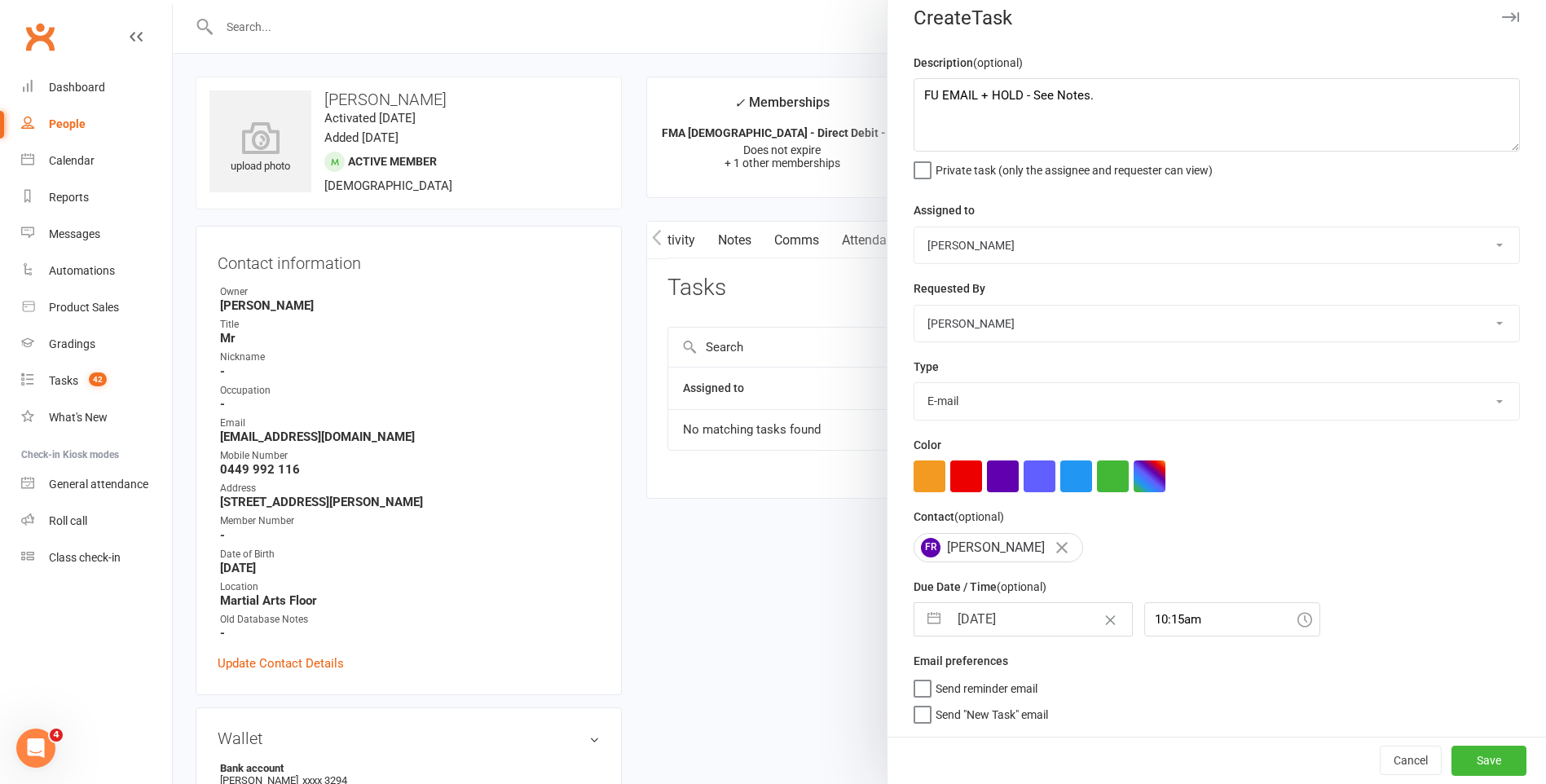
drag, startPoint x: 1244, startPoint y: 641, endPoint x: 1226, endPoint y: 627, distance: 22.8
click at [1235, 633] on div "Description (optional) FU EMAIL + HOLD - See Notes. Private task (only the assi…" at bounding box center [1217, 395] width 659 height 684
click at [1219, 625] on input "10:15am" at bounding box center [1232, 619] width 176 height 34
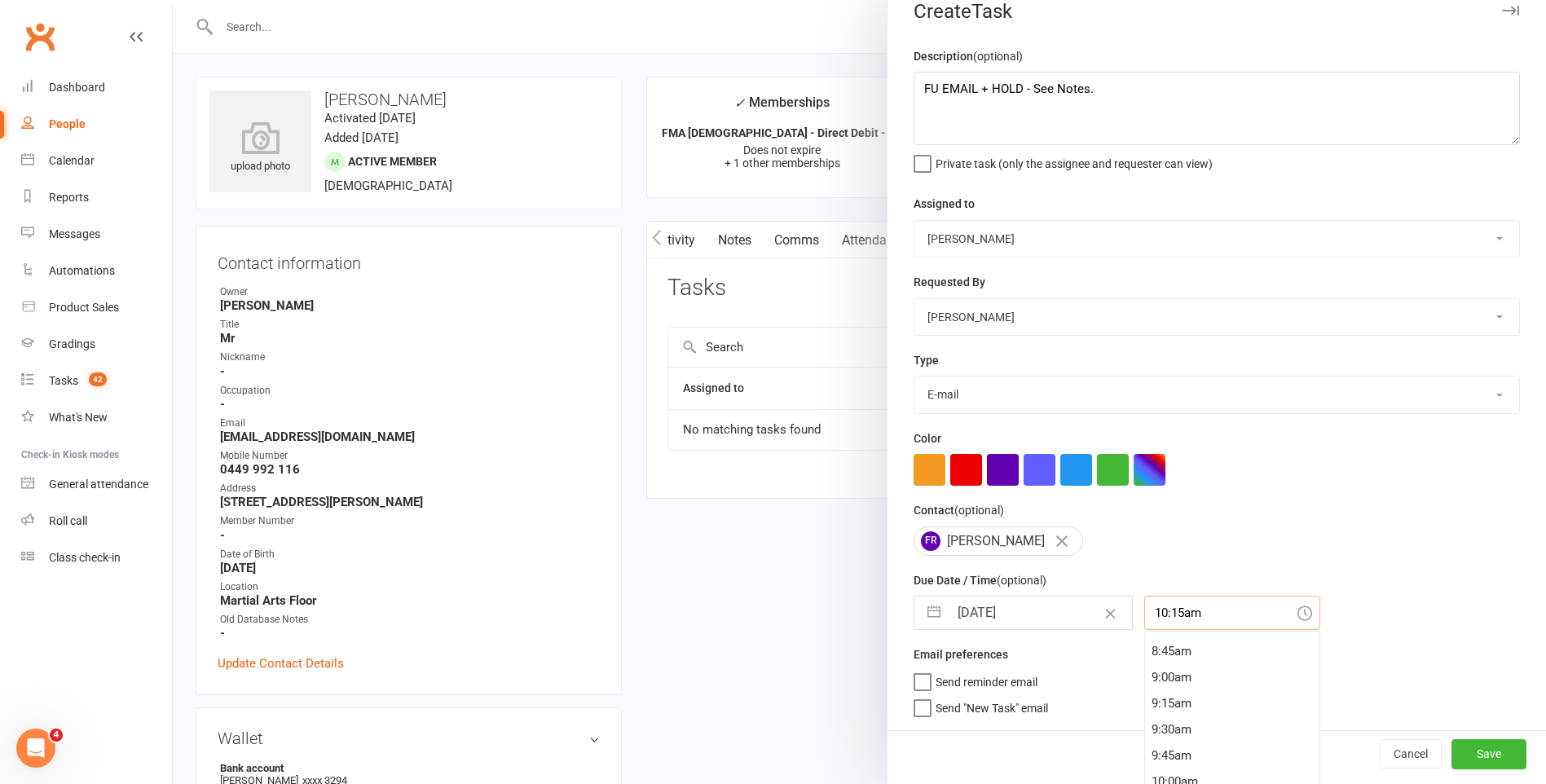
click at [1213, 667] on div "12:00am 12:15am 12:30am 12:45am 1:00am 1:15am 1:30am 1:45am 2:00am 2:15am 2:30a…" at bounding box center [1232, 712] width 176 height 163
click at [1189, 724] on div "9:15am" at bounding box center [1232, 729] width 175 height 26
type input "9:15am"
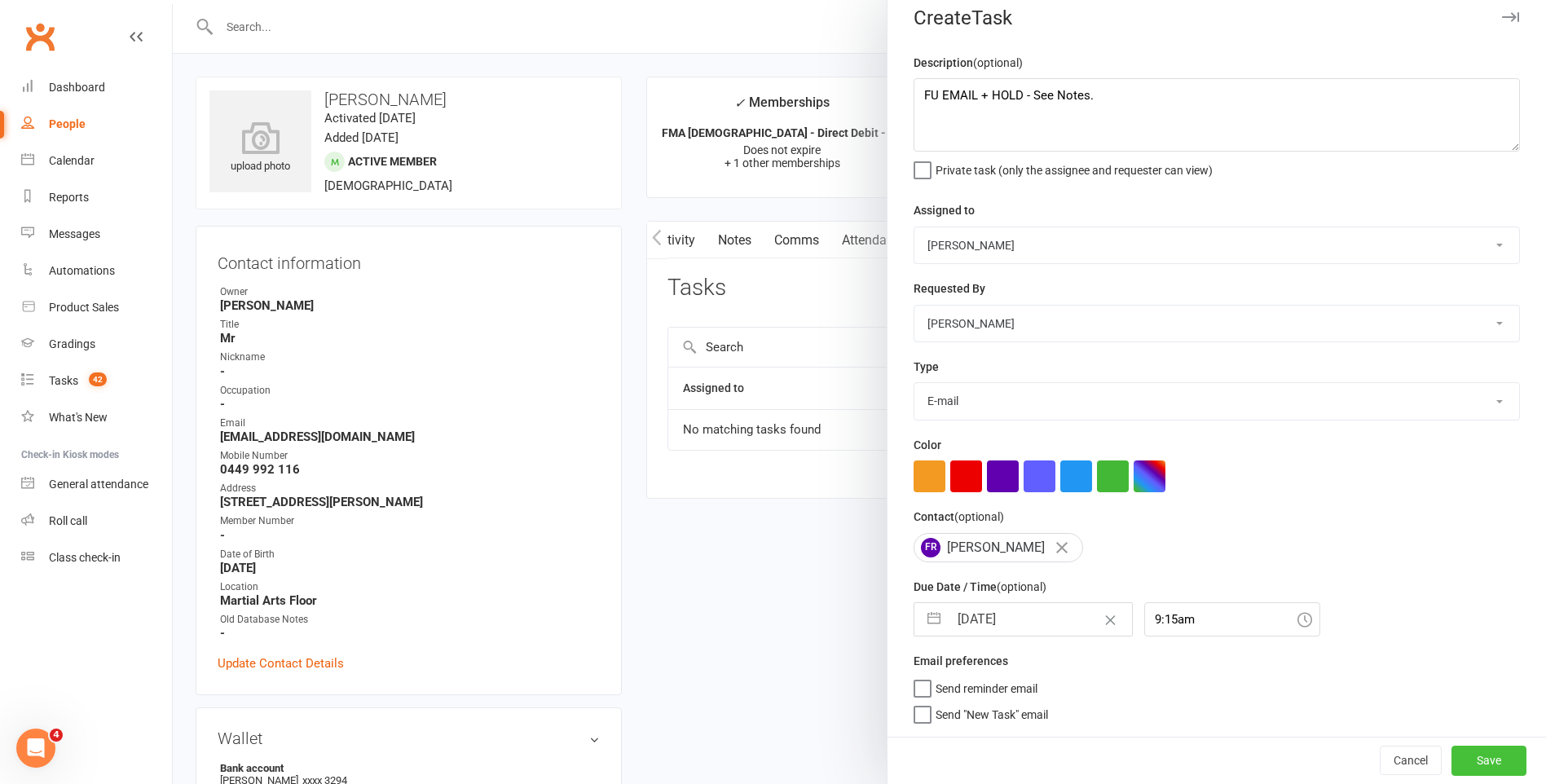
click at [1469, 759] on button "Save" at bounding box center [1489, 760] width 75 height 29
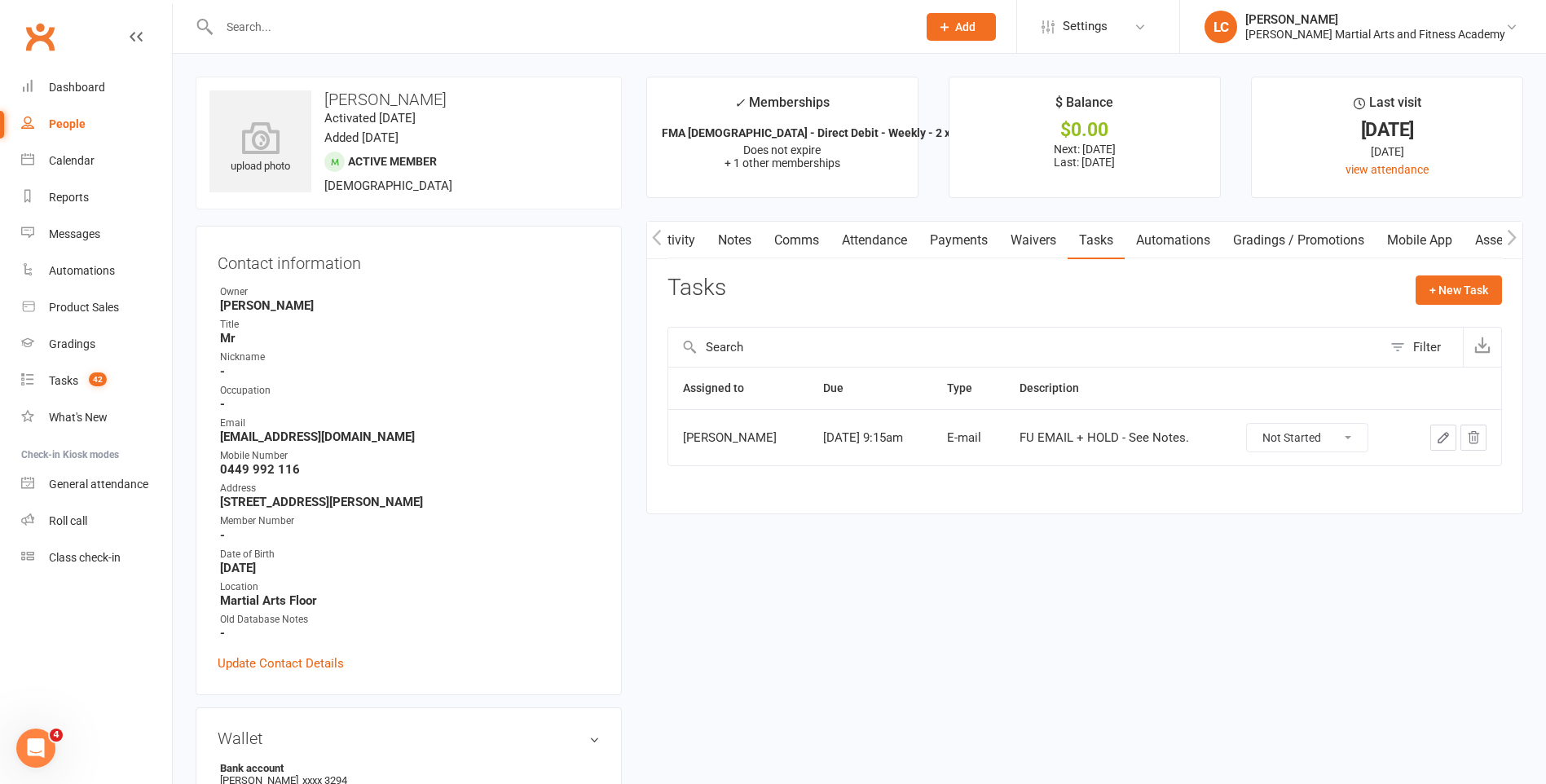
click at [462, 33] on input "text" at bounding box center [560, 27] width 691 height 23
paste input "[PERSON_NAME] <[EMAIL_ADDRESS][DOMAIN_NAME]>"
type input "[PERSON_NAME] <[EMAIL_ADDRESS][DOMAIN_NAME]>"
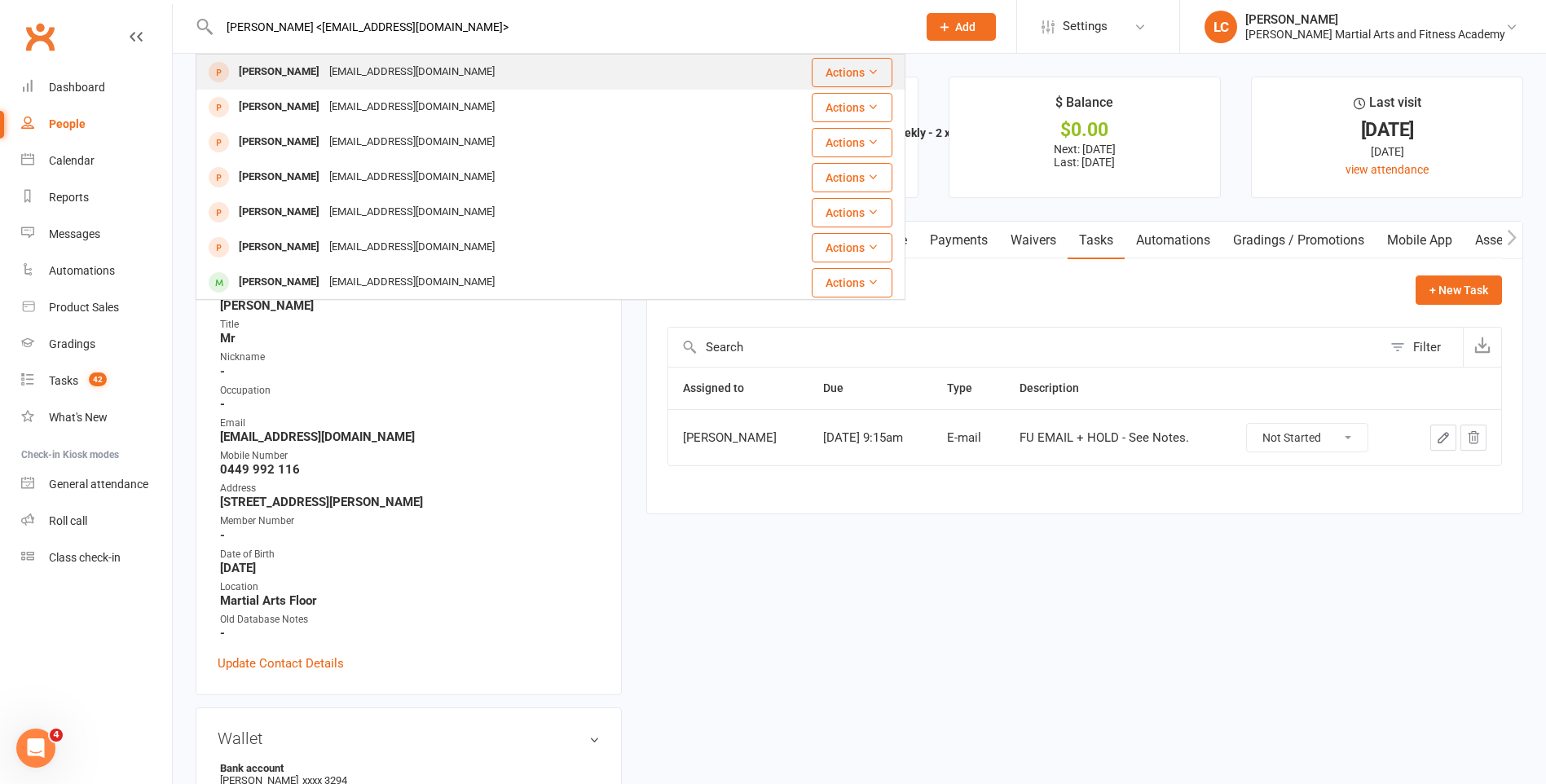
click at [384, 75] on div "[EMAIL_ADDRESS][DOMAIN_NAME]" at bounding box center [411, 71] width 175 height 23
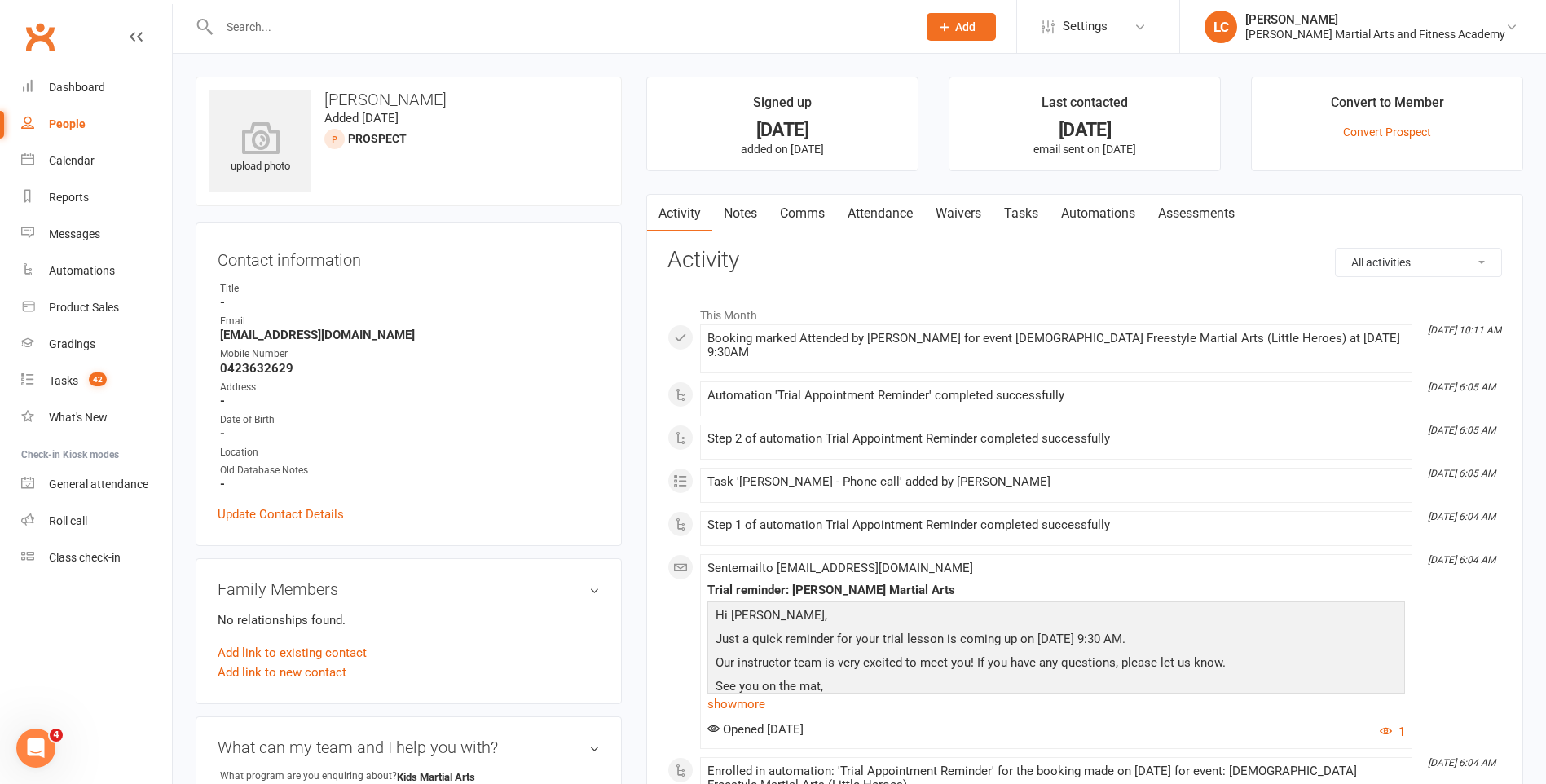
click at [436, 14] on div at bounding box center [550, 26] width 710 height 53
click at [414, 37] on input "text" at bounding box center [560, 27] width 691 height 23
paste input "[PERSON_NAME] <[EMAIL_ADDRESS][DOMAIN_NAME]>"
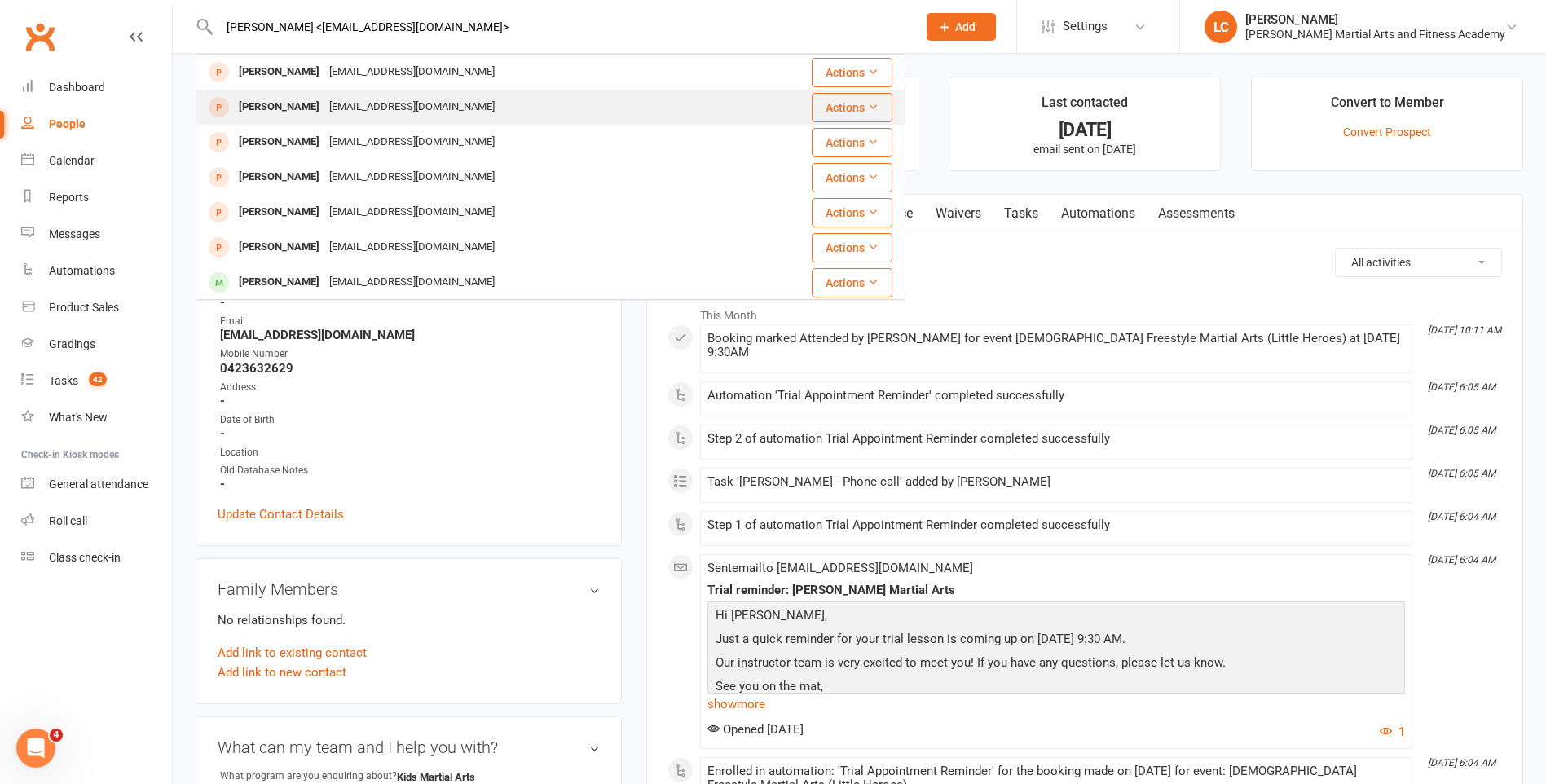
type input "[PERSON_NAME] <[EMAIL_ADDRESS][DOMAIN_NAME]>"
click at [360, 113] on div "[EMAIL_ADDRESS][DOMAIN_NAME]" at bounding box center [411, 107] width 175 height 23
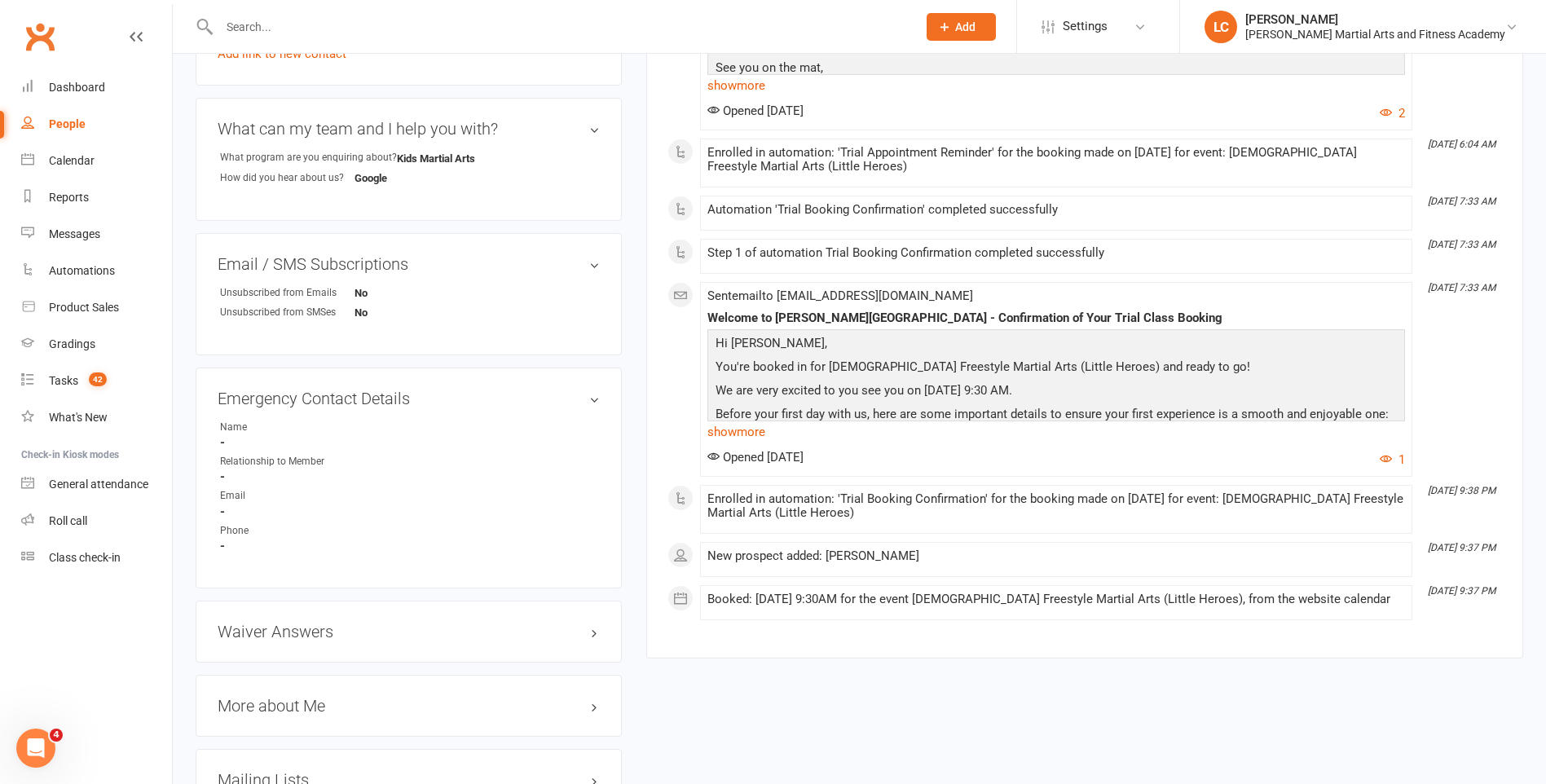
scroll to position [680, 0]
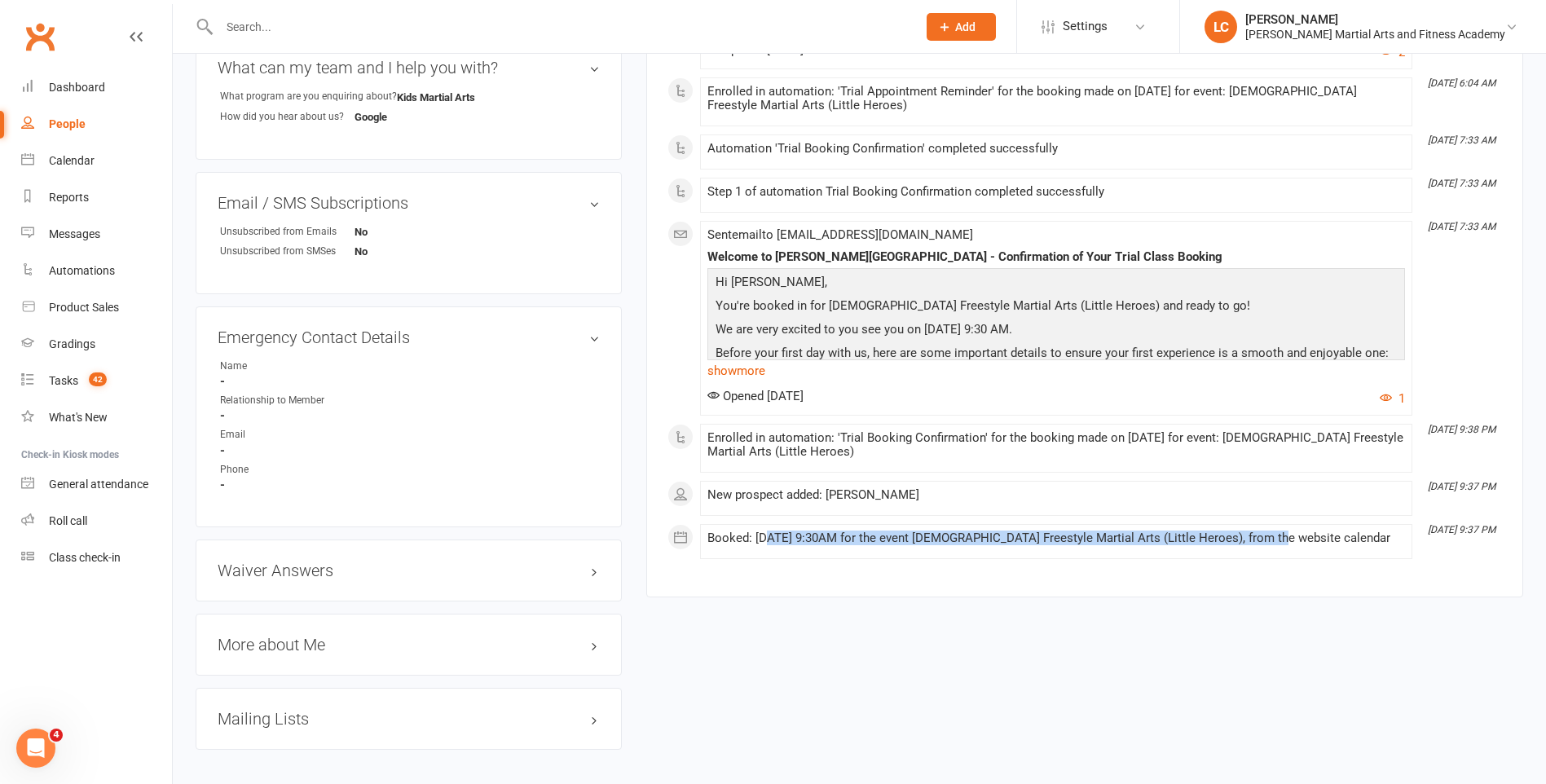
drag, startPoint x: 876, startPoint y: 511, endPoint x: 1193, endPoint y: 498, distance: 317.3
click at [1198, 499] on div "This Month [DATE] 10:06 AM Booking marked Attended by [PERSON_NAME] for event […" at bounding box center [1084, 89] width 834 height 940
drag, startPoint x: 1193, startPoint y: 498, endPoint x: 1040, endPoint y: 462, distance: 157.2
click at [1040, 462] on div "This Month [DATE] 10:06 AM Booking marked Attended by [PERSON_NAME] for event […" at bounding box center [1084, 89] width 834 height 940
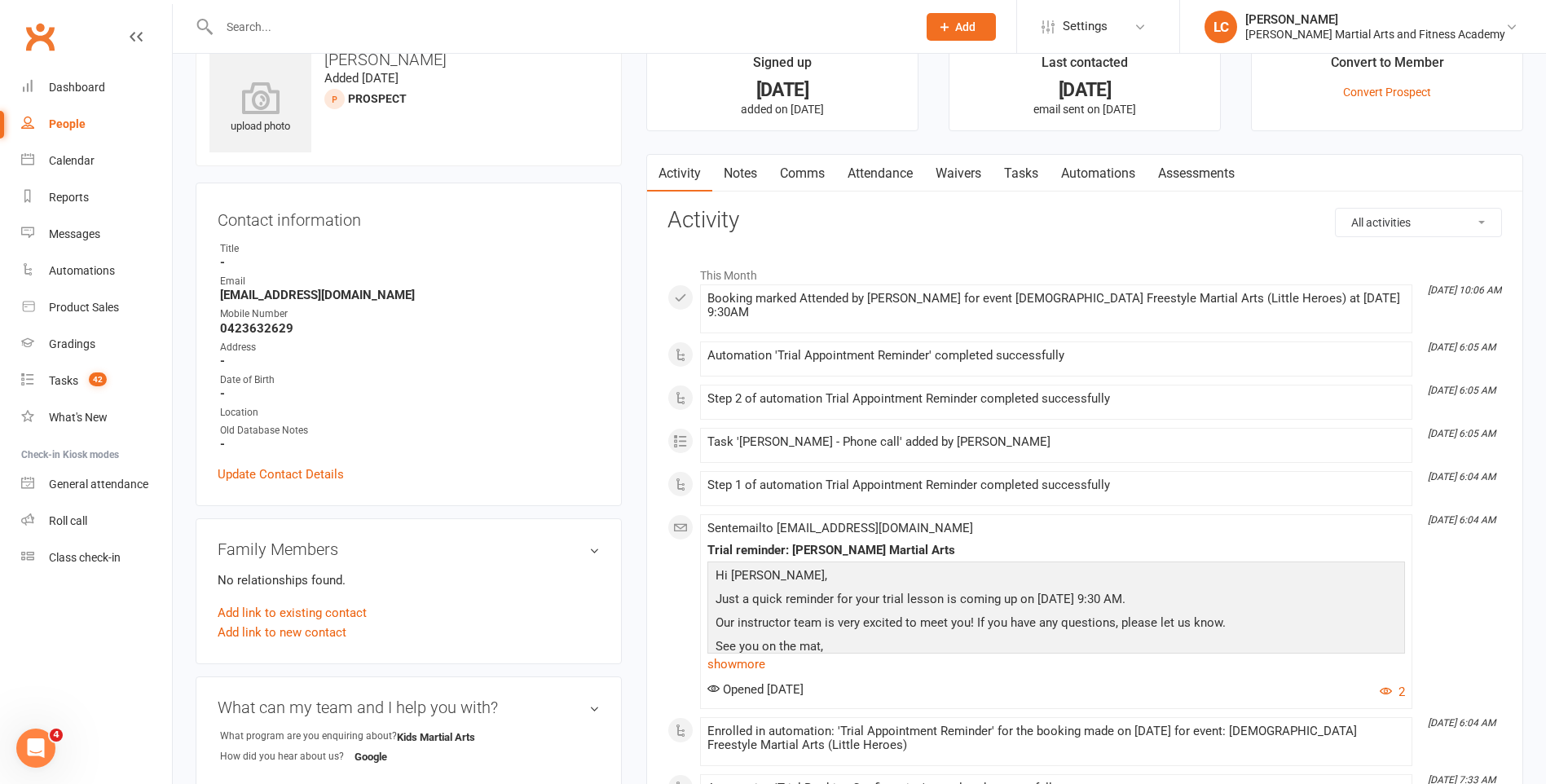
scroll to position [0, 0]
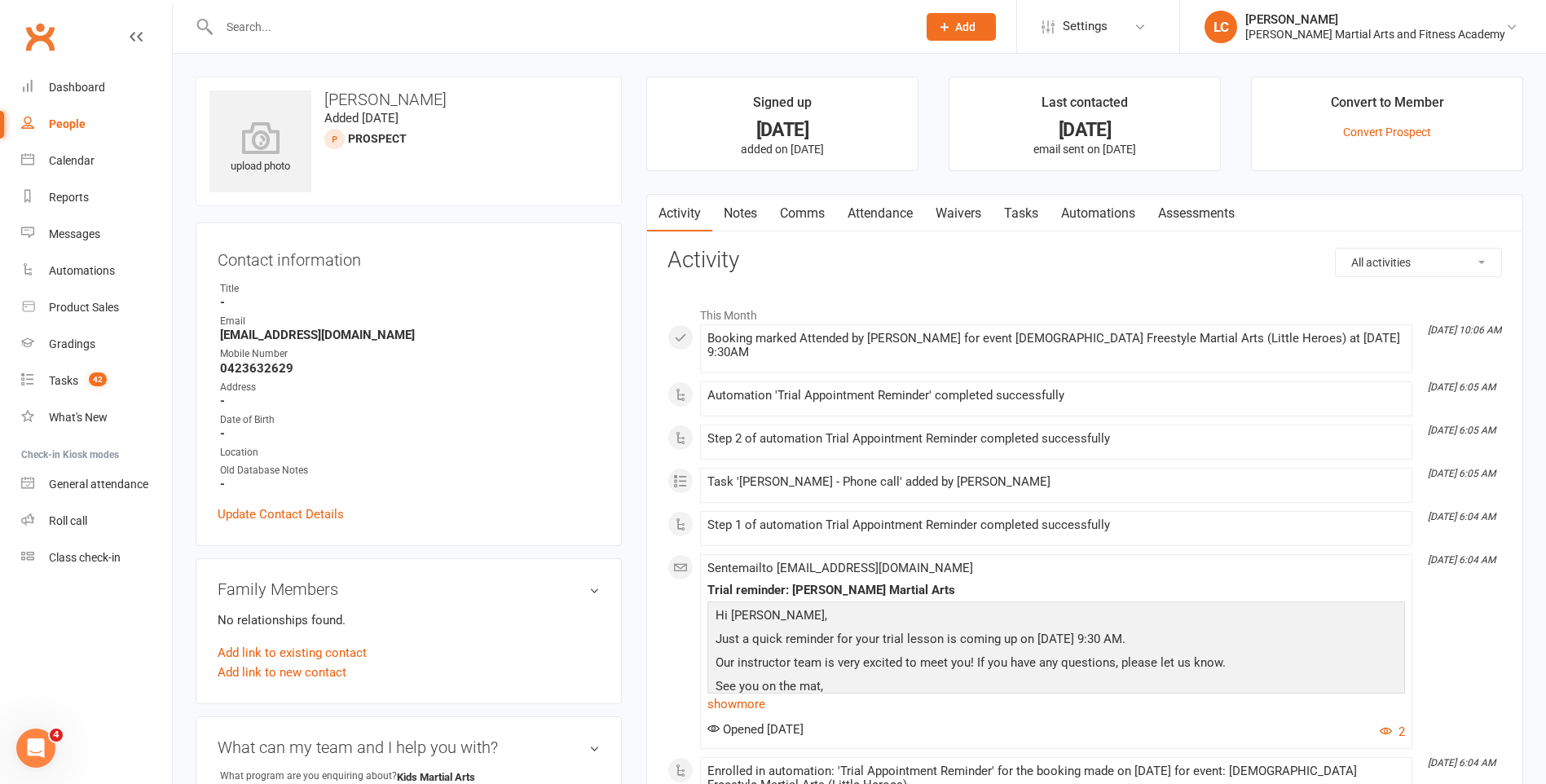
click at [352, 34] on input "text" at bounding box center [560, 27] width 691 height 23
paste input "[PERSON_NAME] <[EMAIL_ADDRESS][DOMAIN_NAME]>"
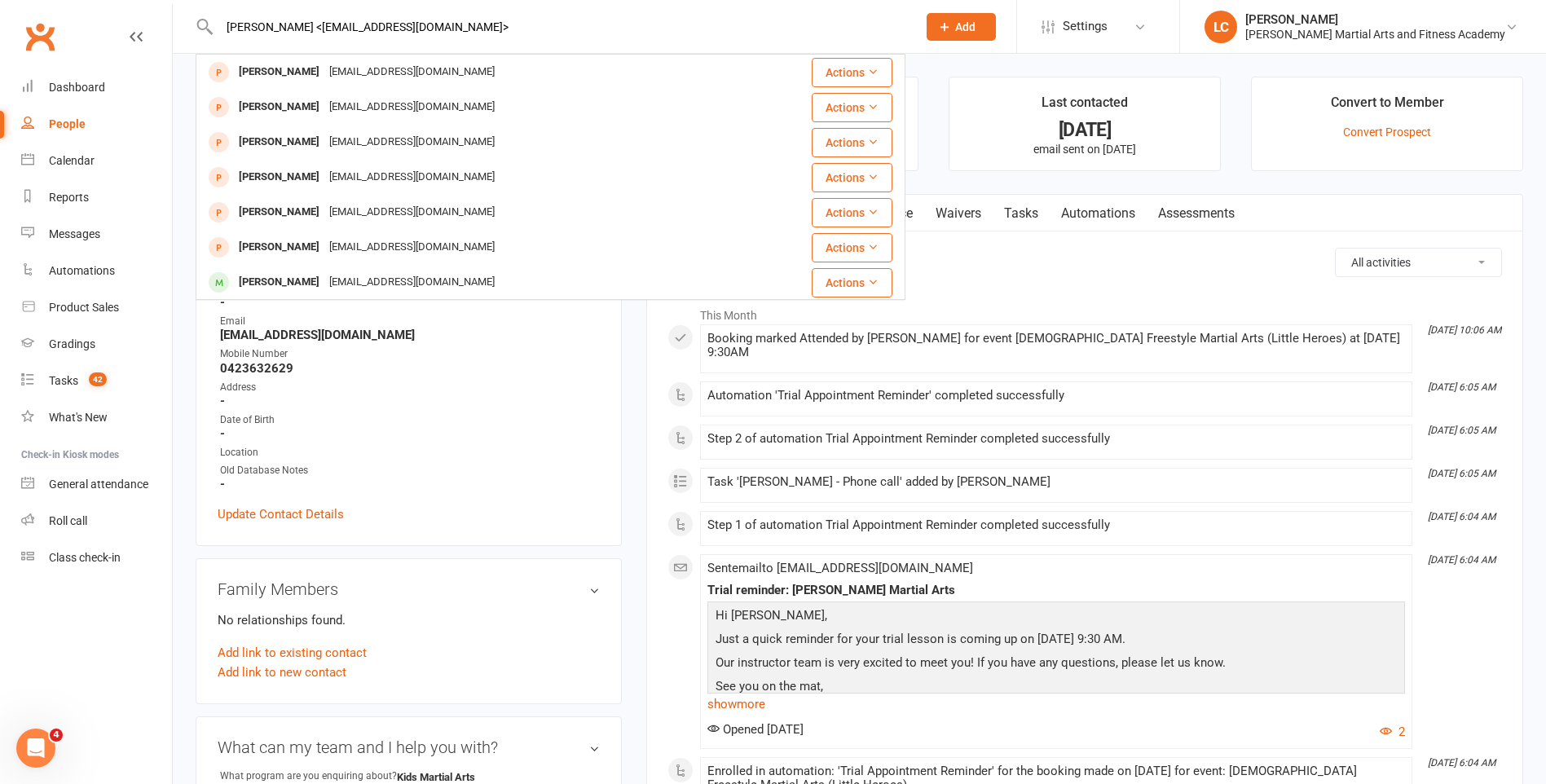
drag, startPoint x: 300, startPoint y: 26, endPoint x: 106, endPoint y: 40, distance: 194.5
click at [99, 4] on header "[PERSON_NAME] <[EMAIL_ADDRESS][DOMAIN_NAME]> [PERSON_NAME] [EMAIL_ADDRESS][DOMA…" at bounding box center [773, 4] width 1546 height 0
click at [492, 13] on div "[EMAIL_ADDRESS][DOMAIN_NAME]> [PERSON_NAME] [EMAIL_ADDRESS][DOMAIN_NAME] Action…" at bounding box center [550, 26] width 710 height 53
click at [455, 41] on div "[EMAIL_ADDRESS][DOMAIN_NAME]> [PERSON_NAME] [EMAIL_ADDRESS][DOMAIN_NAME] Action…" at bounding box center [550, 26] width 710 height 53
click at [451, 30] on input "[EMAIL_ADDRESS][DOMAIN_NAME]>" at bounding box center [560, 27] width 691 height 23
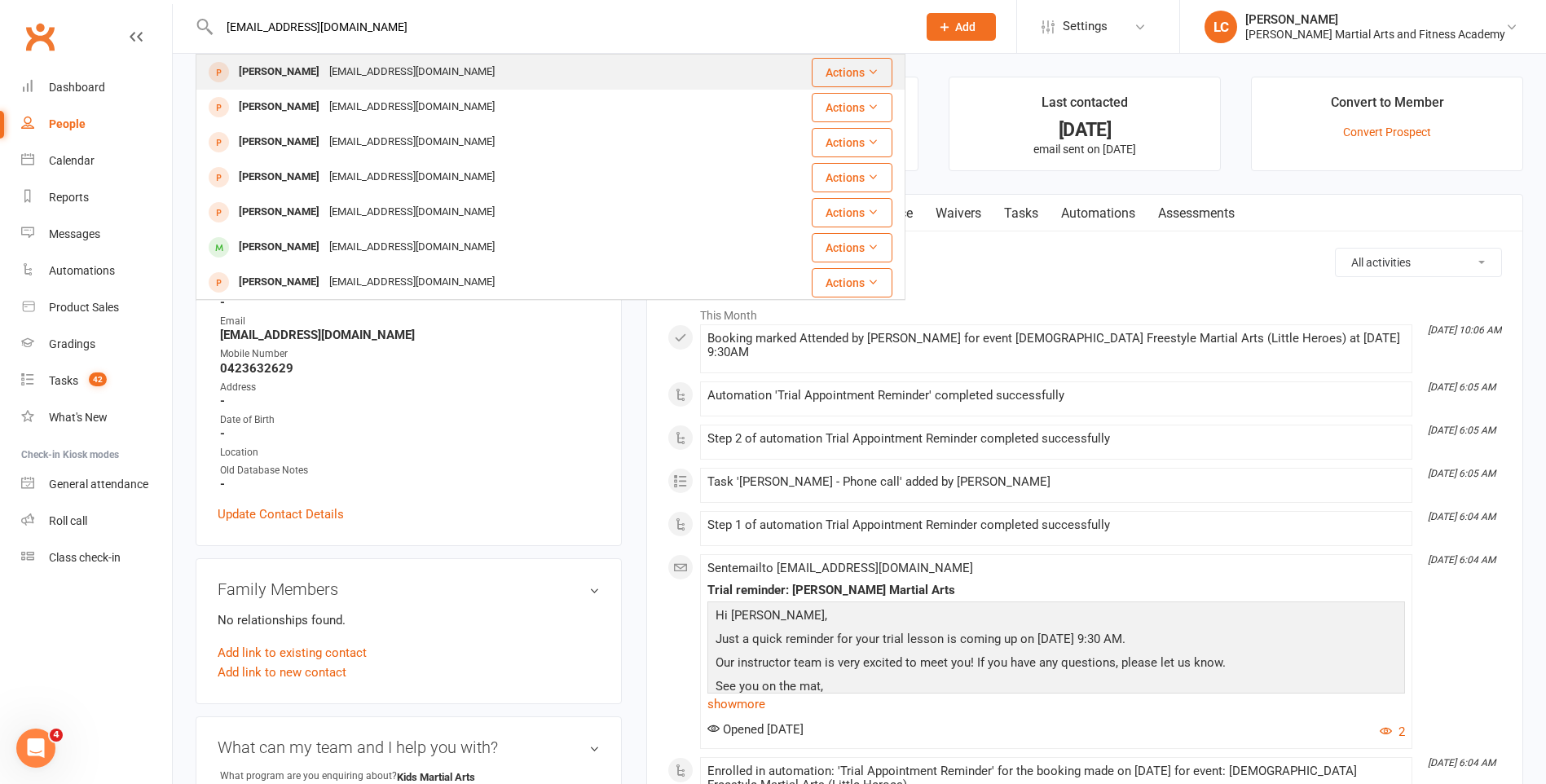
type input "[EMAIL_ADDRESS][DOMAIN_NAME]"
click at [454, 62] on div "[PERSON_NAME] [EMAIL_ADDRESS][DOMAIN_NAME]" at bounding box center [482, 71] width 571 height 34
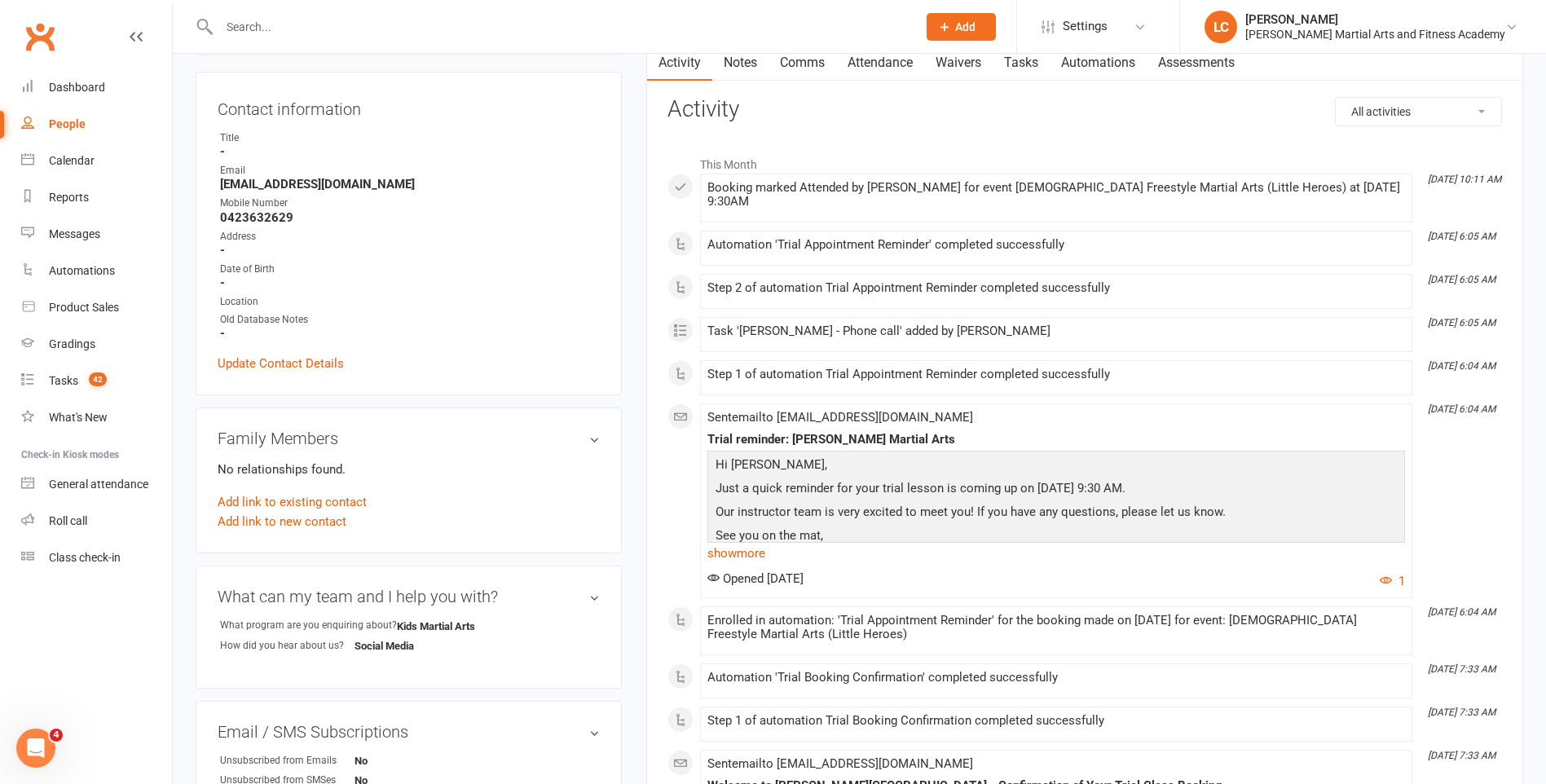
scroll to position [571, 0]
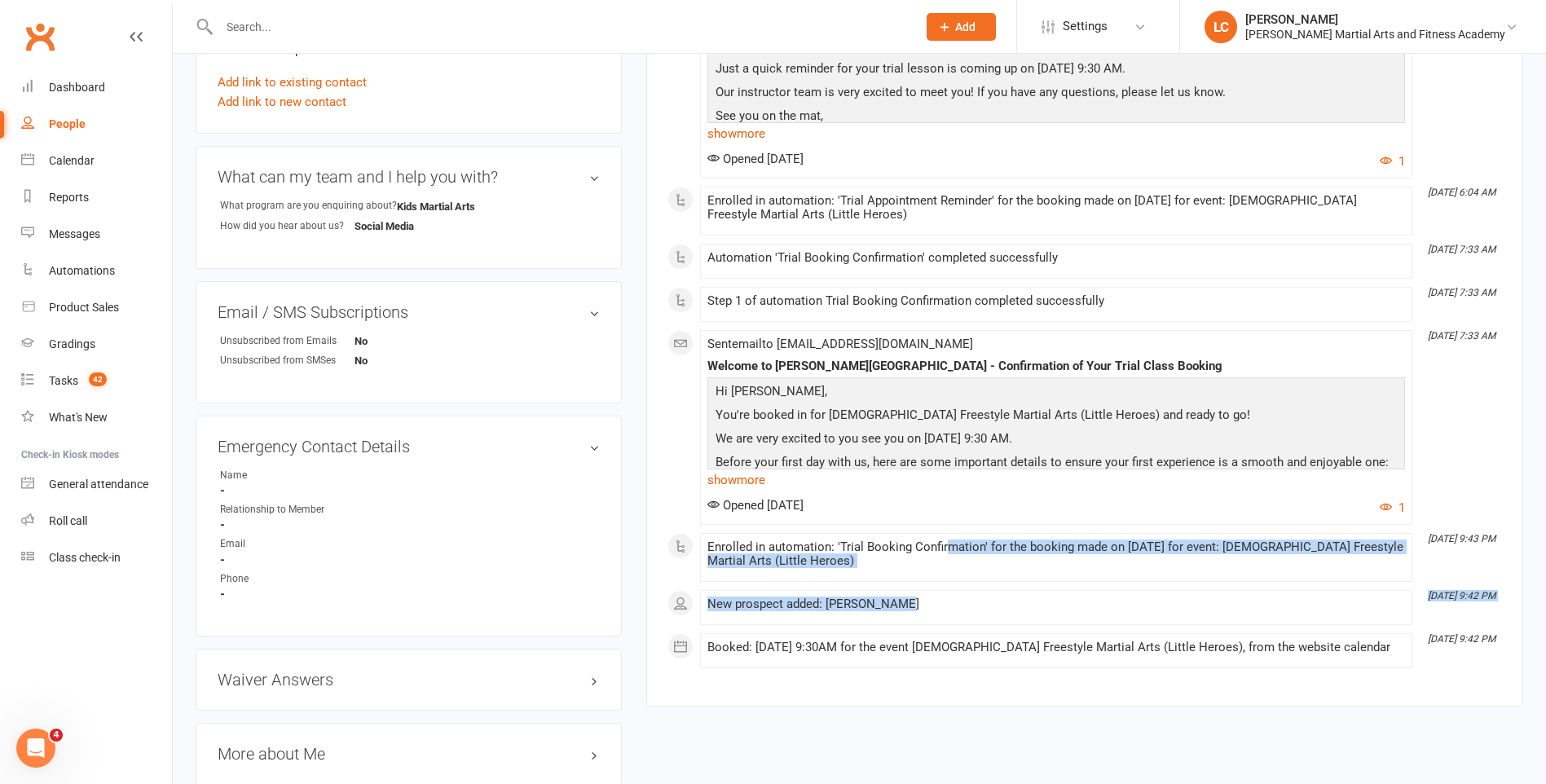
drag, startPoint x: 985, startPoint y: 579, endPoint x: 949, endPoint y: 516, distance: 72.6
click at [949, 516] on div "This Month [DATE] 10:11 AM Booking marked Attended by [PERSON_NAME] for event […" at bounding box center [1084, 198] width 834 height 940
drag, startPoint x: 949, startPoint y: 516, endPoint x: 998, endPoint y: 566, distance: 70.0
click at [998, 566] on li "[DATE] 9:43 PM Enrolled in automation: 'Trial Booking Confirmation' for the boo…" at bounding box center [1055, 557] width 712 height 49
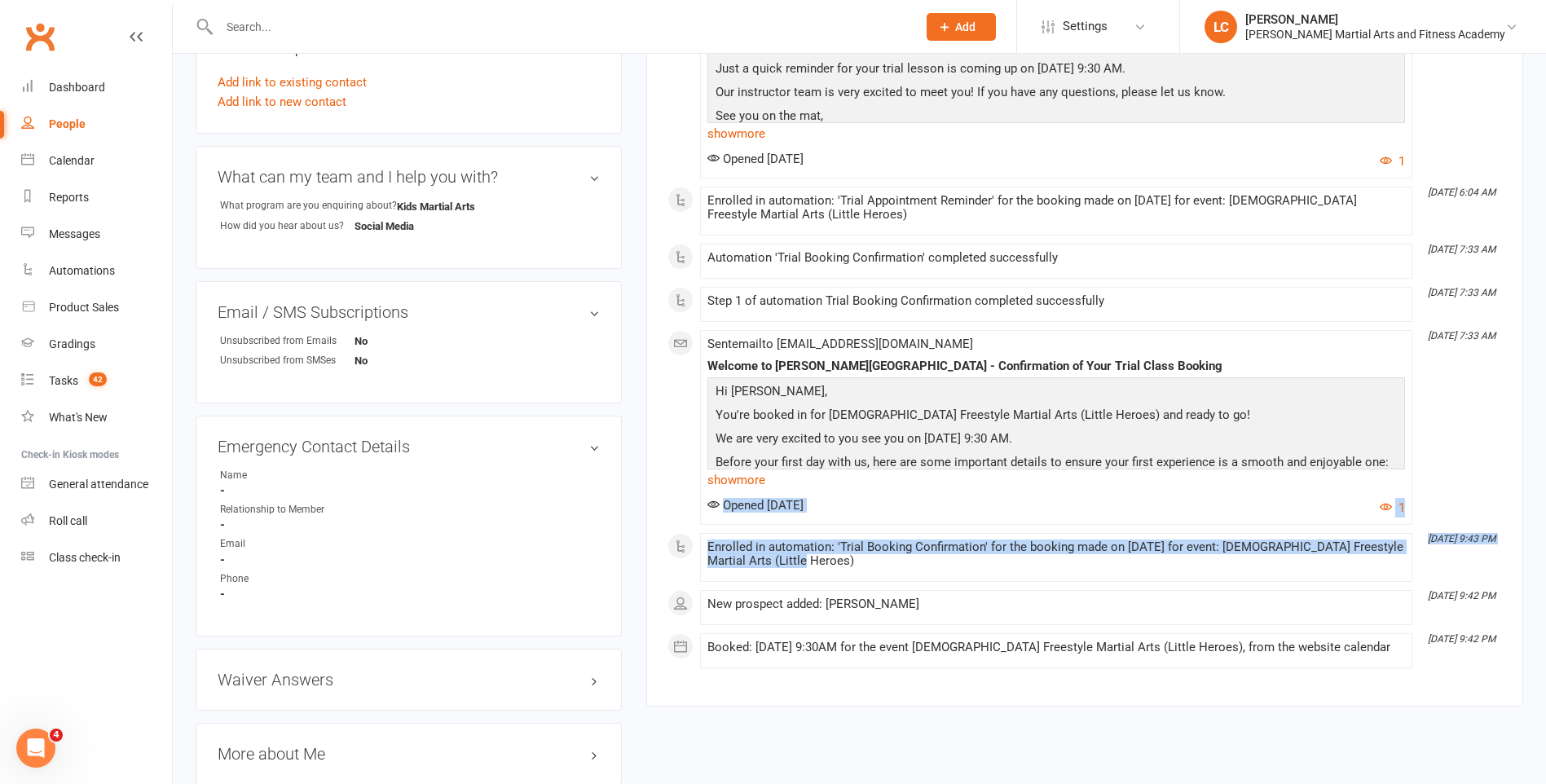
drag, startPoint x: 899, startPoint y: 546, endPoint x: 658, endPoint y: 479, distance: 250.1
click at [658, 479] on div "Activity Notes Comms Attendance Waivers Tasks Automations Assessments Email fir…" at bounding box center [1084, 165] width 877 height 1083
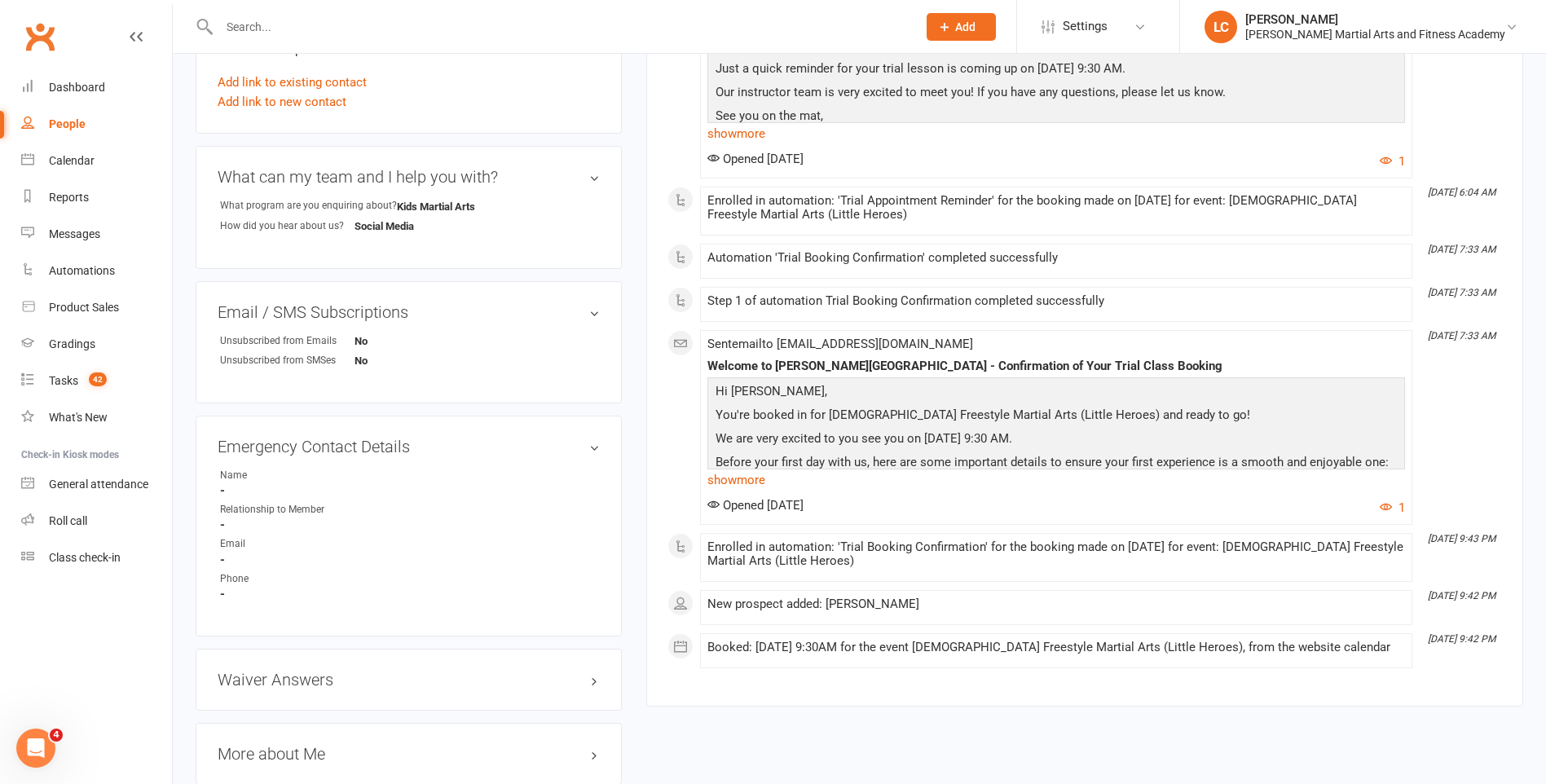
drag, startPoint x: 658, startPoint y: 479, endPoint x: 1174, endPoint y: 586, distance: 527.0
click at [1174, 597] on div "New prospect added: [PERSON_NAME]" at bounding box center [1055, 603] width 697 height 14
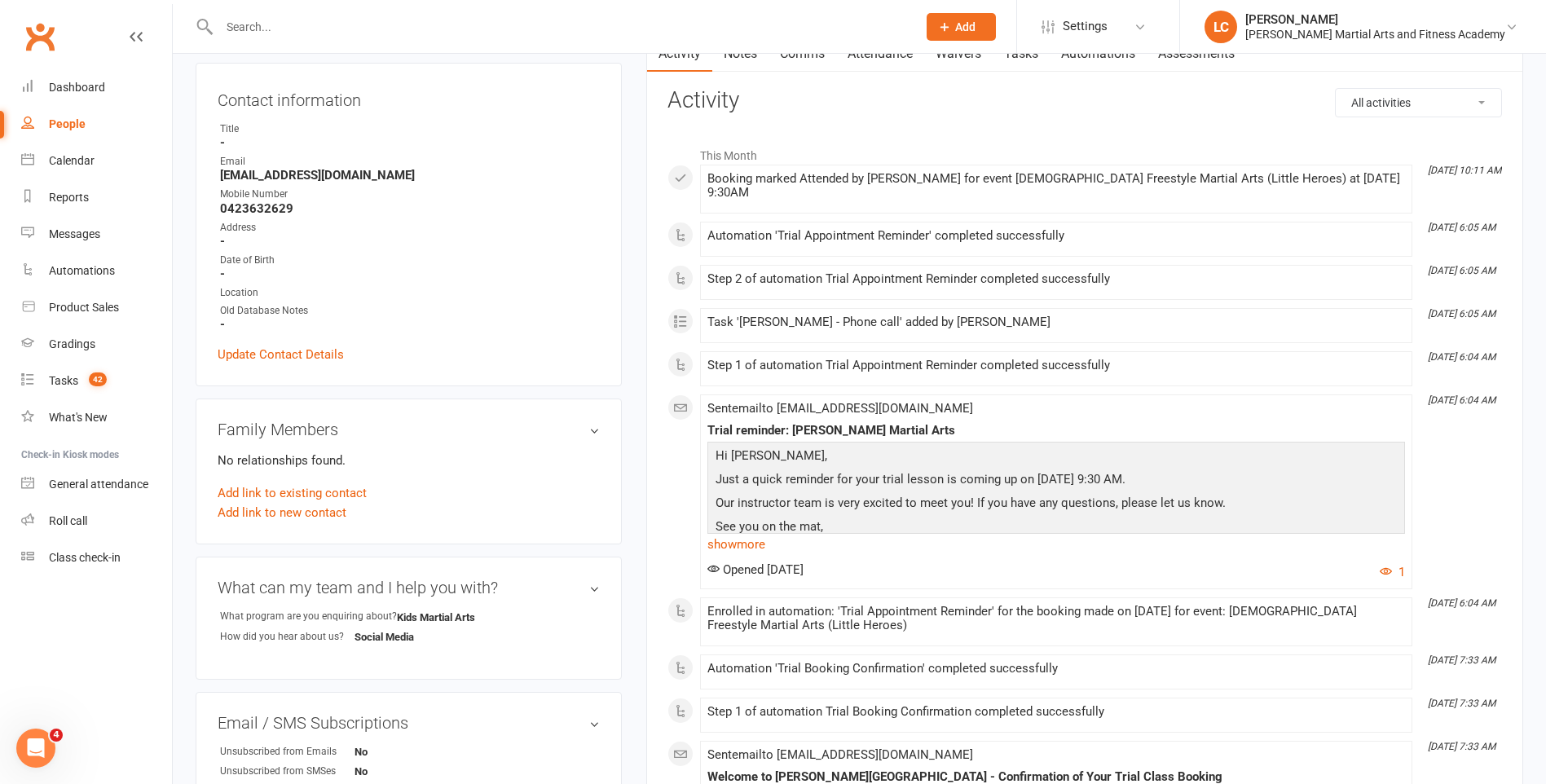
scroll to position [0, 0]
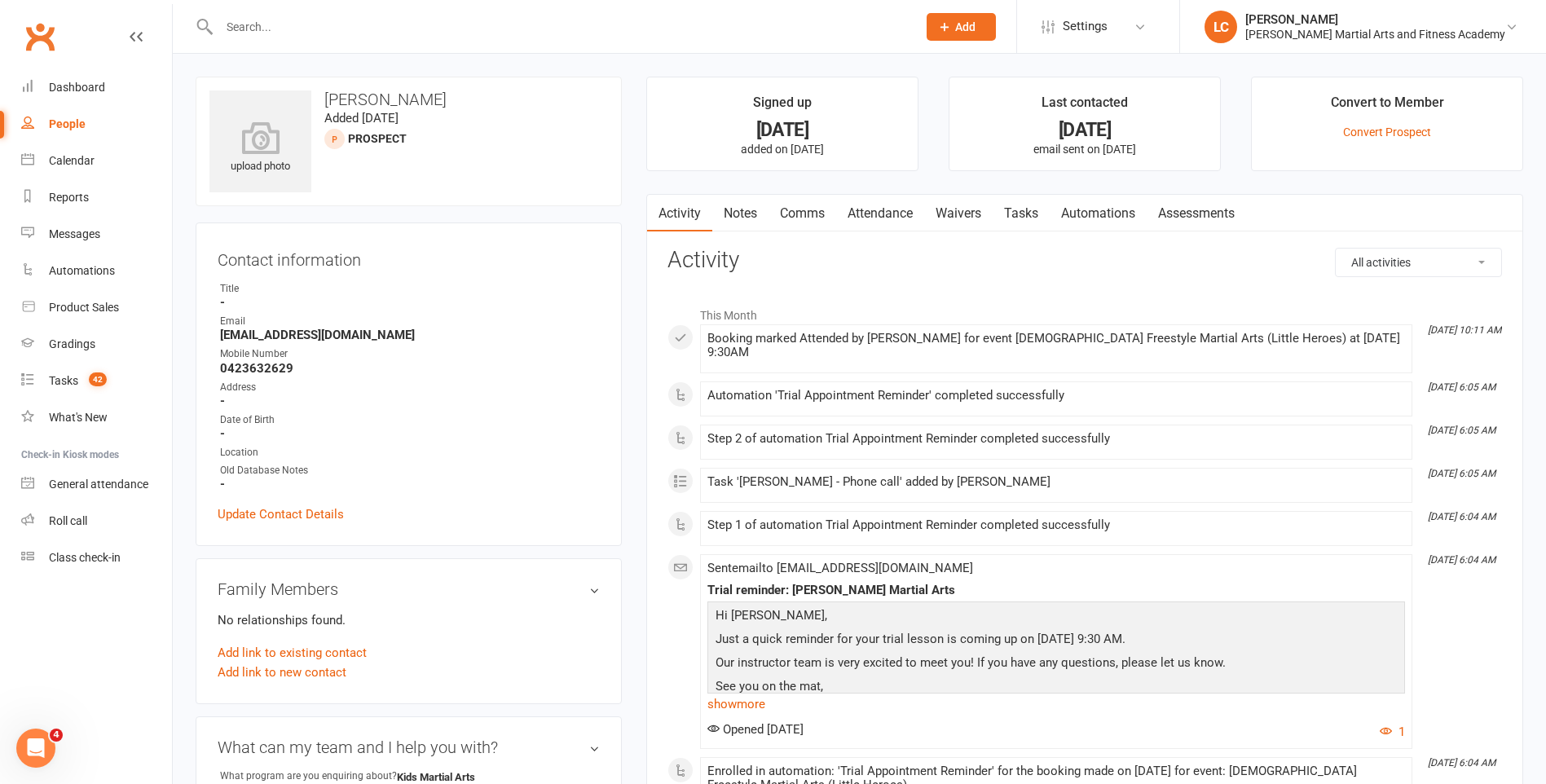
click at [751, 202] on link "Notes" at bounding box center [740, 213] width 56 height 38
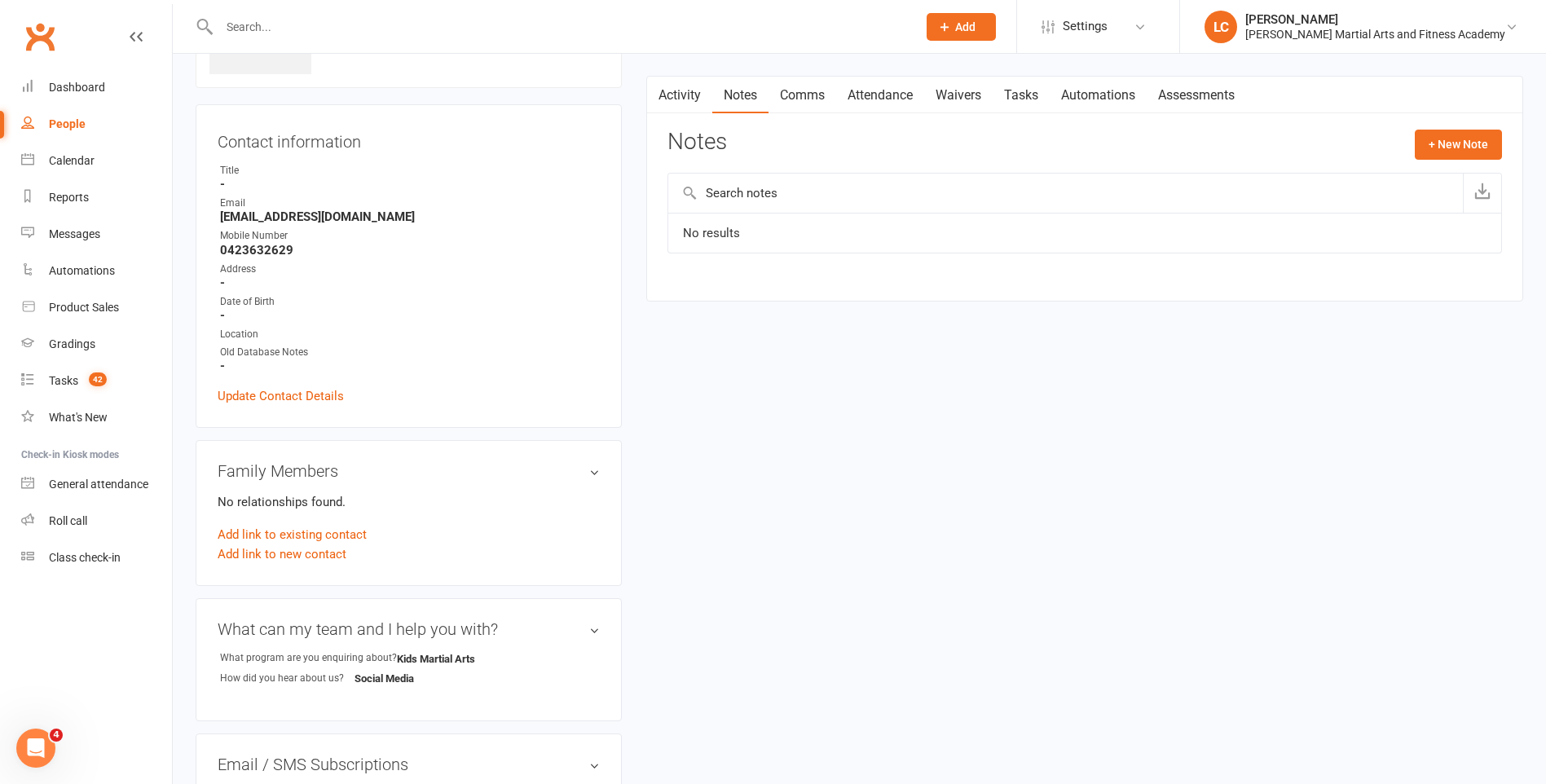
scroll to position [81, 0]
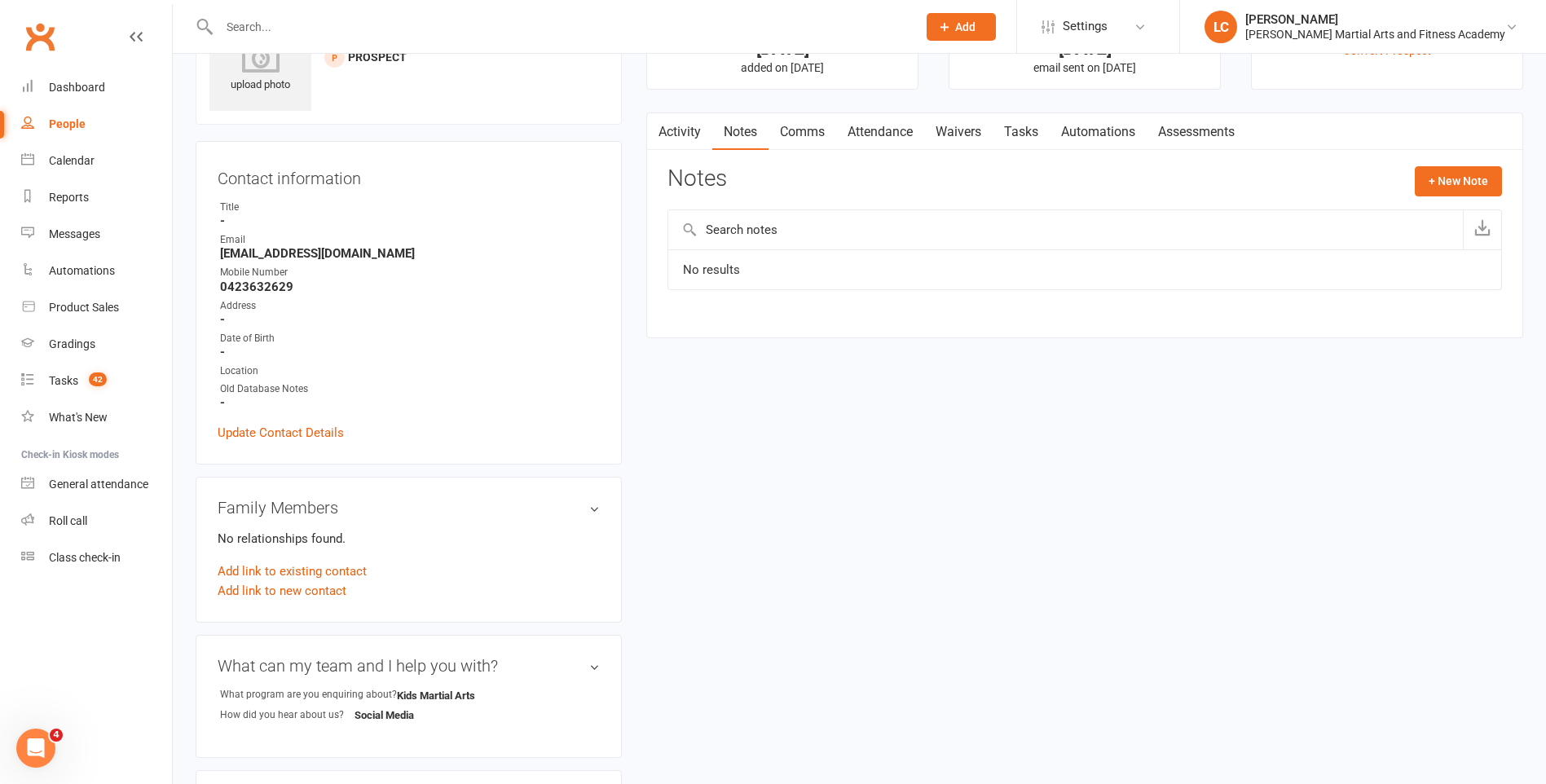
click at [363, 17] on input "text" at bounding box center [560, 27] width 691 height 23
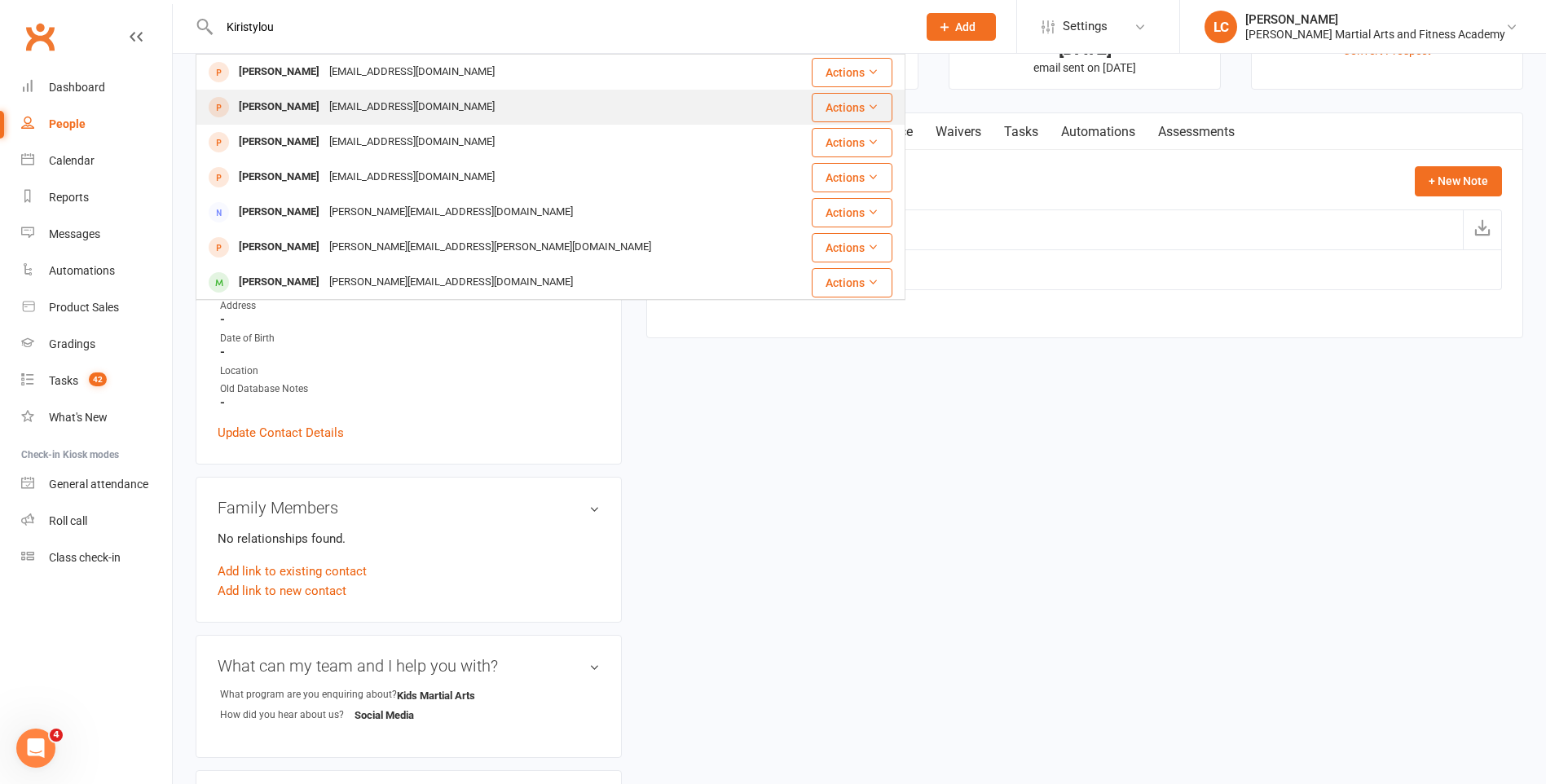
type input "Kiristylou"
click at [429, 95] on div "[PERSON_NAME] [EMAIL_ADDRESS][DOMAIN_NAME]" at bounding box center [491, 107] width 588 height 34
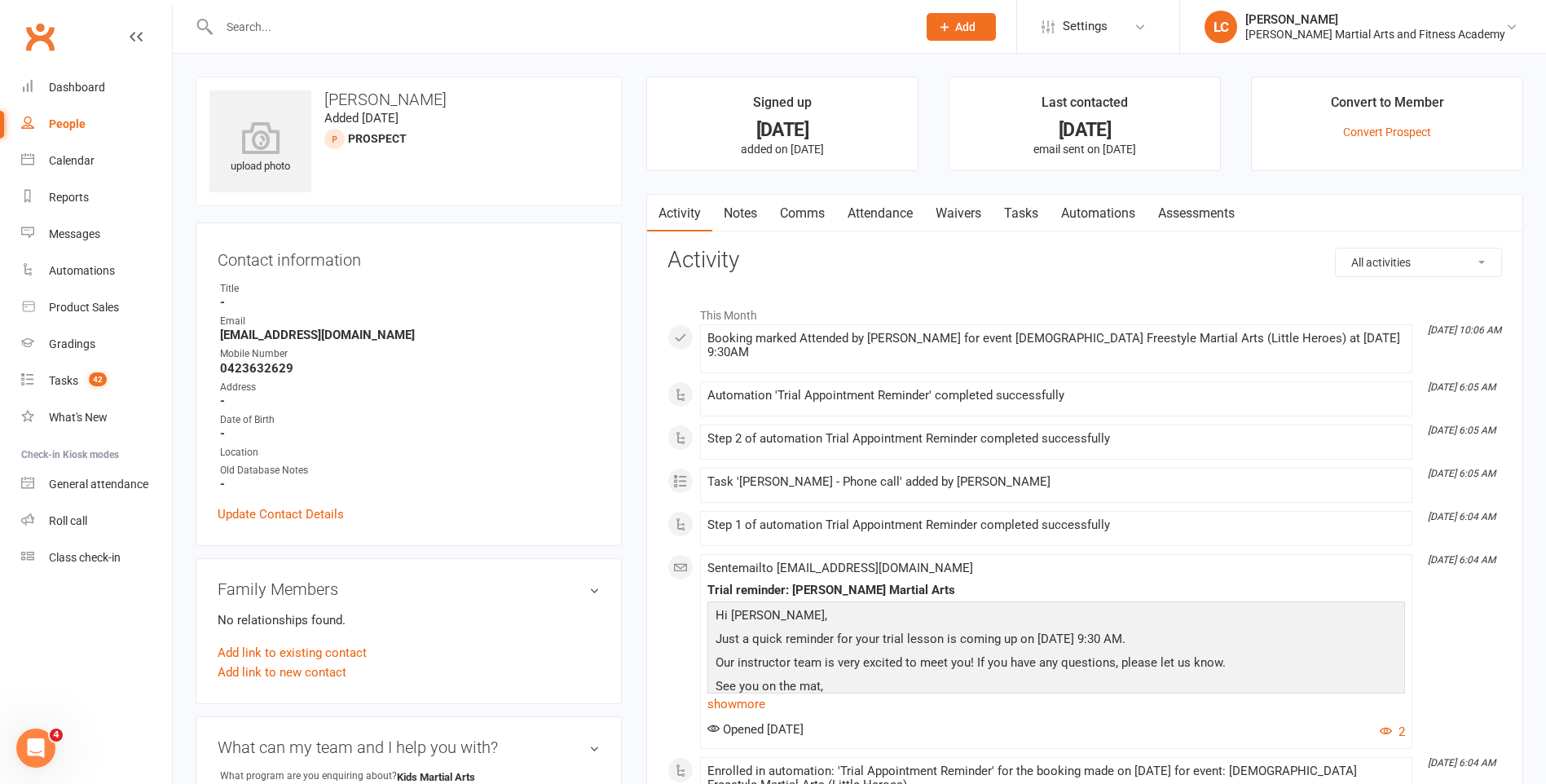
click at [937, 289] on div "This Month [DATE] 10:06 AM Booking marked Attended by [PERSON_NAME] for event […" at bounding box center [1084, 769] width 834 height 966
click at [60, 34] on link "Clubworx" at bounding box center [40, 37] width 41 height 41
